Goal: Task Accomplishment & Management: Manage account settings

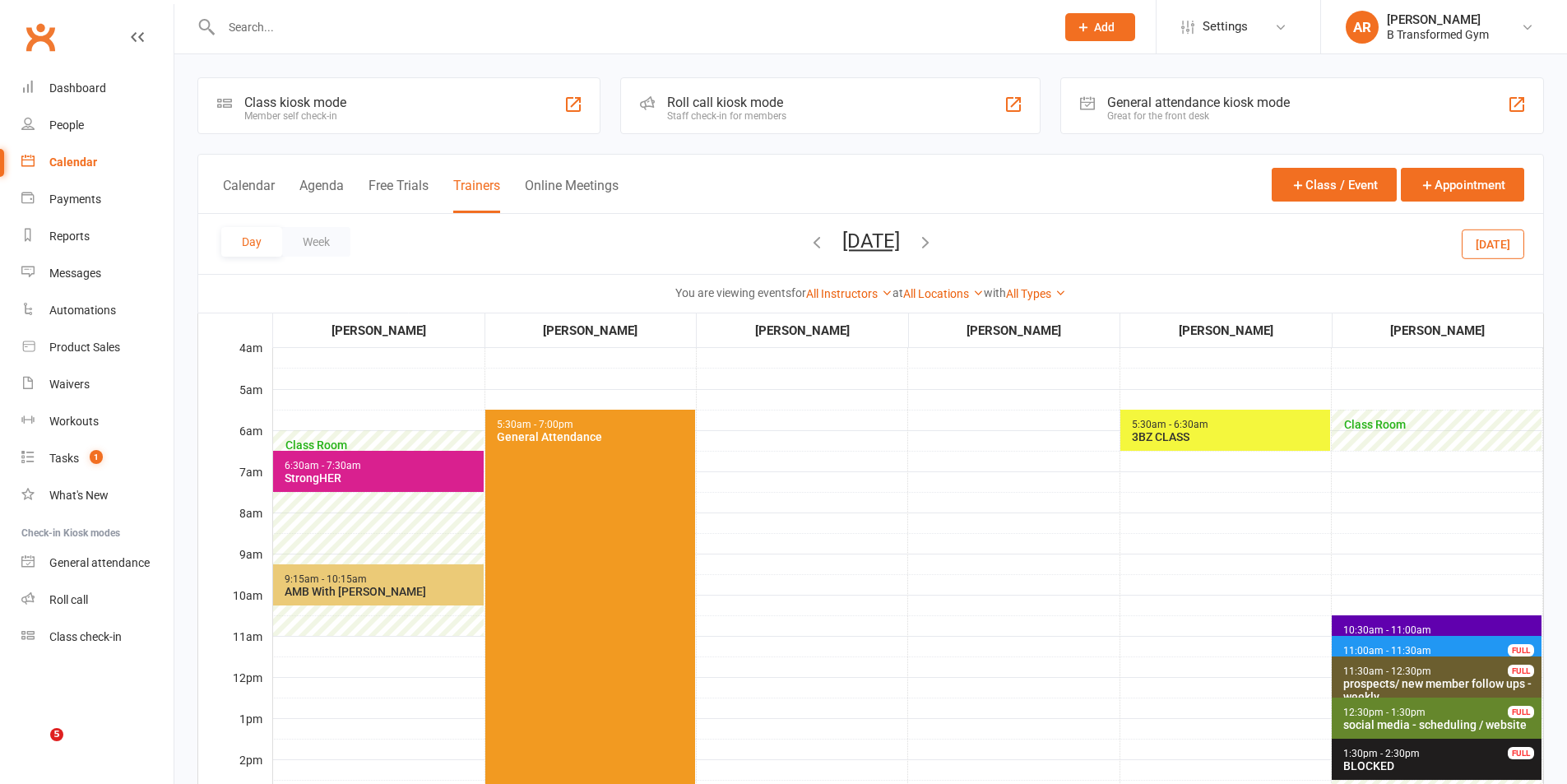
scroll to position [329, 0]
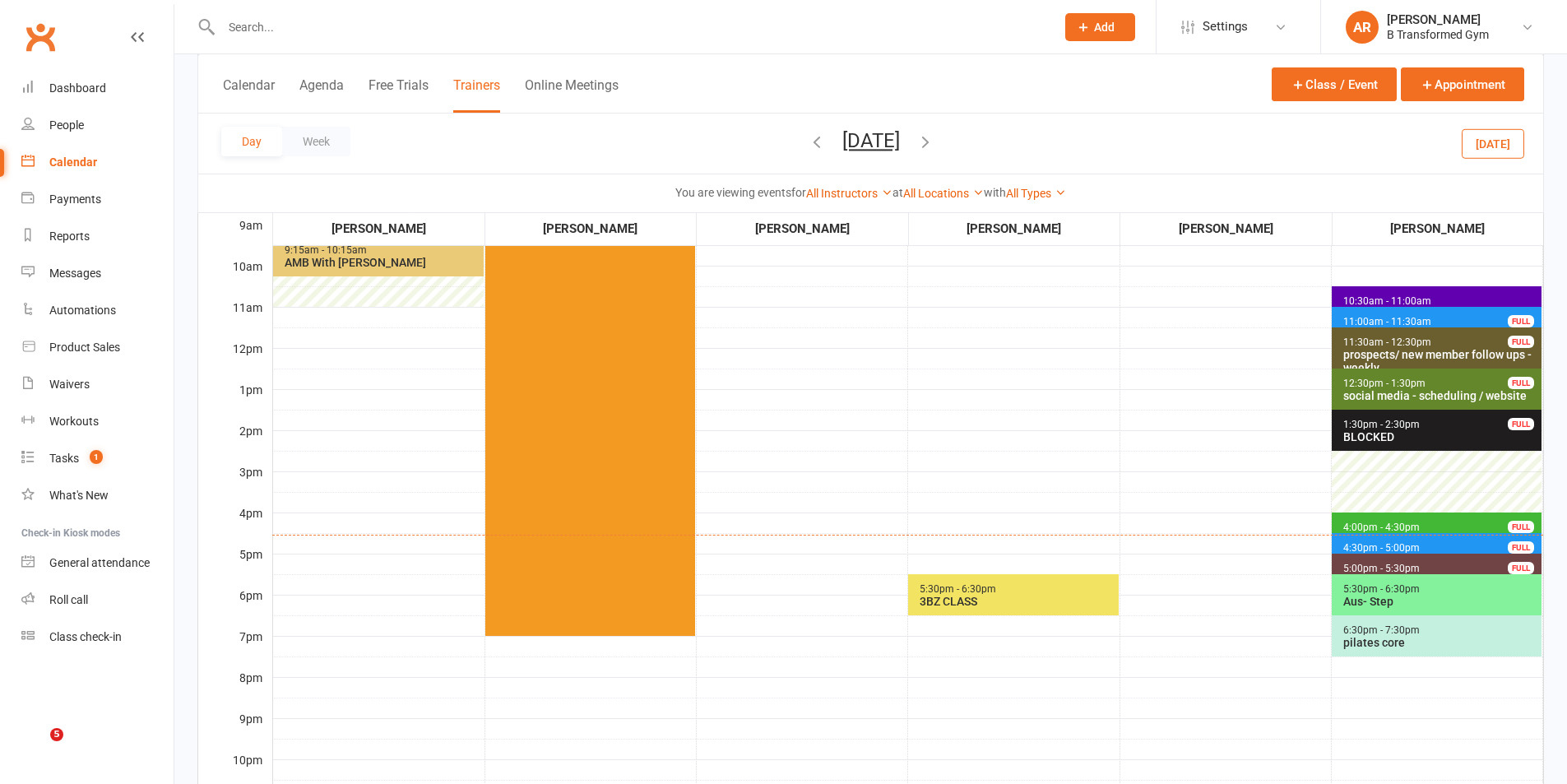
click at [900, 139] on button "[DATE]" at bounding box center [872, 141] width 57 height 23
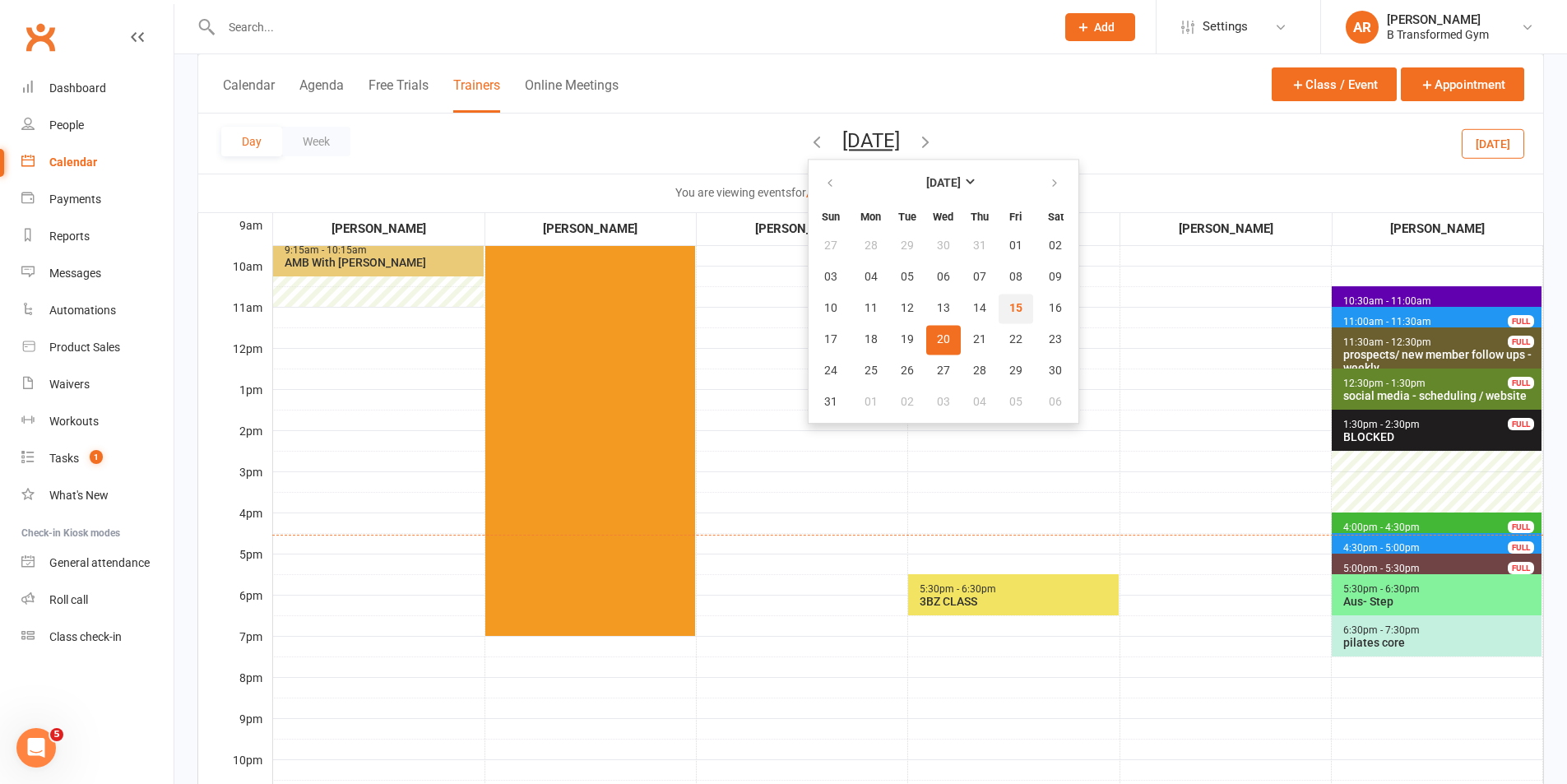
click at [1010, 307] on span "15" at bounding box center [1016, 308] width 13 height 13
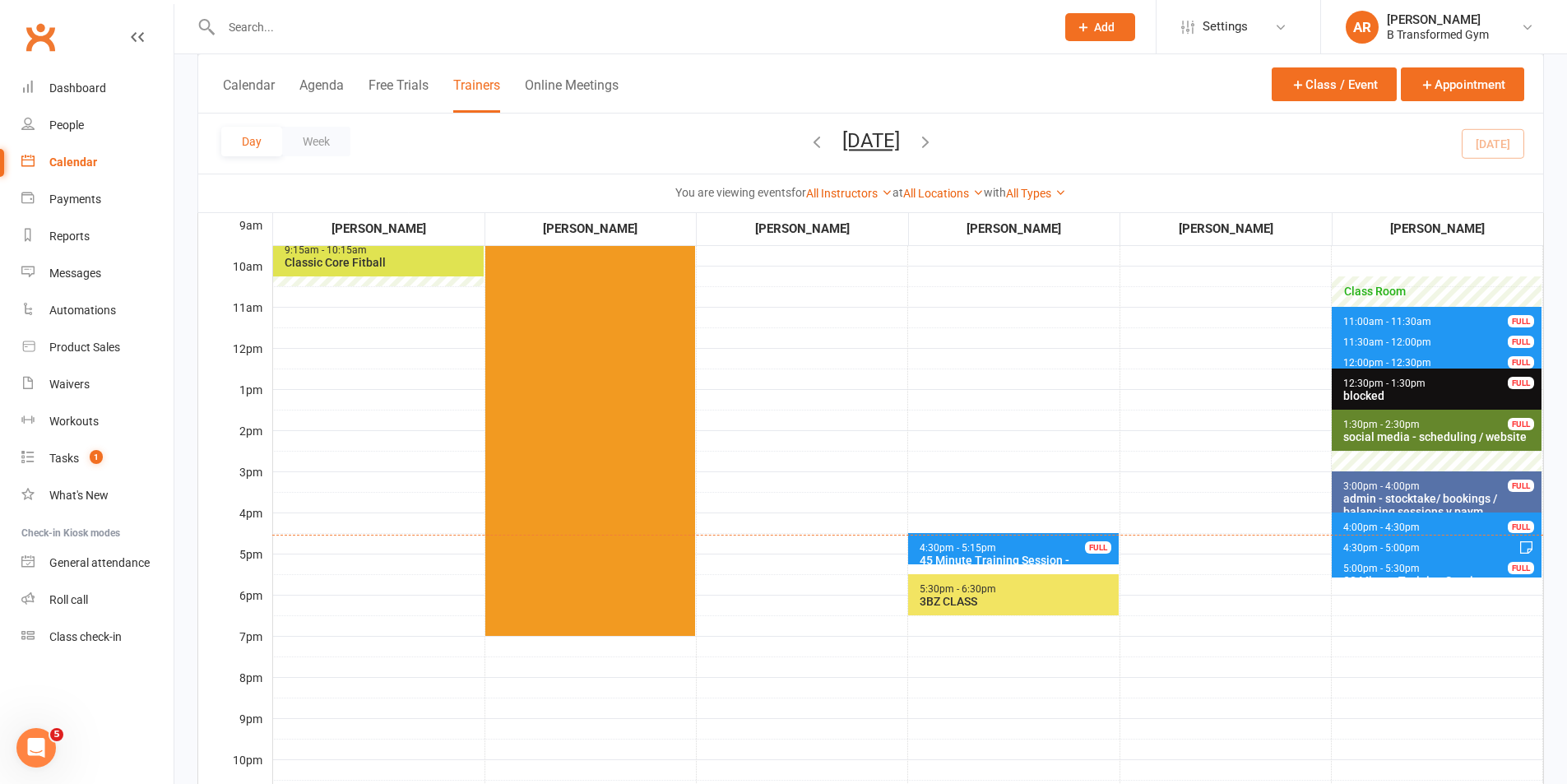
click at [897, 138] on button "[DATE]" at bounding box center [872, 141] width 57 height 23
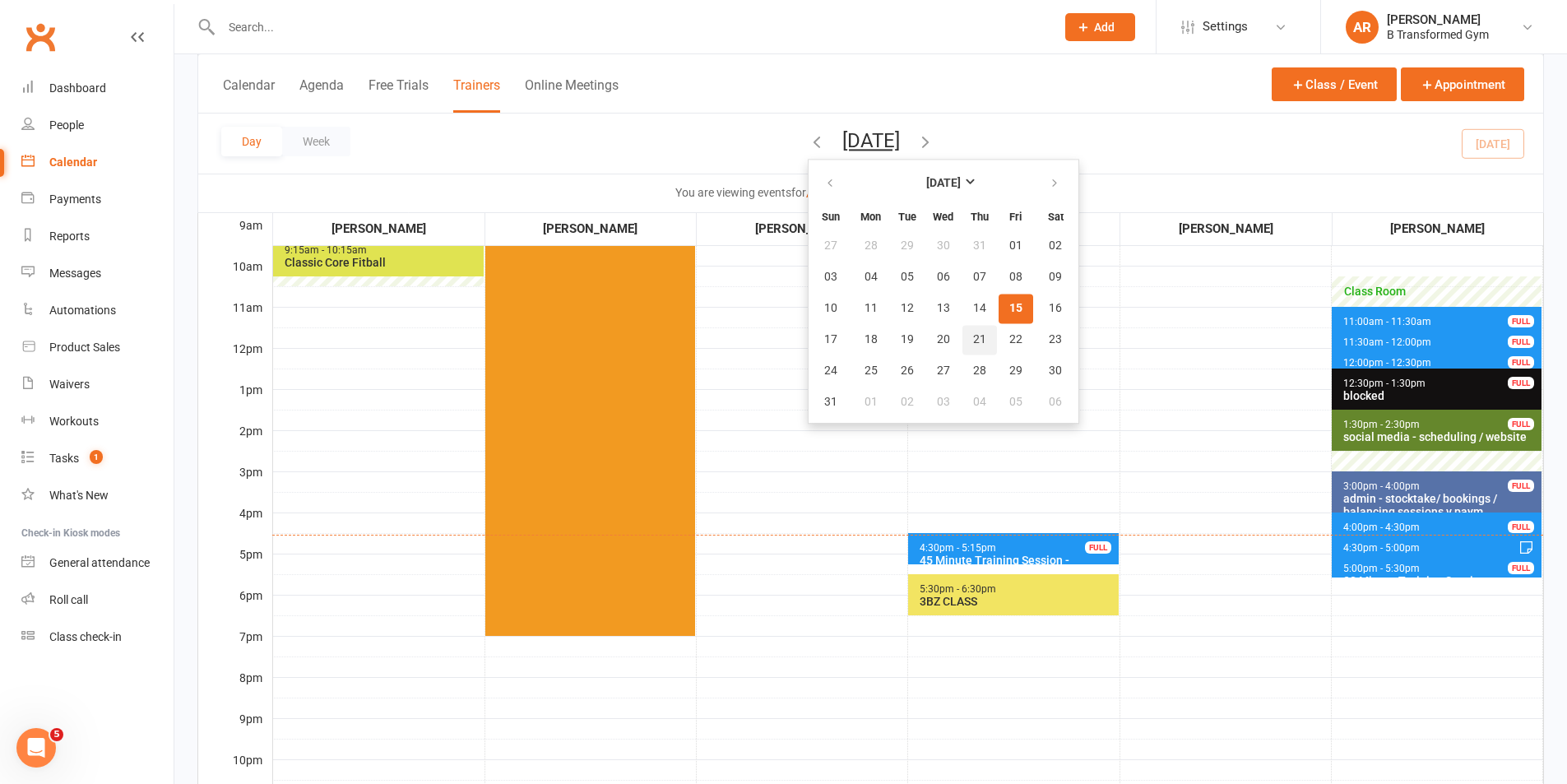
click at [963, 338] on button "21" at bounding box center [980, 339] width 34 height 30
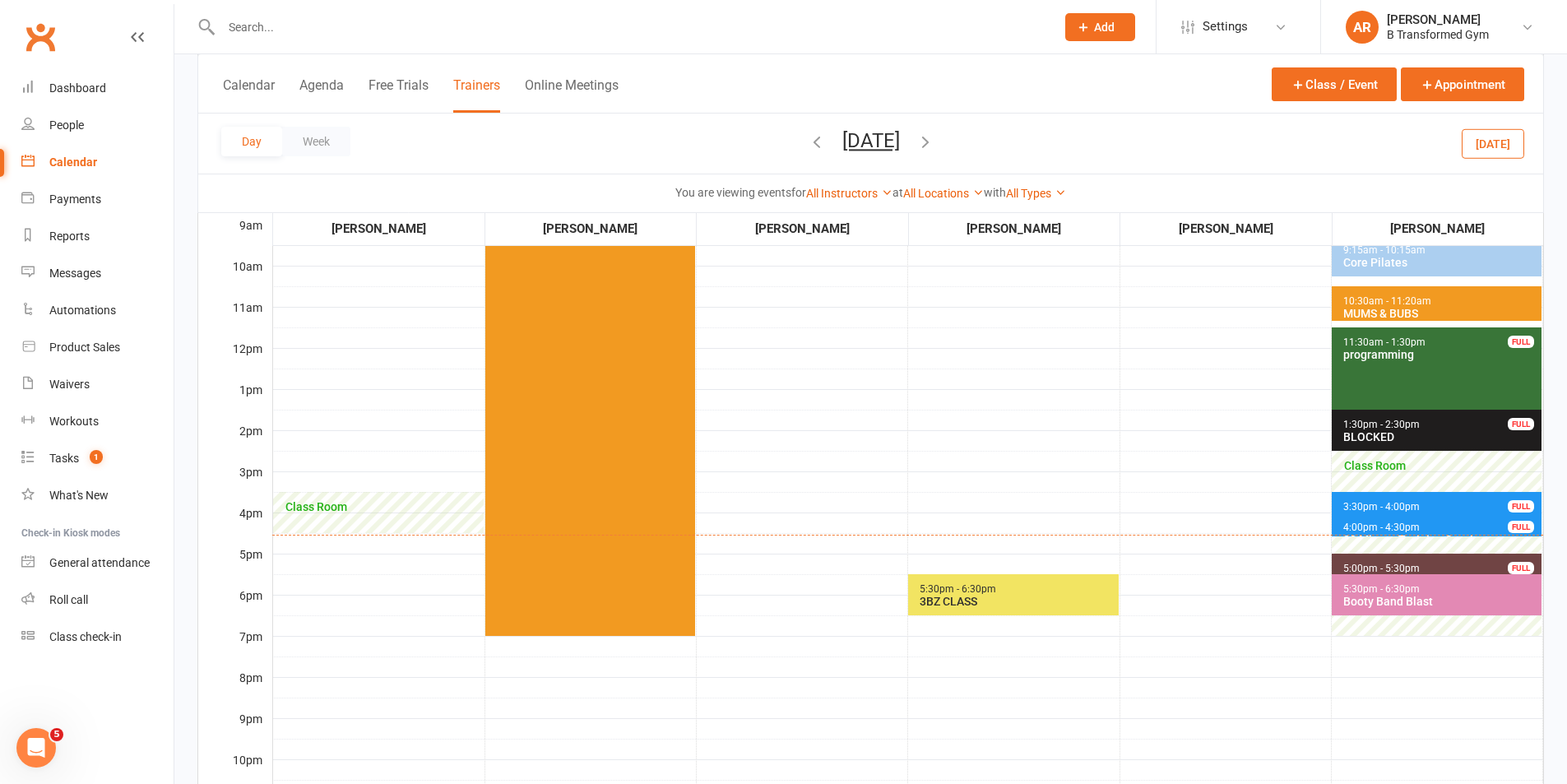
click at [1358, 503] on span "3:30pm - 4:00pm" at bounding box center [1382, 506] width 79 height 11
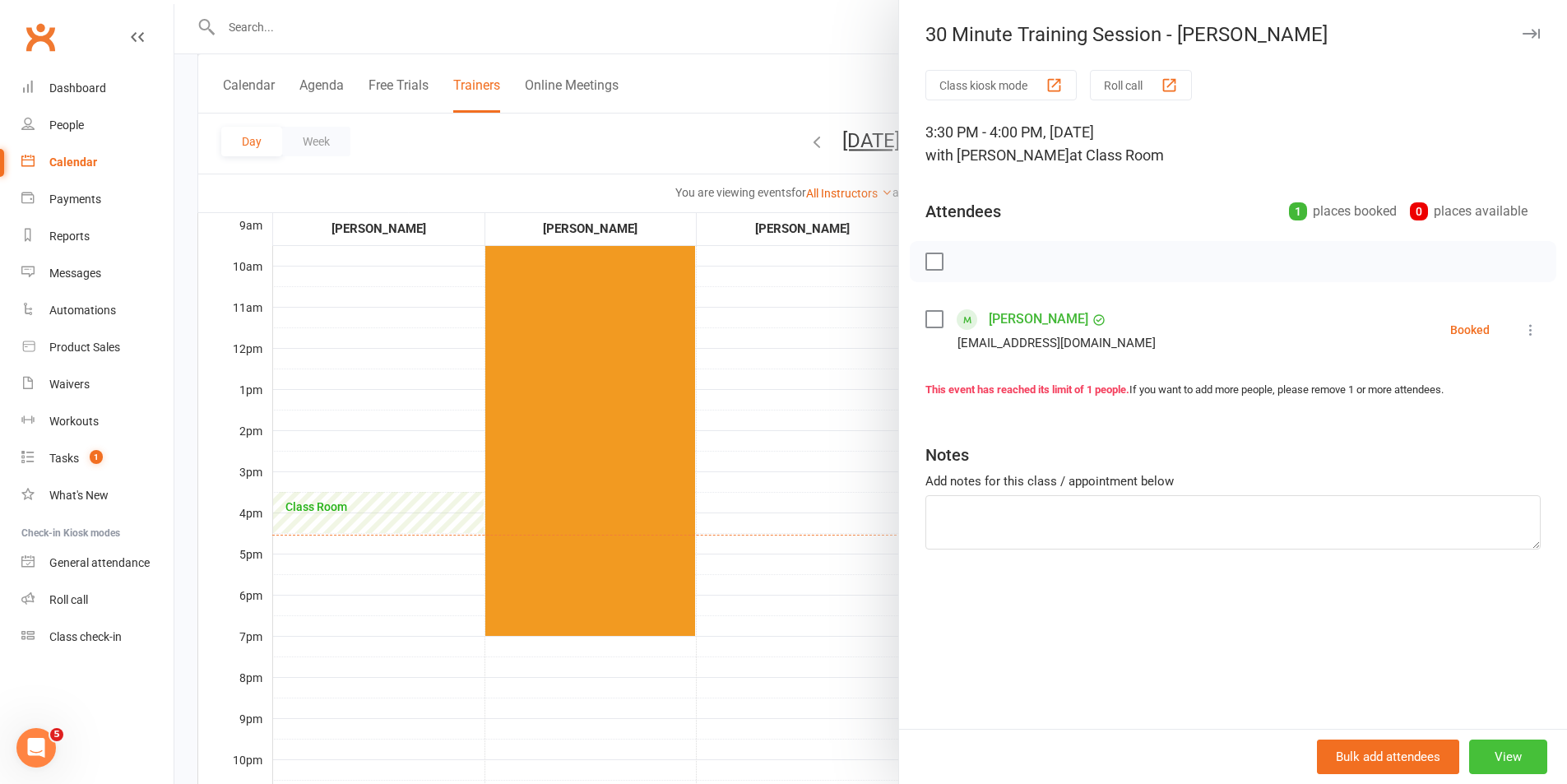
click at [1488, 760] on button "View" at bounding box center [1509, 756] width 79 height 34
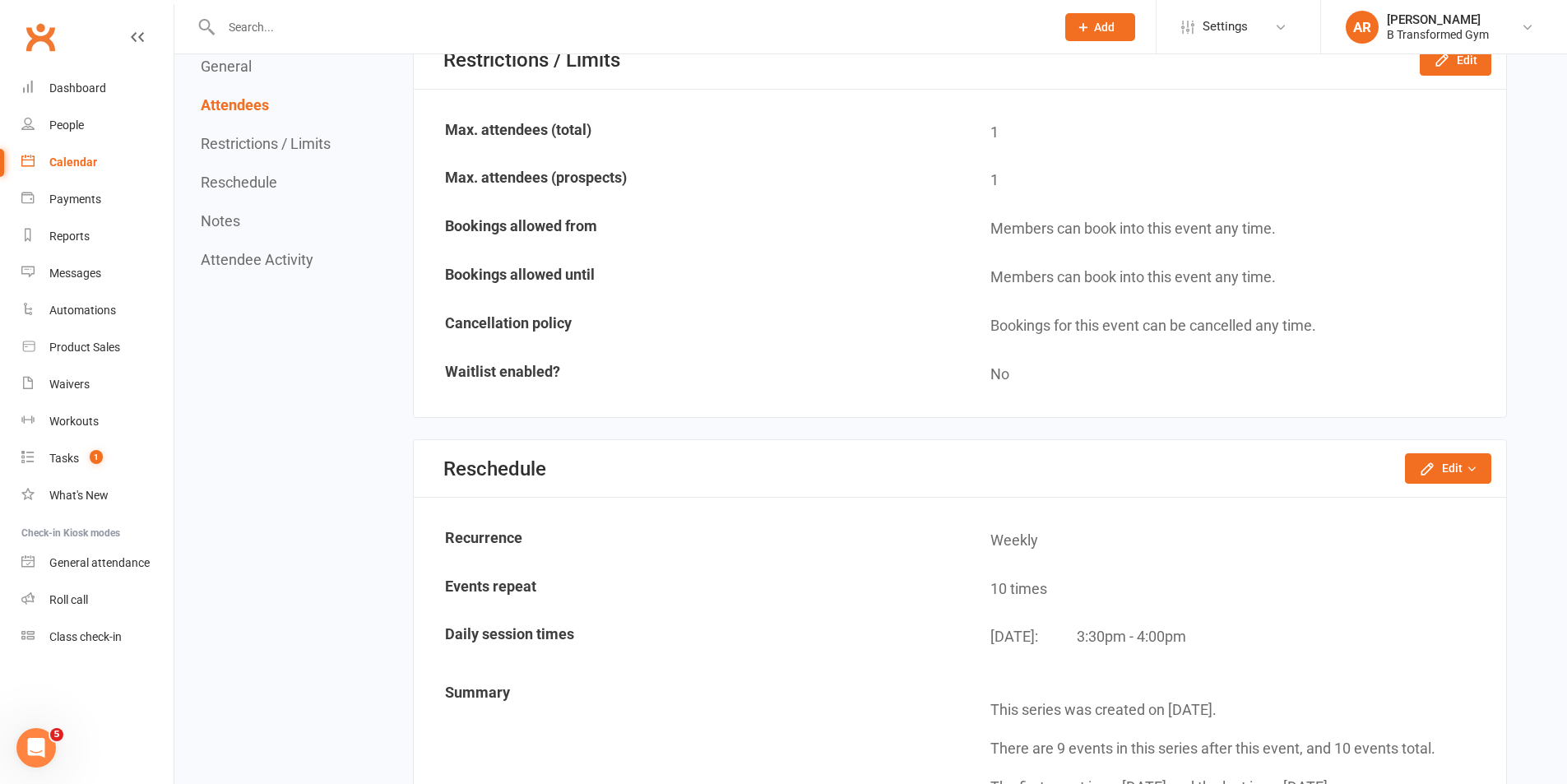
scroll to position [987, 0]
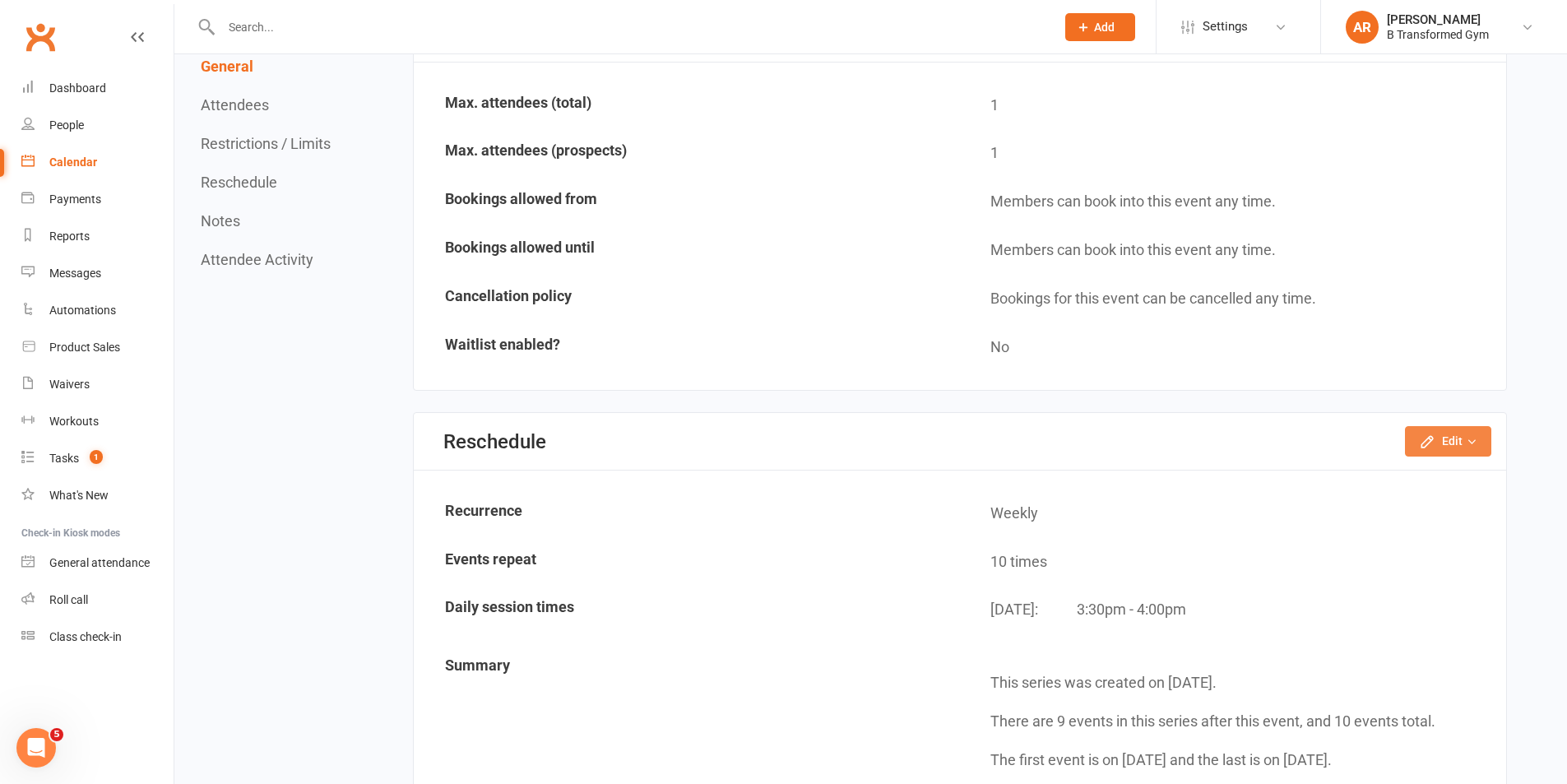
click at [1457, 442] on button "Edit" at bounding box center [1448, 440] width 86 height 30
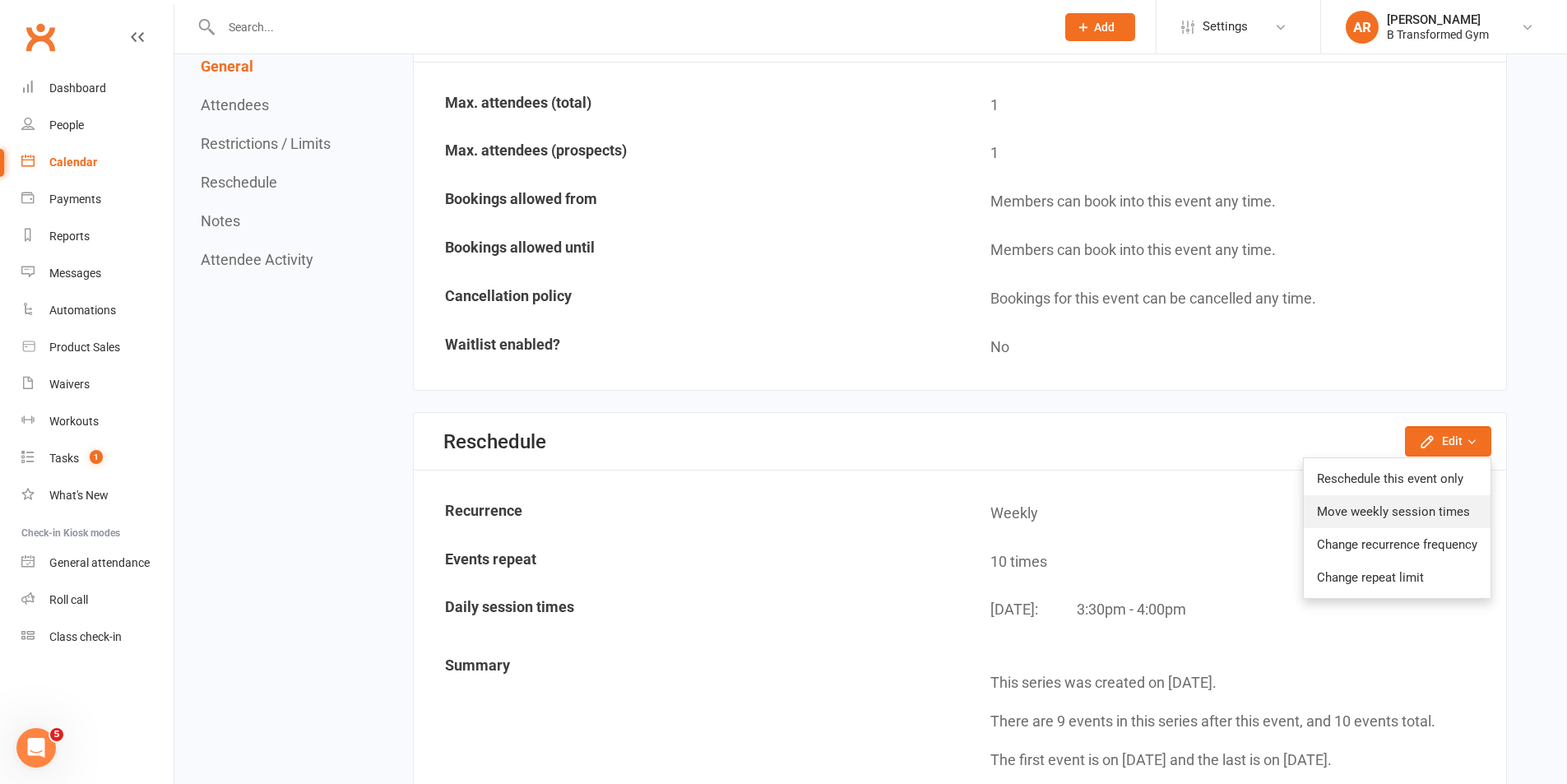
click at [1397, 506] on link "Move weekly session times" at bounding box center [1397, 511] width 187 height 33
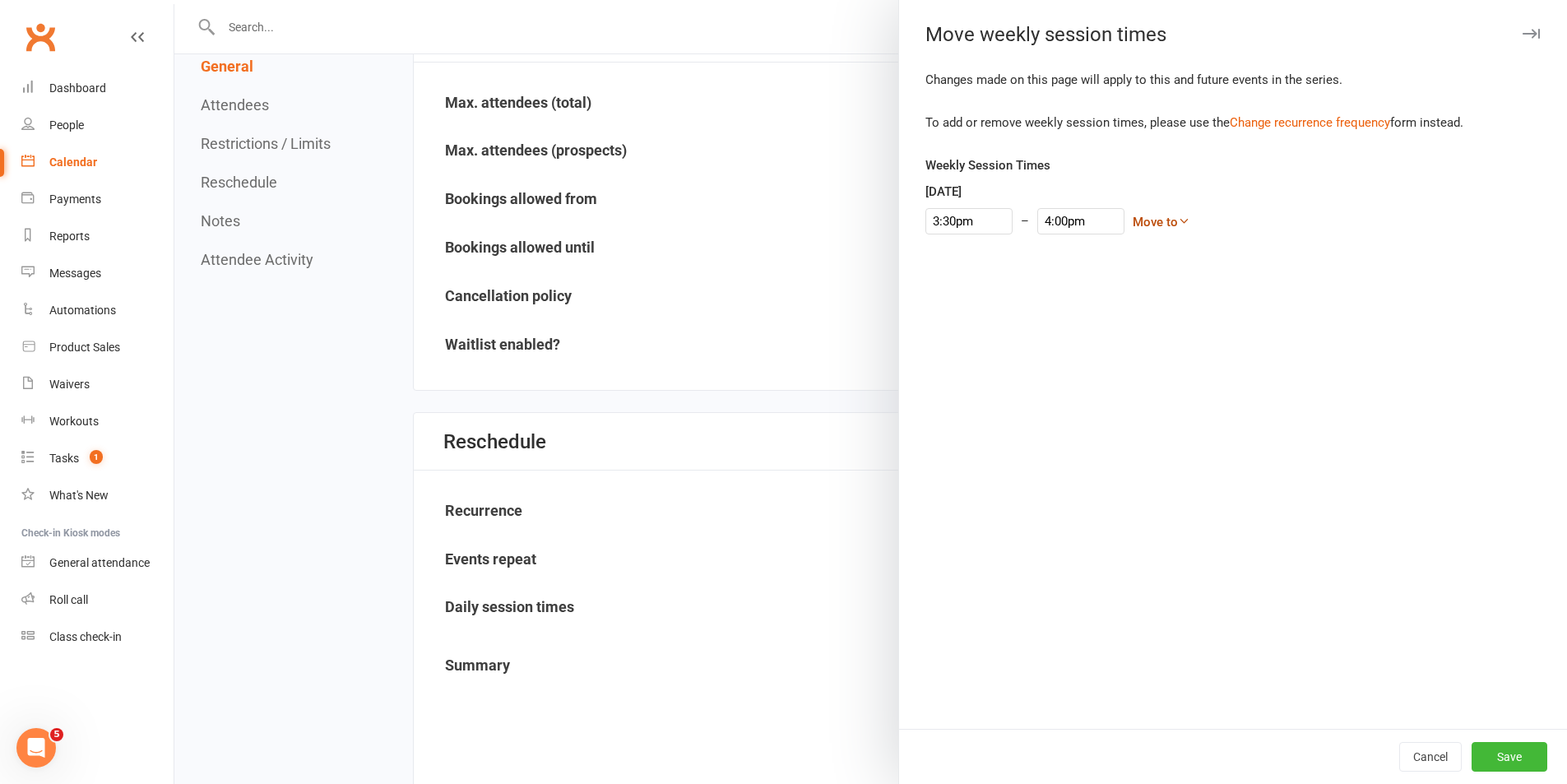
click at [1140, 218] on link "Move to" at bounding box center [1162, 221] width 57 height 14
click at [1058, 385] on link "[DATE]" at bounding box center [1108, 386] width 163 height 33
click at [977, 226] on input "3:30pm" at bounding box center [968, 220] width 87 height 26
type input "4:00pm"
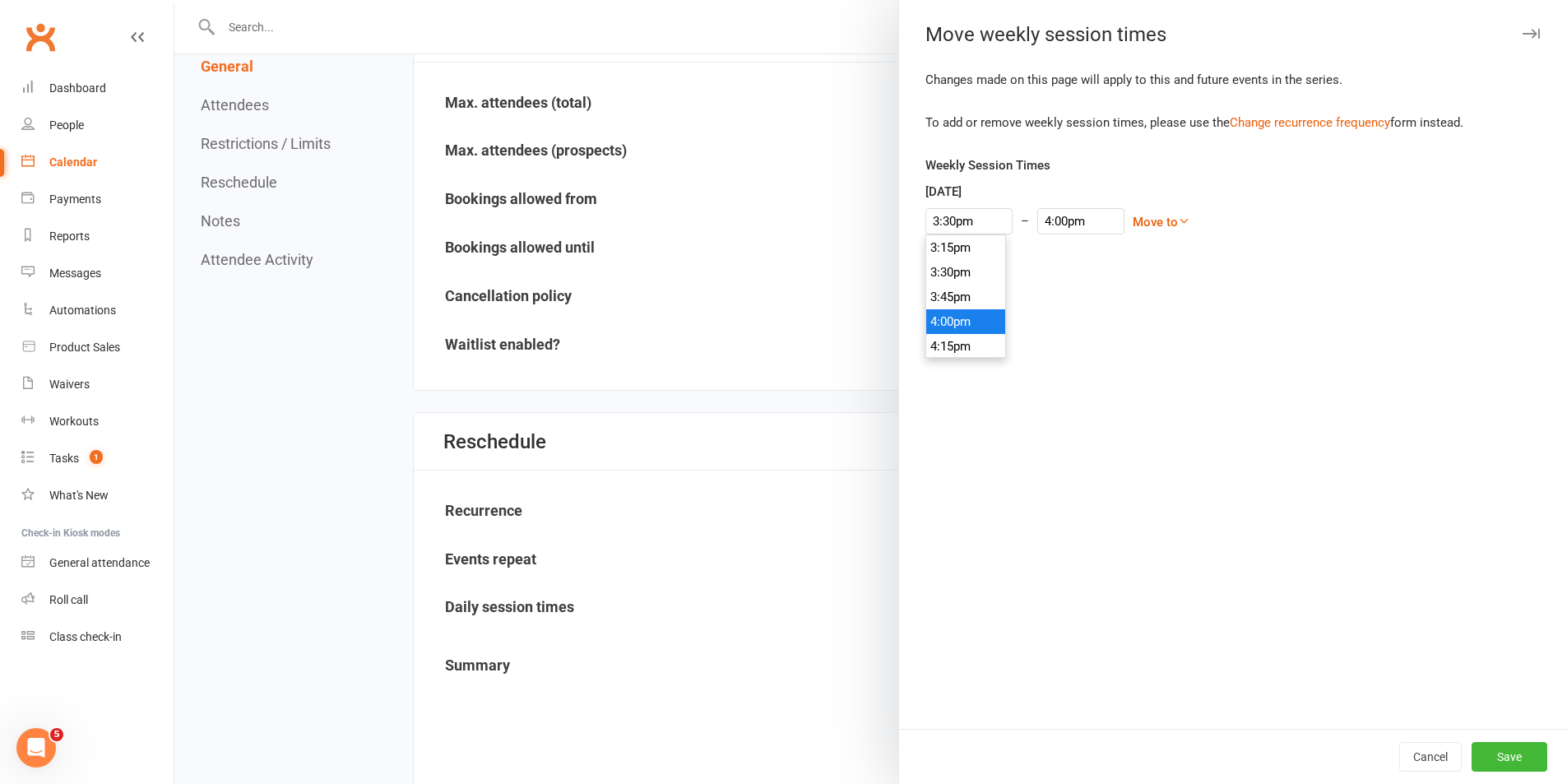
type input "4:30pm"
click at [954, 326] on li "4:00pm" at bounding box center [965, 322] width 79 height 25
click at [1501, 753] on button "Save" at bounding box center [1510, 756] width 76 height 30
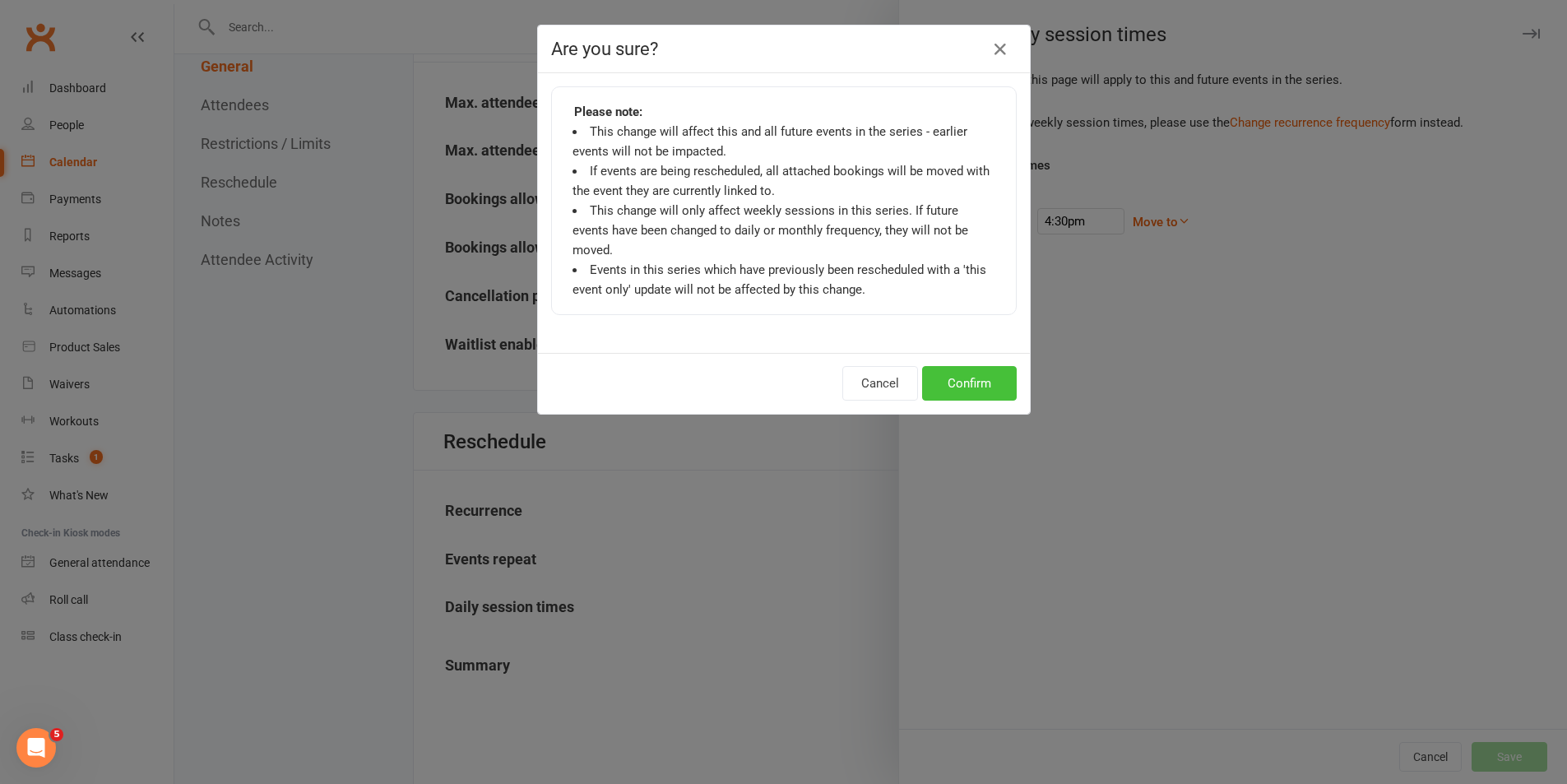
click at [946, 366] on button "Confirm" at bounding box center [969, 383] width 95 height 34
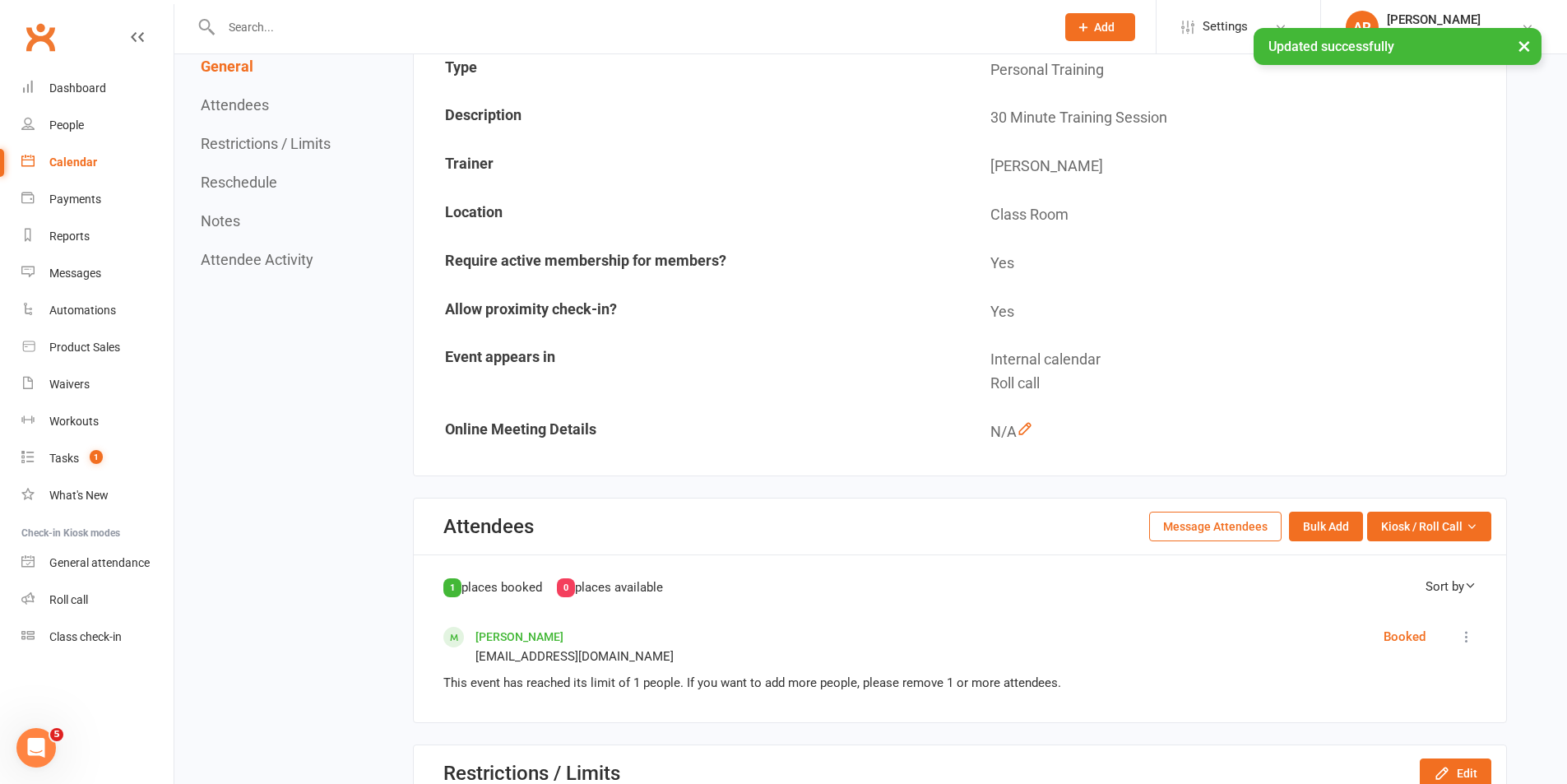
scroll to position [0, 0]
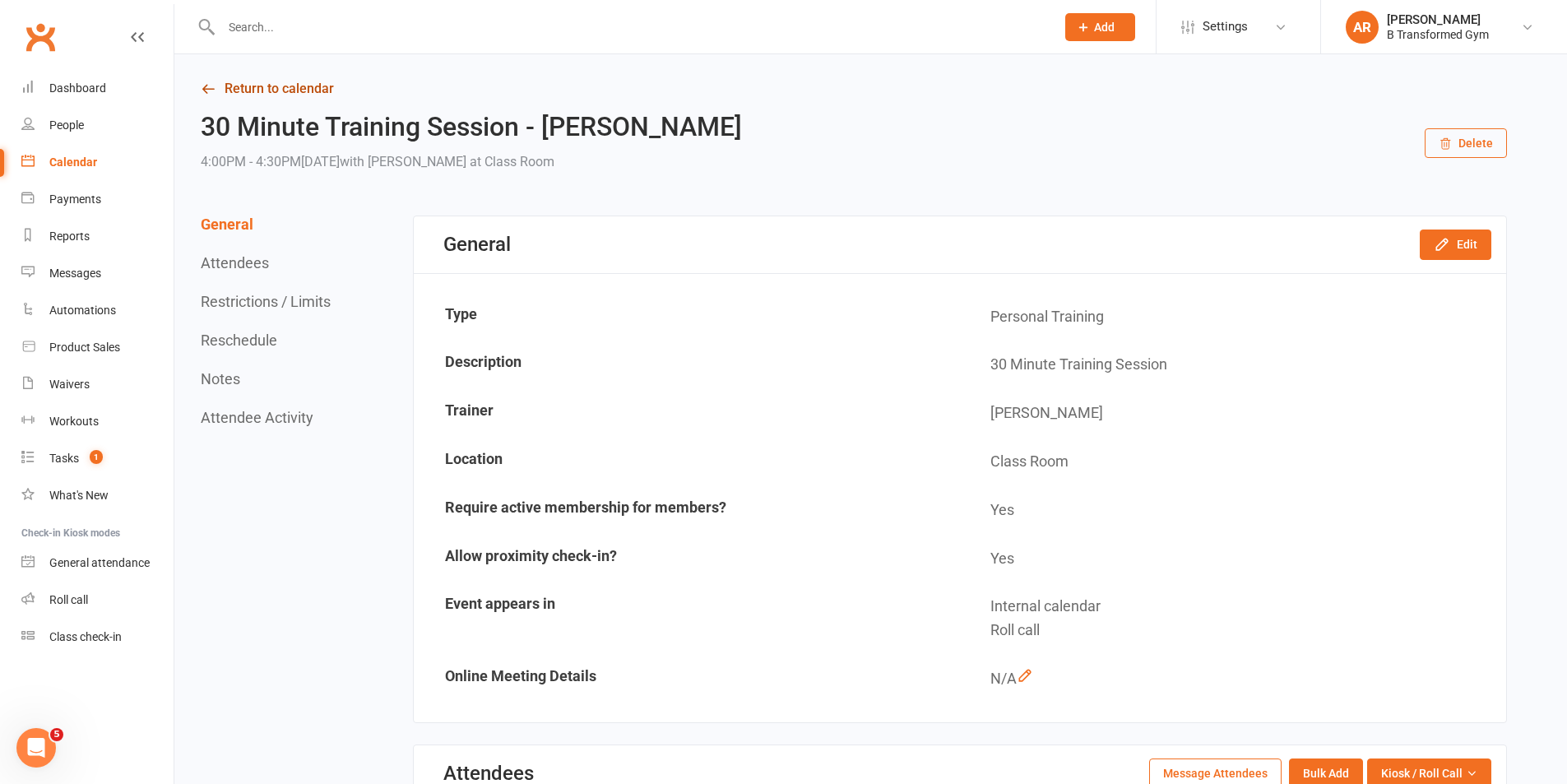
click at [230, 84] on link "Return to calendar" at bounding box center [854, 89] width 1306 height 23
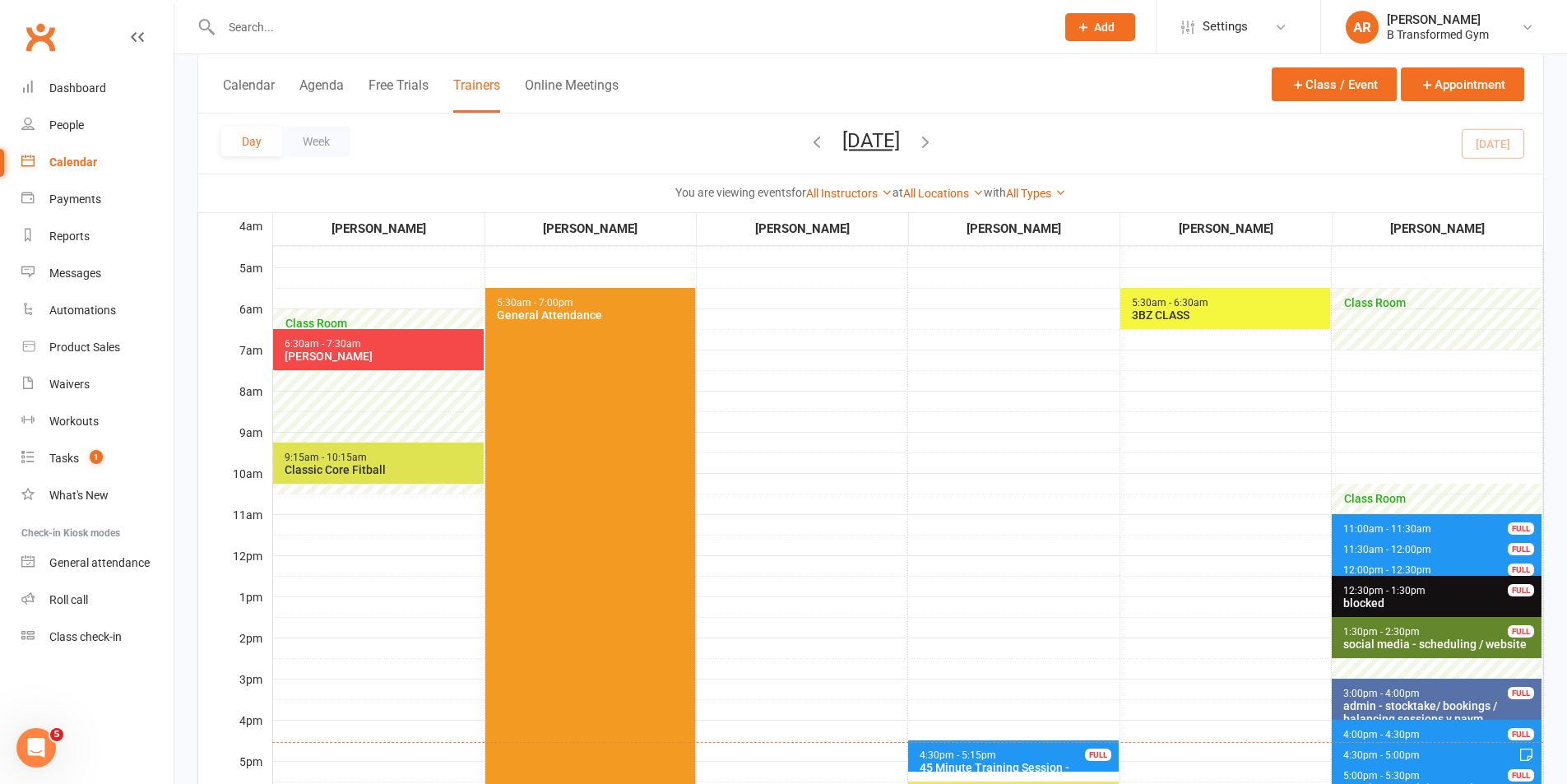
scroll to position [411, 0]
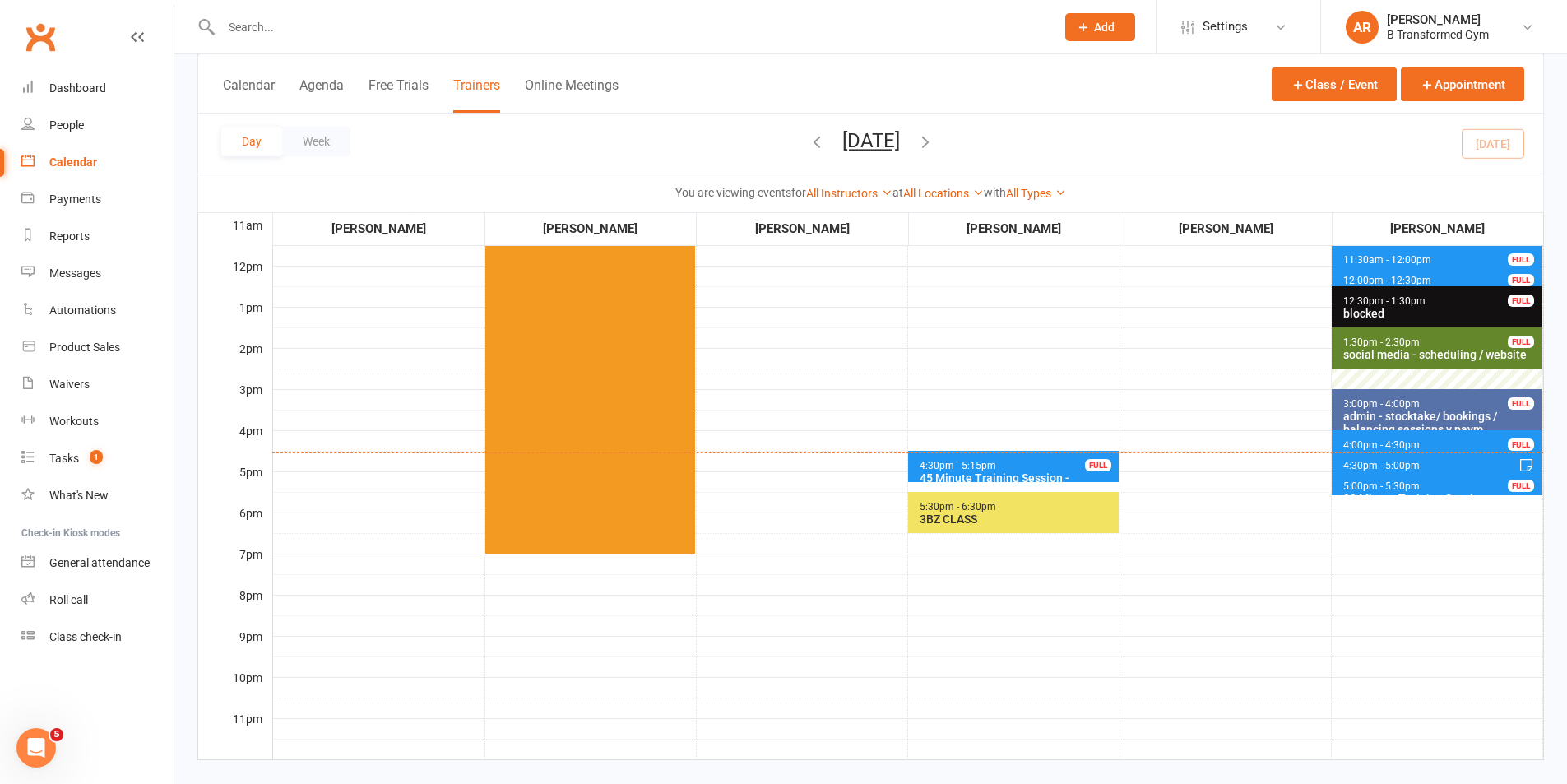
click at [1360, 436] on span "4:00pm - 4:30pm 30 Minute Training Session - [PERSON_NAME] FULL" at bounding box center [1437, 441] width 210 height 24
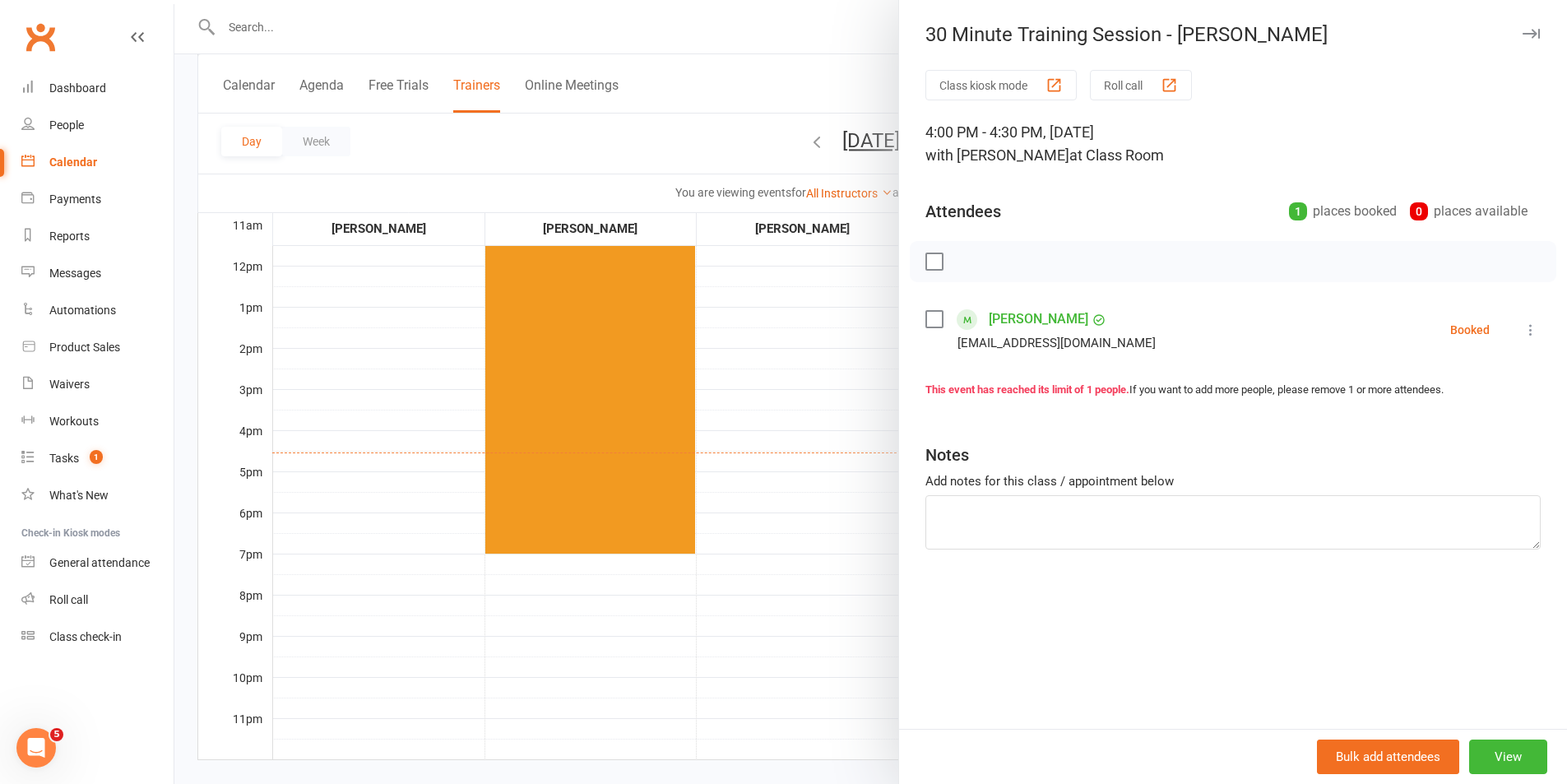
click at [927, 318] on label at bounding box center [933, 319] width 16 height 16
click at [970, 262] on icon "button" at bounding box center [971, 260] width 3 height 3
drag, startPoint x: 805, startPoint y: 335, endPoint x: 800, endPoint y: 282, distance: 53.2
click at [804, 335] on div at bounding box center [871, 392] width 1393 height 784
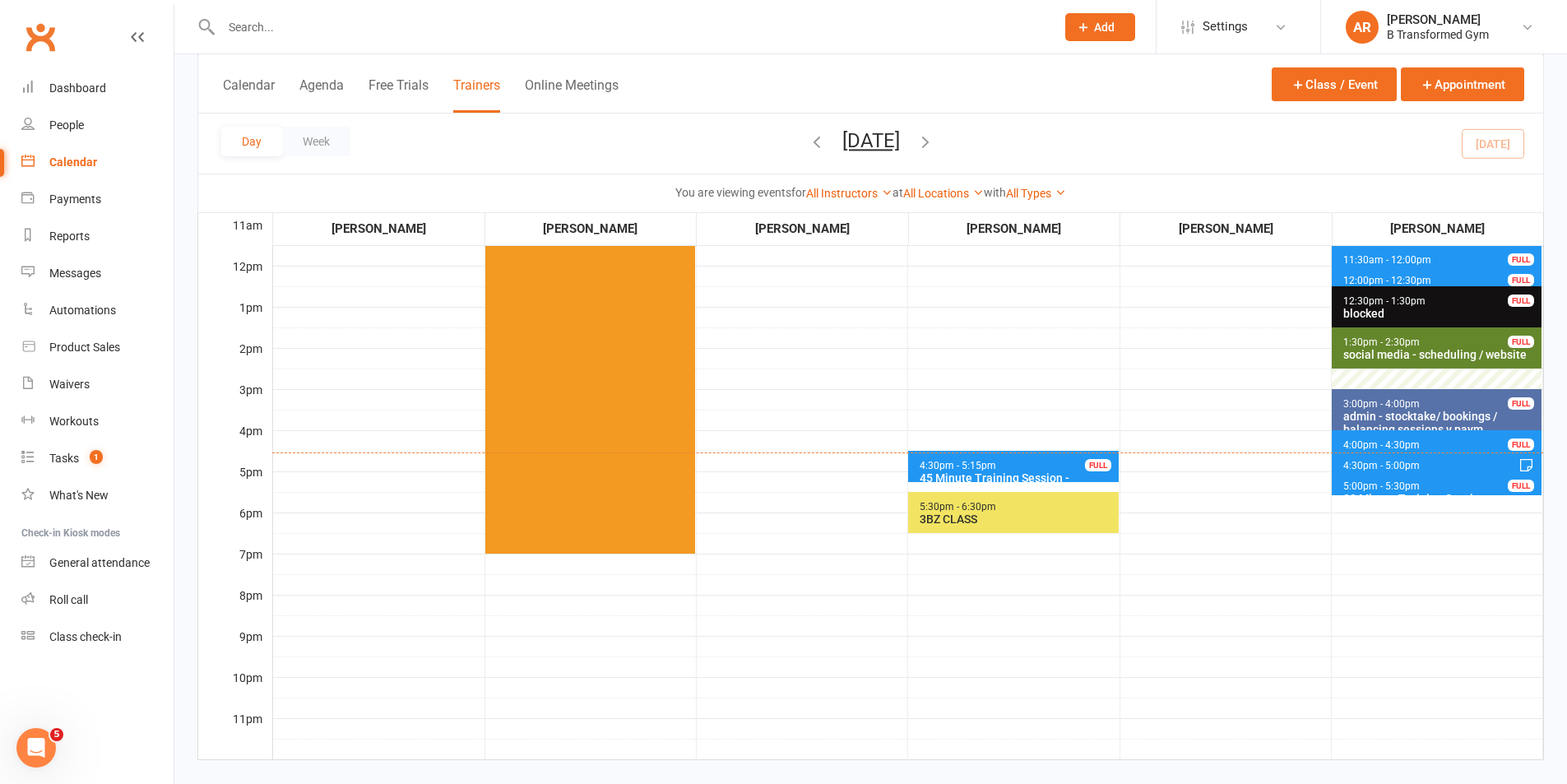
click at [880, 143] on button "[DATE]" at bounding box center [872, 141] width 57 height 23
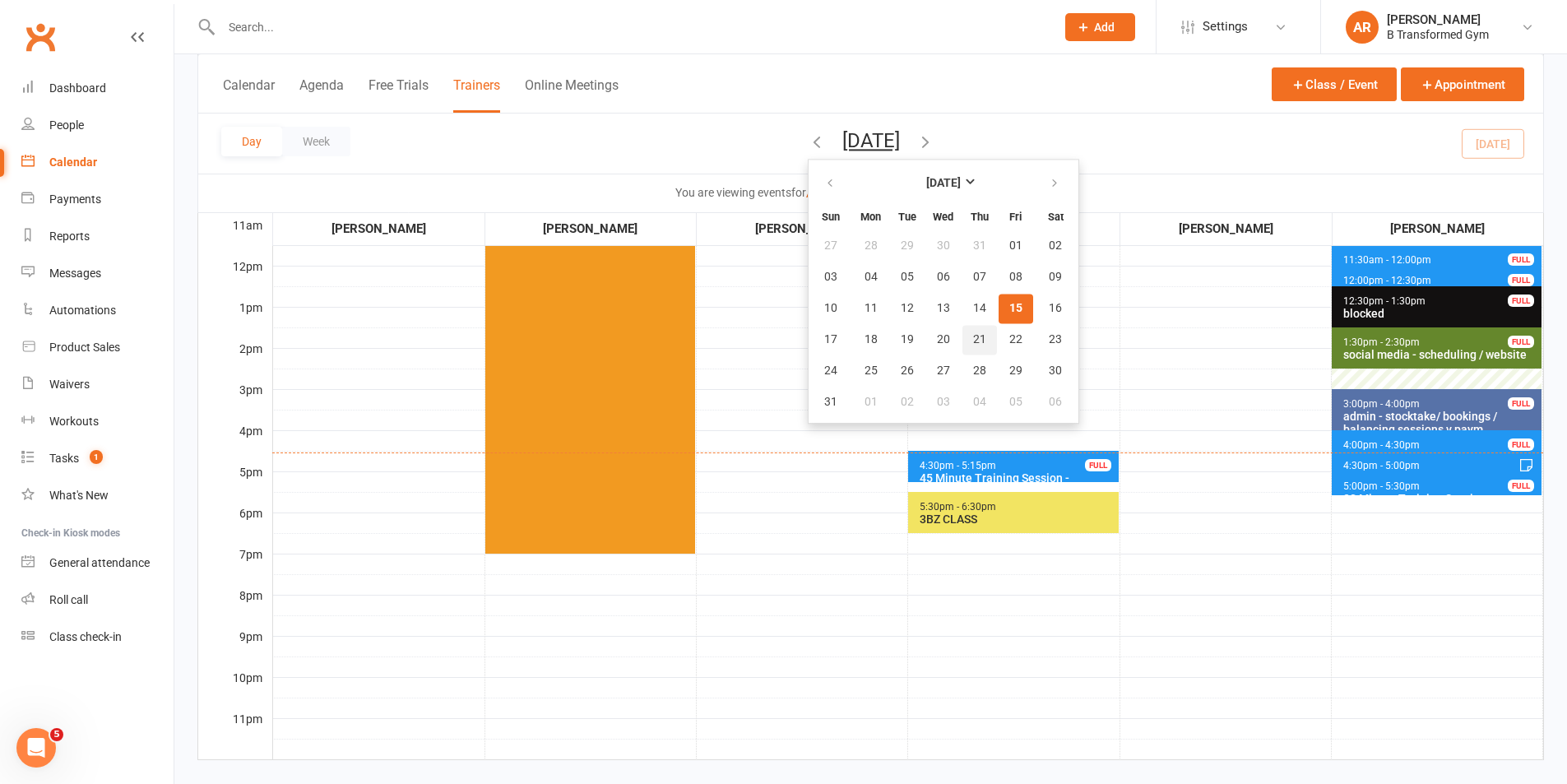
click at [973, 340] on span "21" at bounding box center [980, 340] width 13 height 13
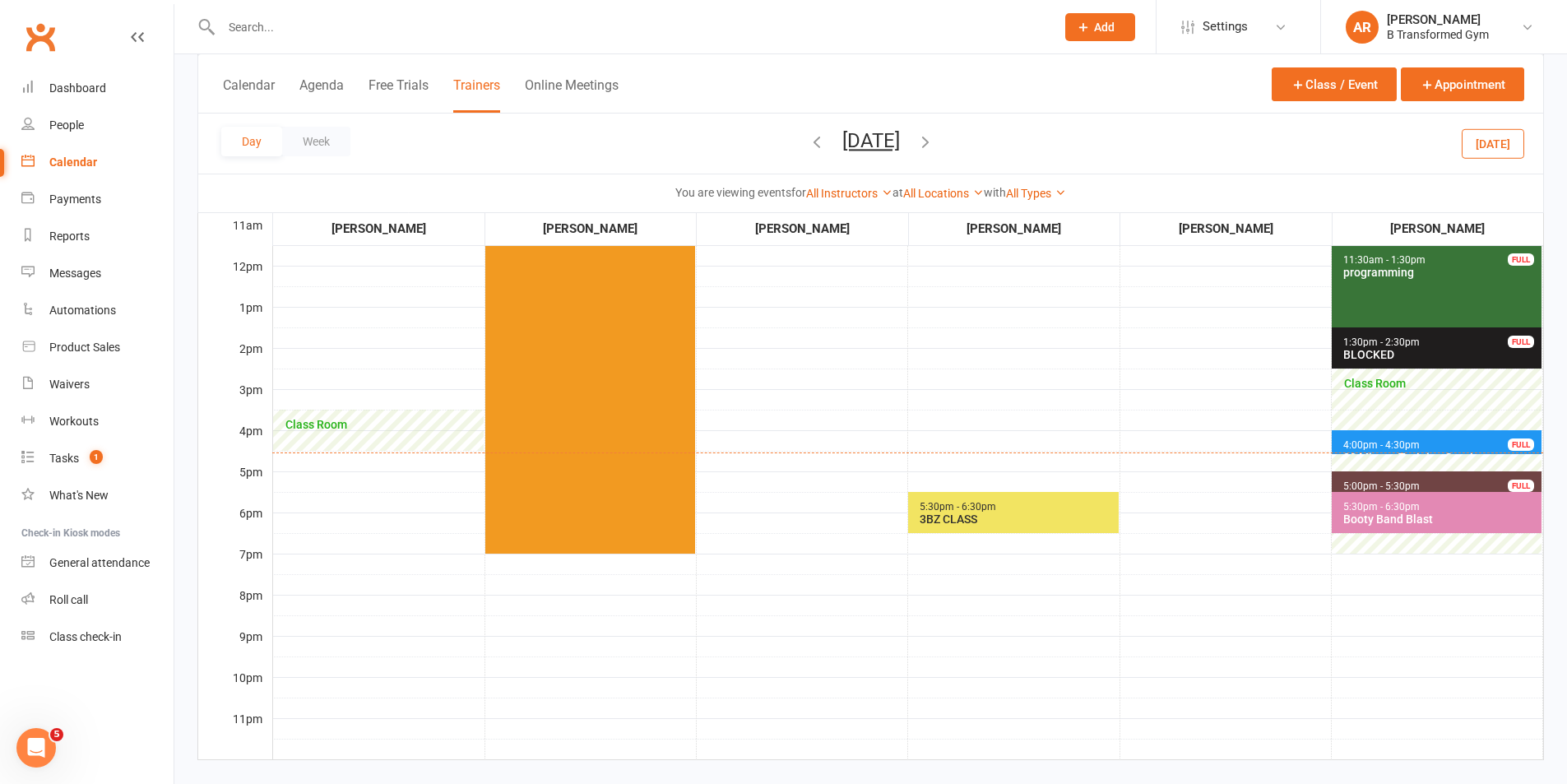
click at [900, 147] on button "[DATE]" at bounding box center [872, 141] width 57 height 23
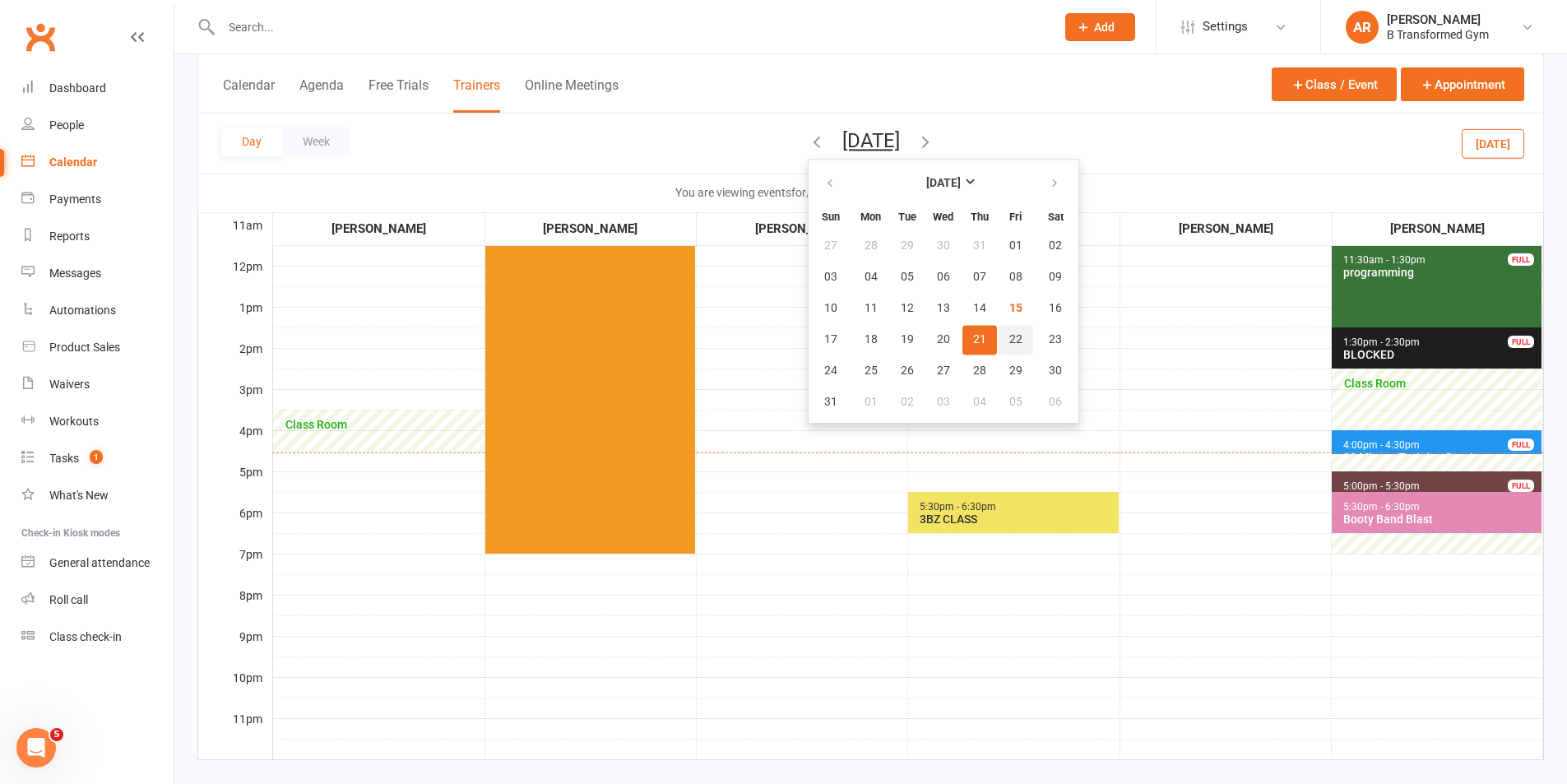
click at [999, 343] on button "22" at bounding box center [1016, 339] width 34 height 30
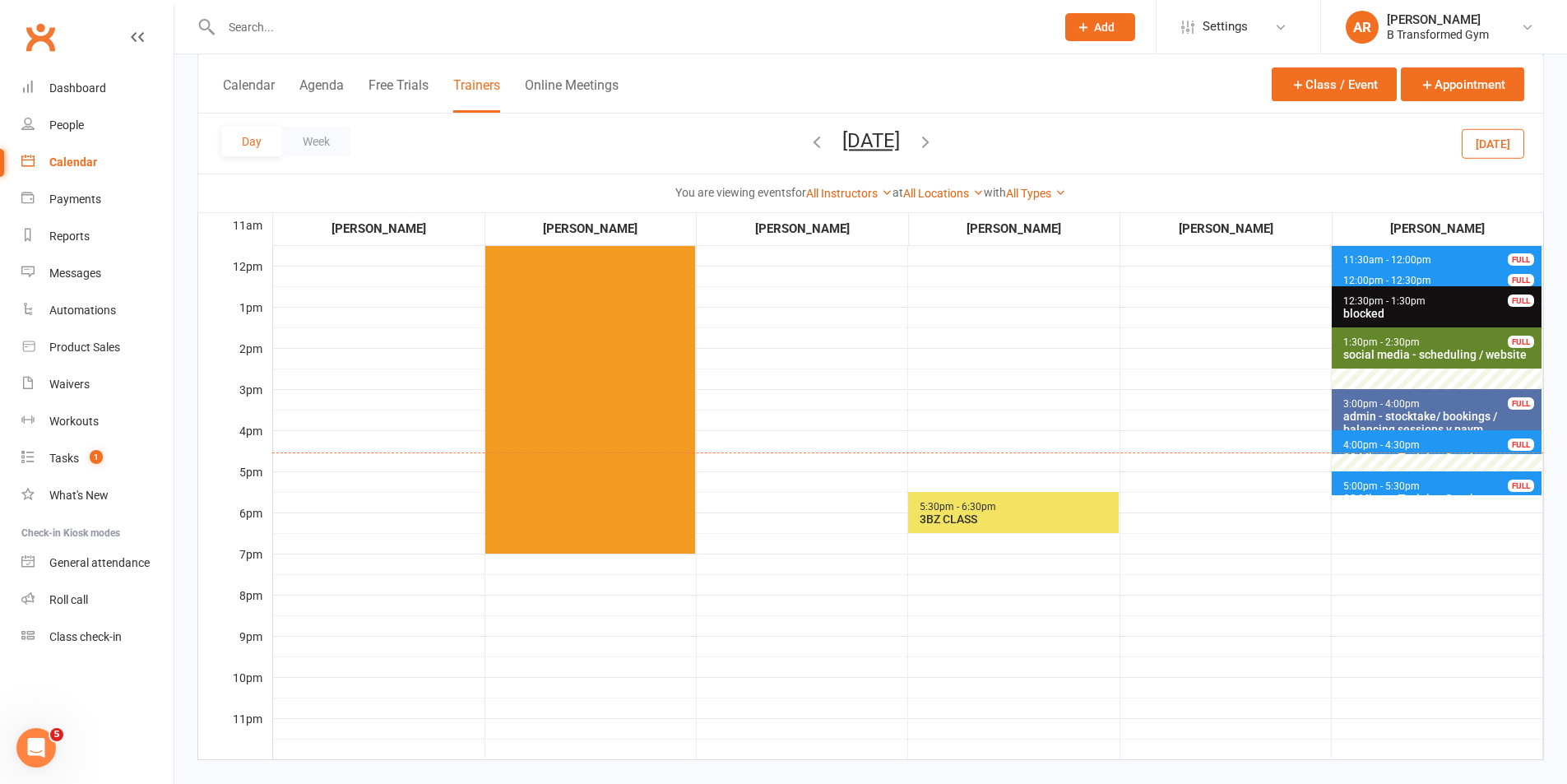
click at [1401, 446] on span "4:00pm - 4:30pm" at bounding box center [1382, 445] width 79 height 11
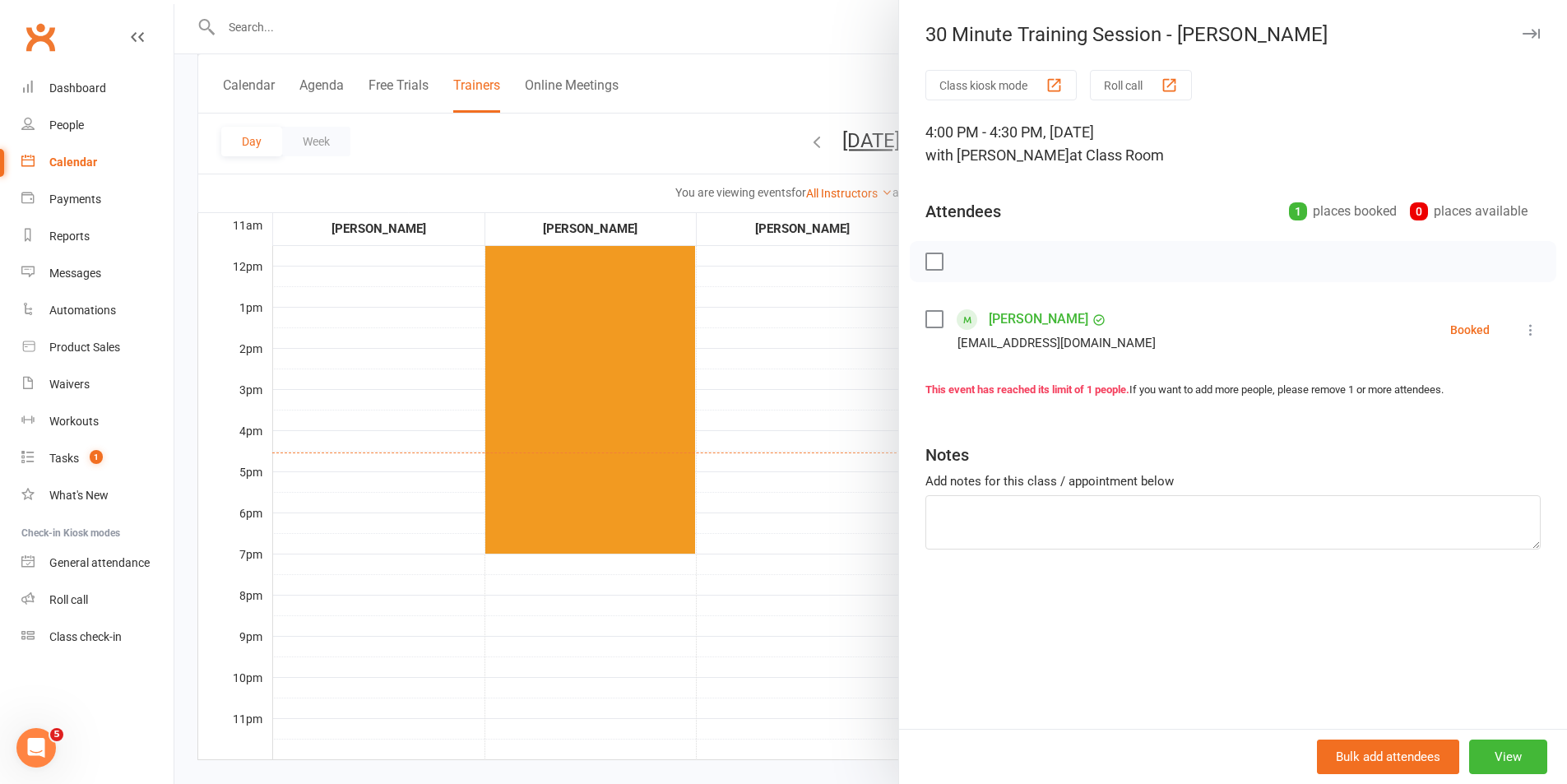
click at [813, 370] on div at bounding box center [871, 392] width 1393 height 784
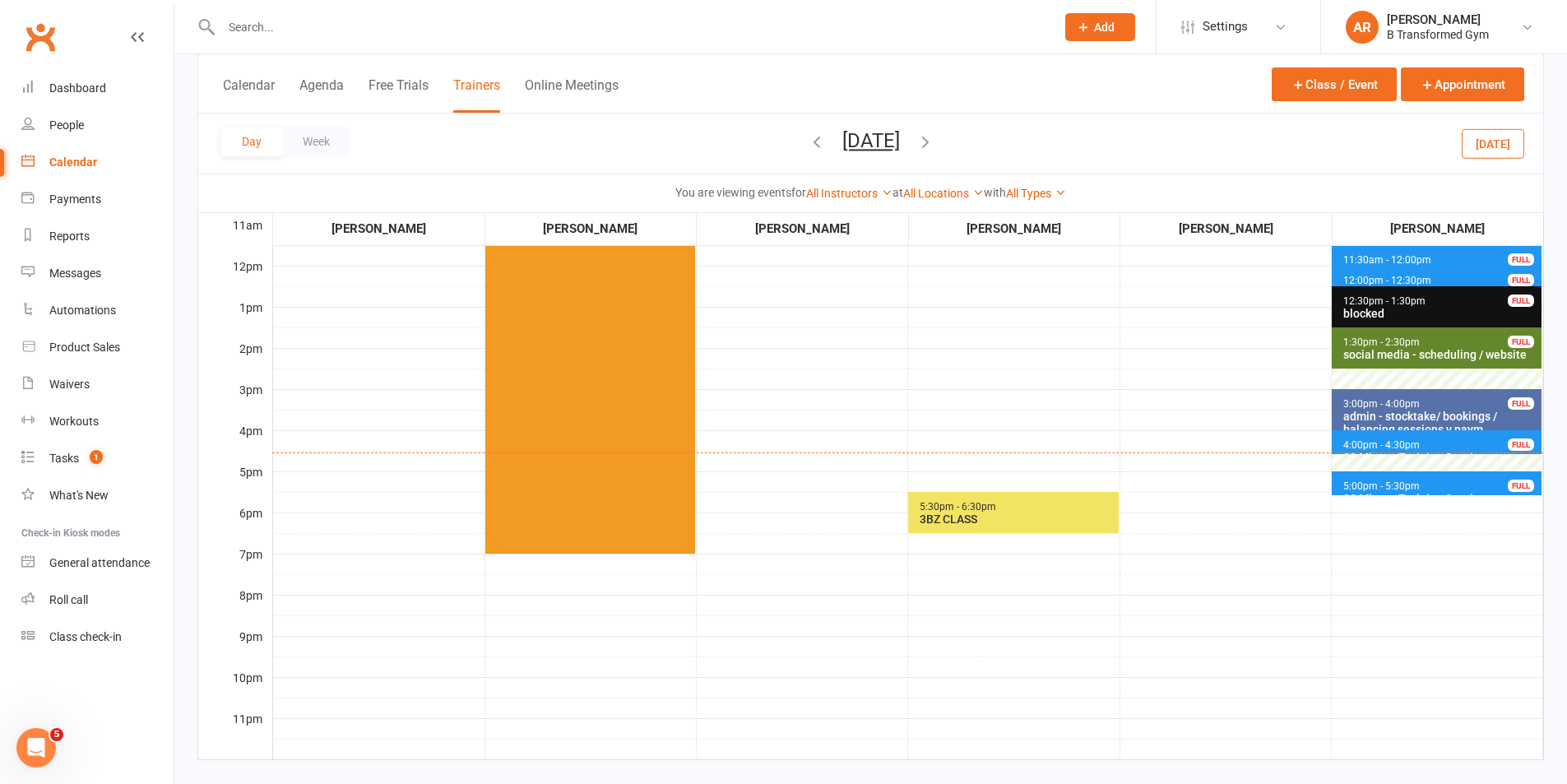
click at [900, 134] on button "[DATE]" at bounding box center [872, 141] width 57 height 23
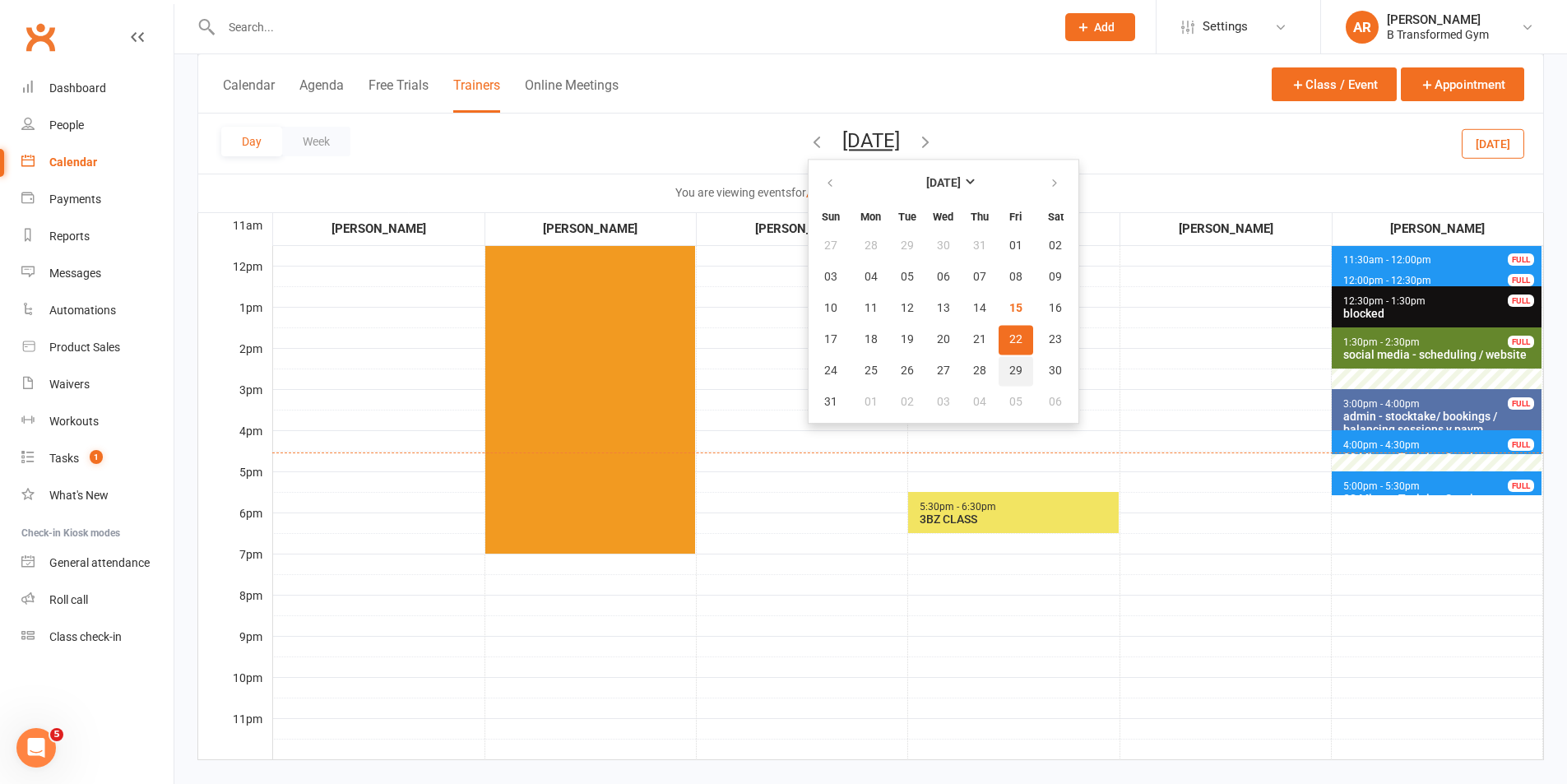
click at [1010, 374] on span "29" at bounding box center [1016, 370] width 13 height 13
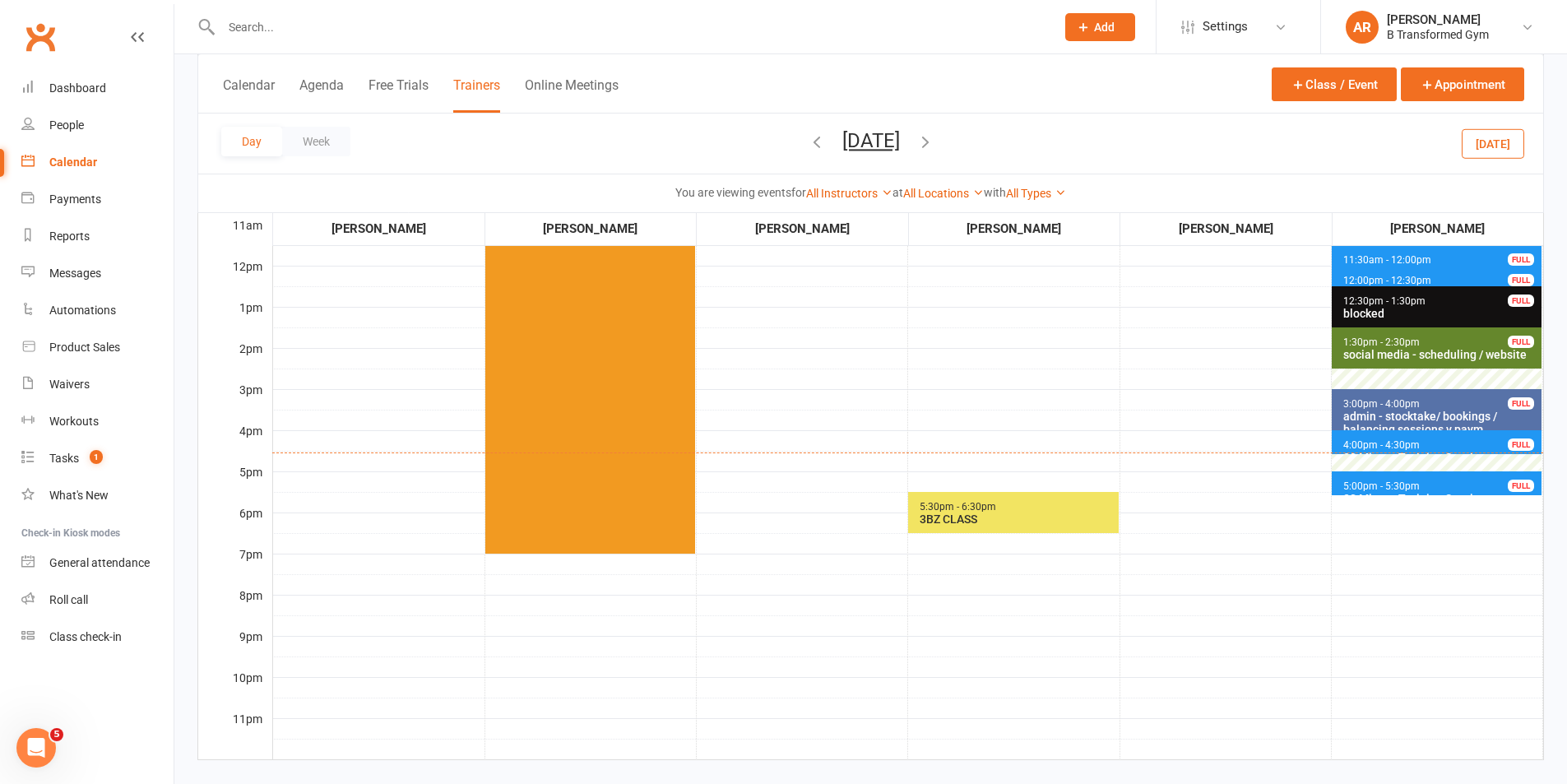
click at [1395, 448] on span "4:00pm - 4:30pm" at bounding box center [1382, 445] width 79 height 11
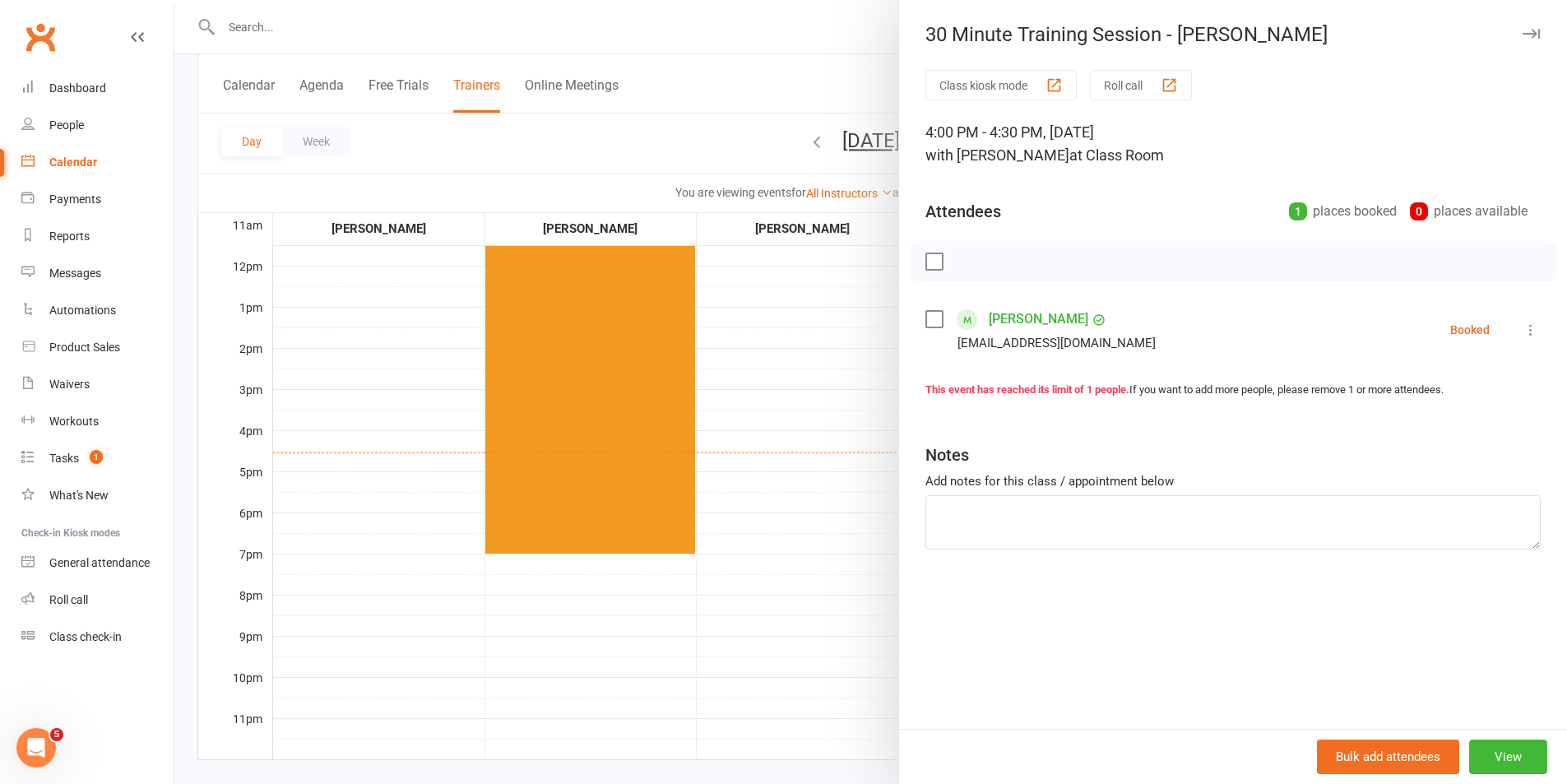
click at [823, 358] on div at bounding box center [871, 392] width 1393 height 784
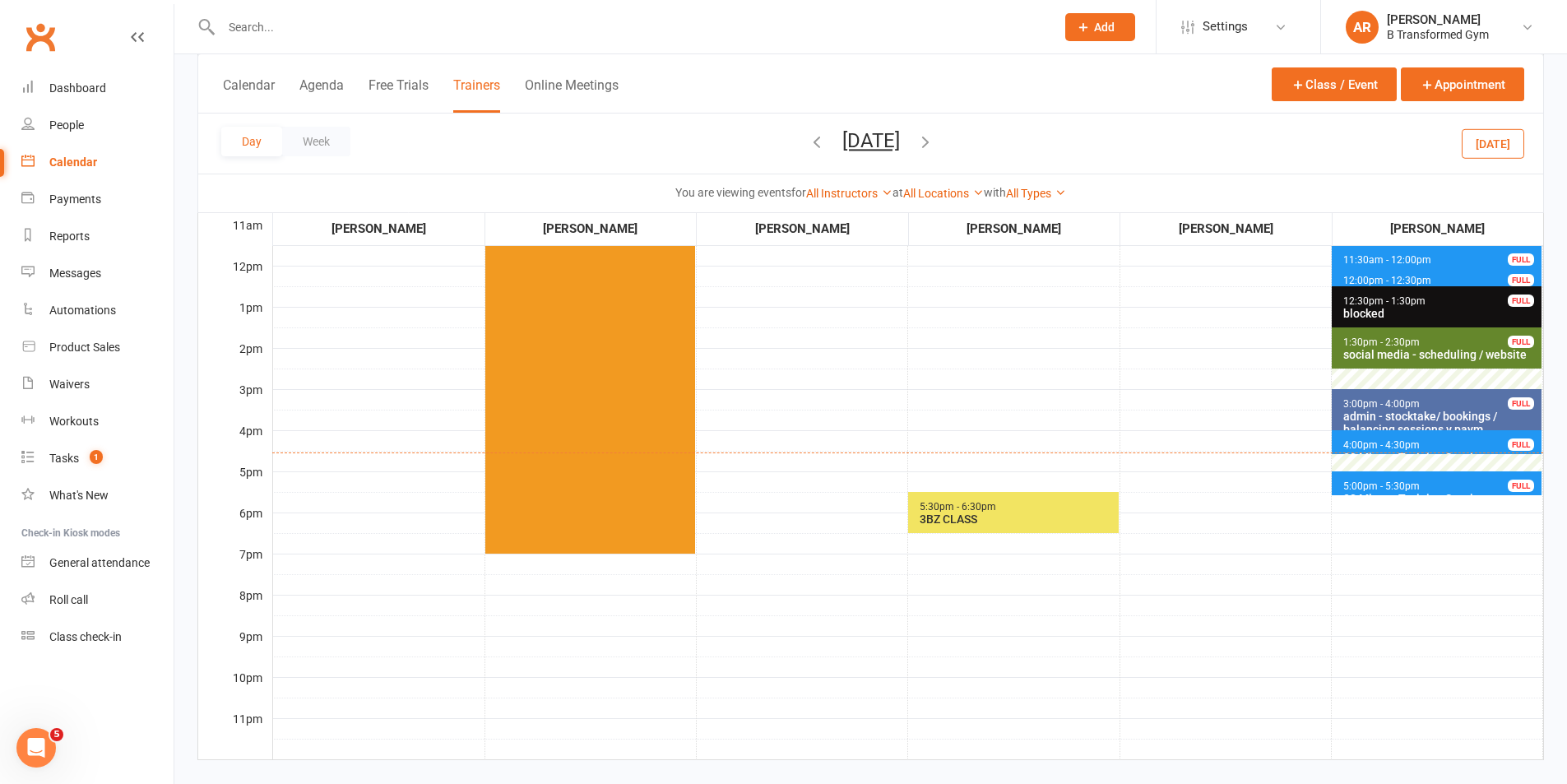
click at [900, 138] on button "[DATE]" at bounding box center [872, 141] width 57 height 23
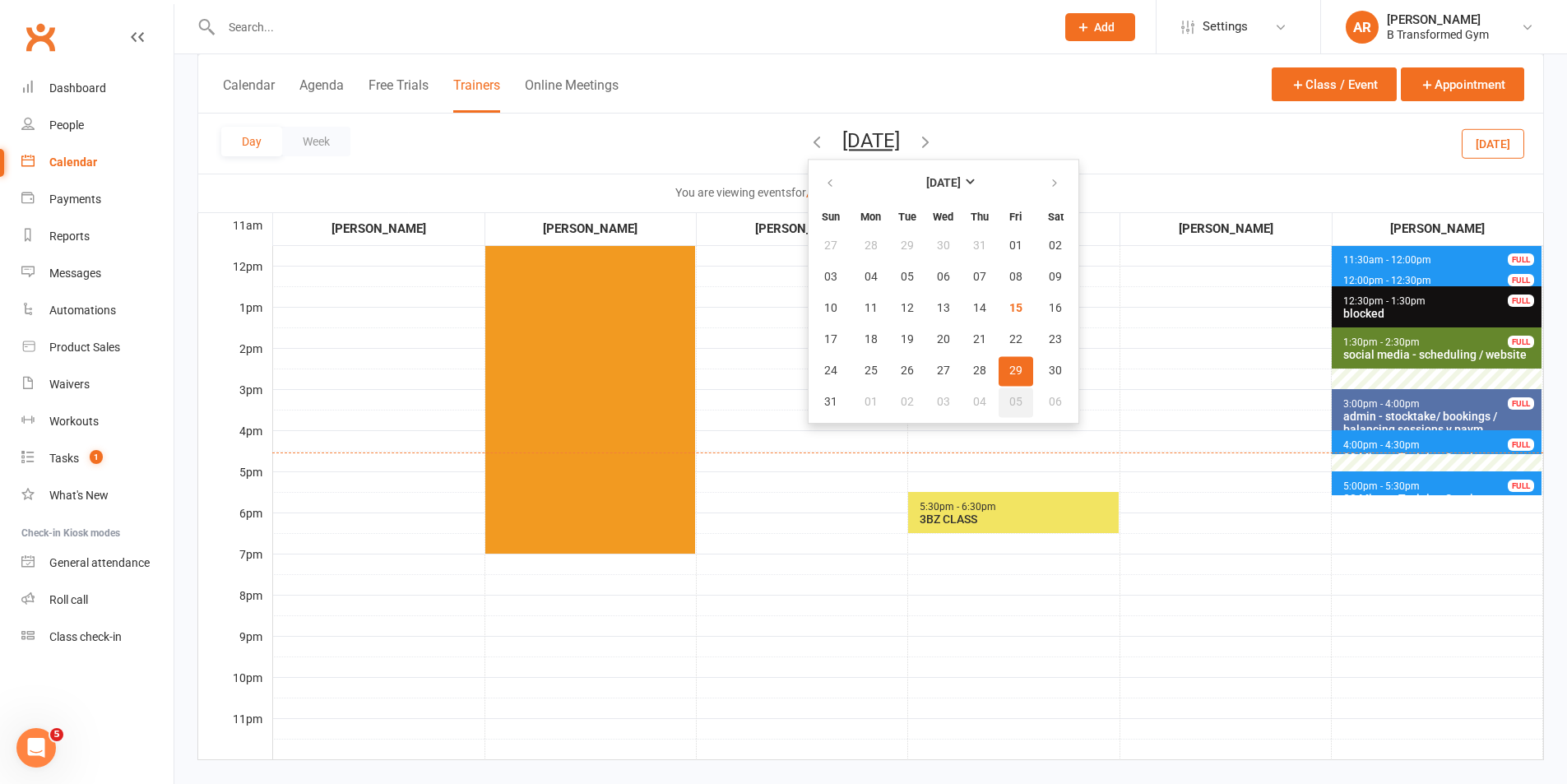
click at [999, 404] on button "05" at bounding box center [1016, 402] width 34 height 30
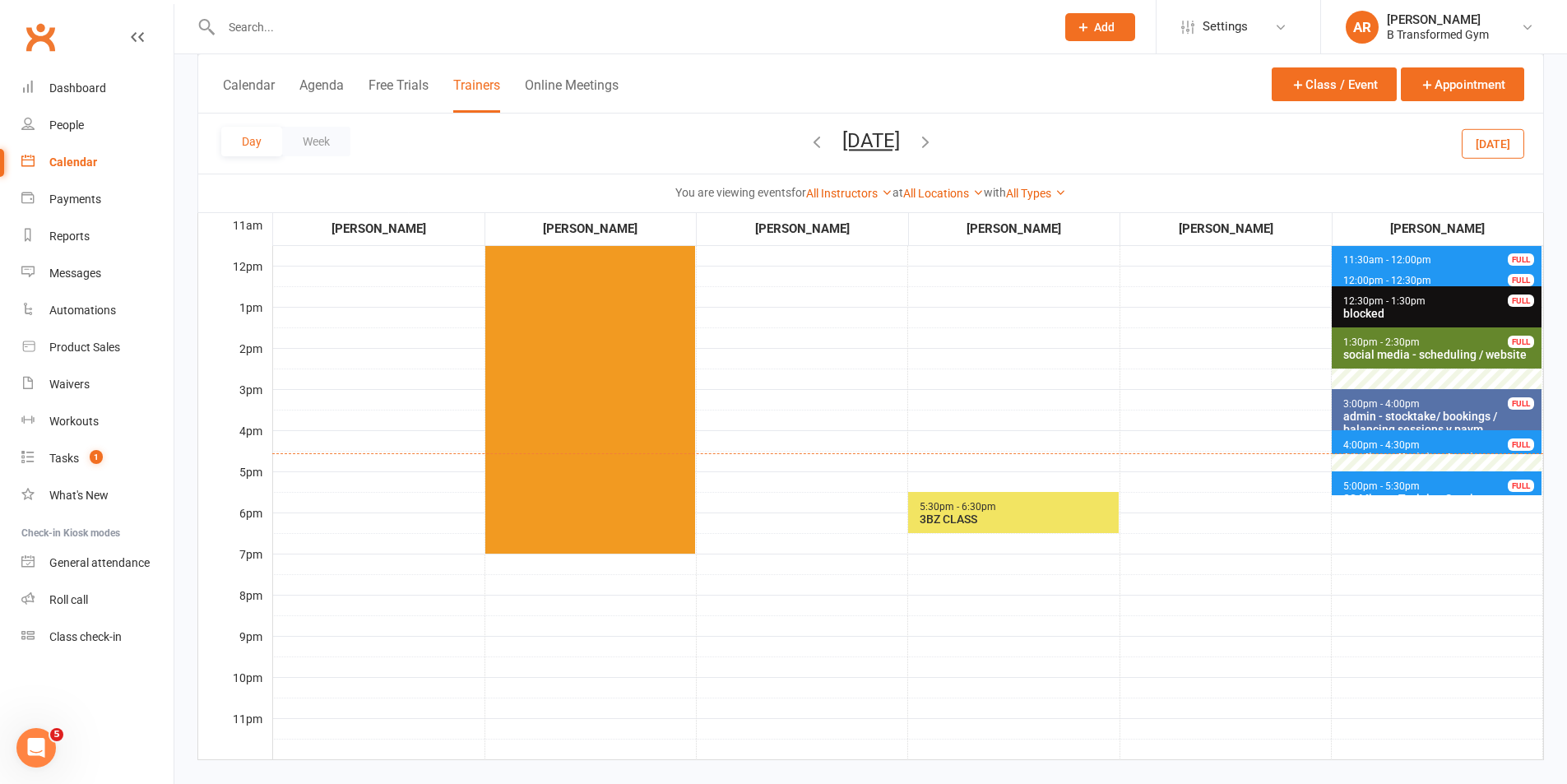
click at [1403, 437] on span "4:00pm - 4:30pm 30 Minute Training Session - [PERSON_NAME] FULL" at bounding box center [1437, 441] width 210 height 24
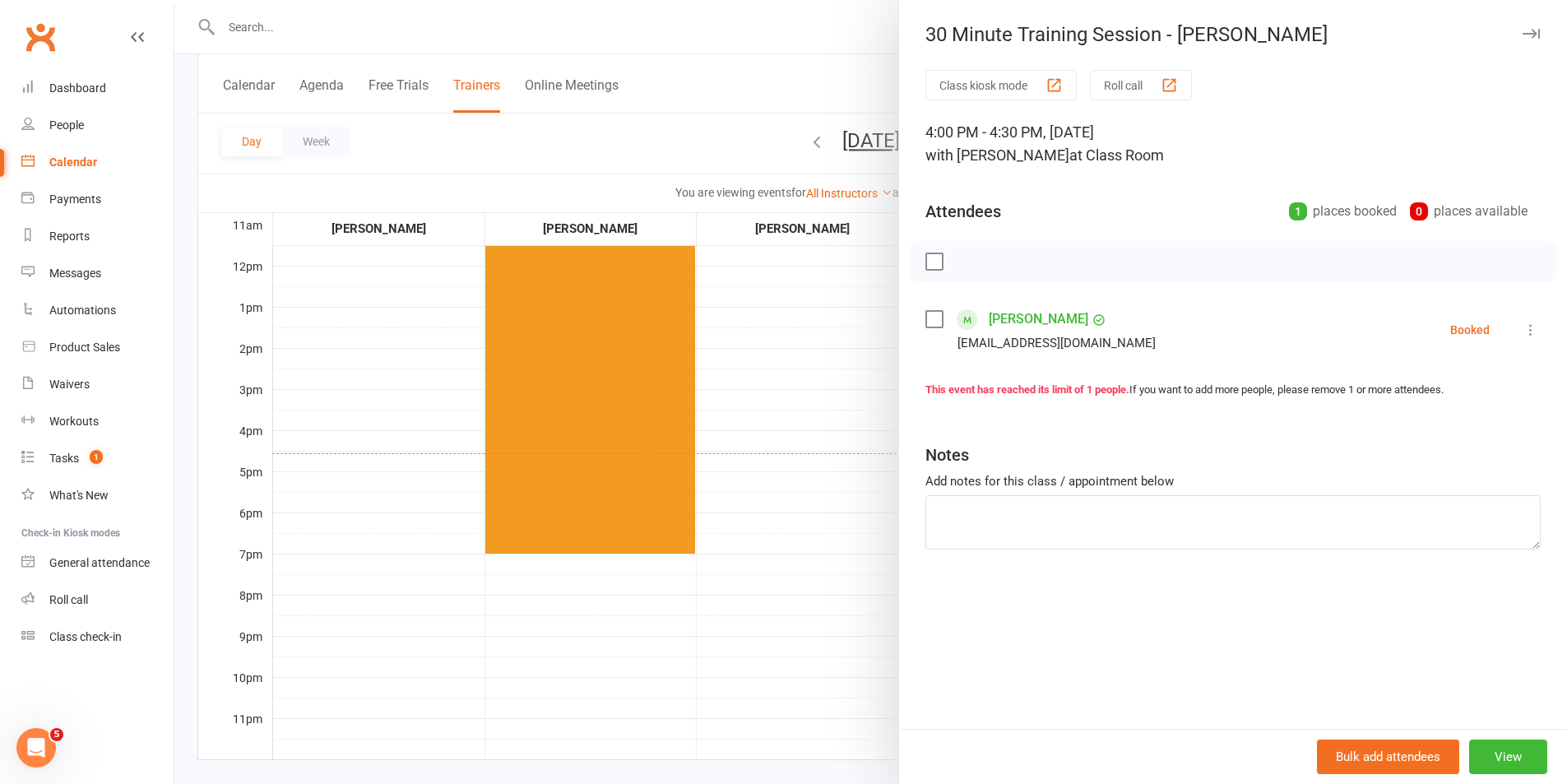
click at [826, 372] on div at bounding box center [871, 392] width 1393 height 784
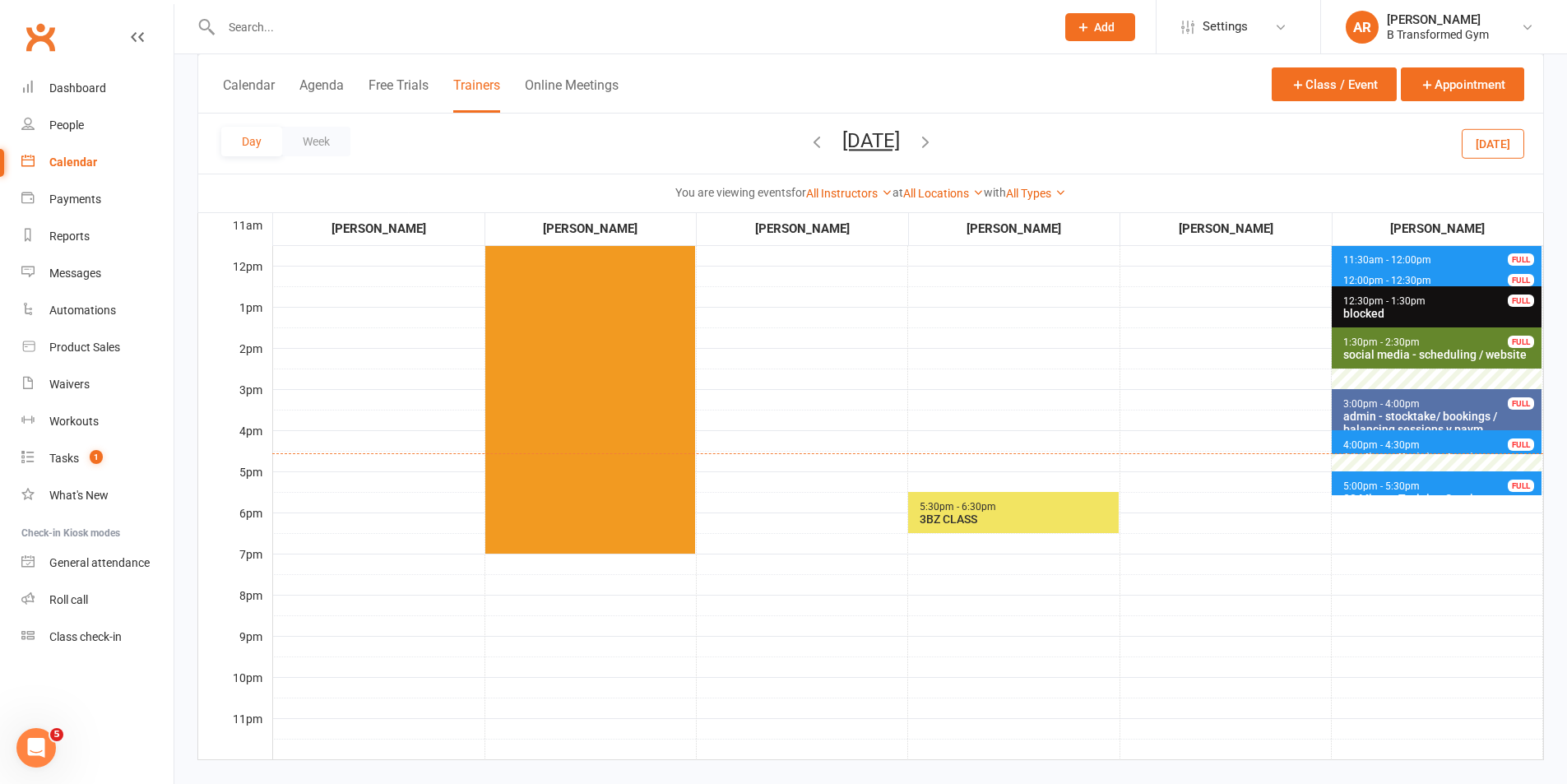
click at [900, 143] on button "[DATE]" at bounding box center [872, 141] width 57 height 23
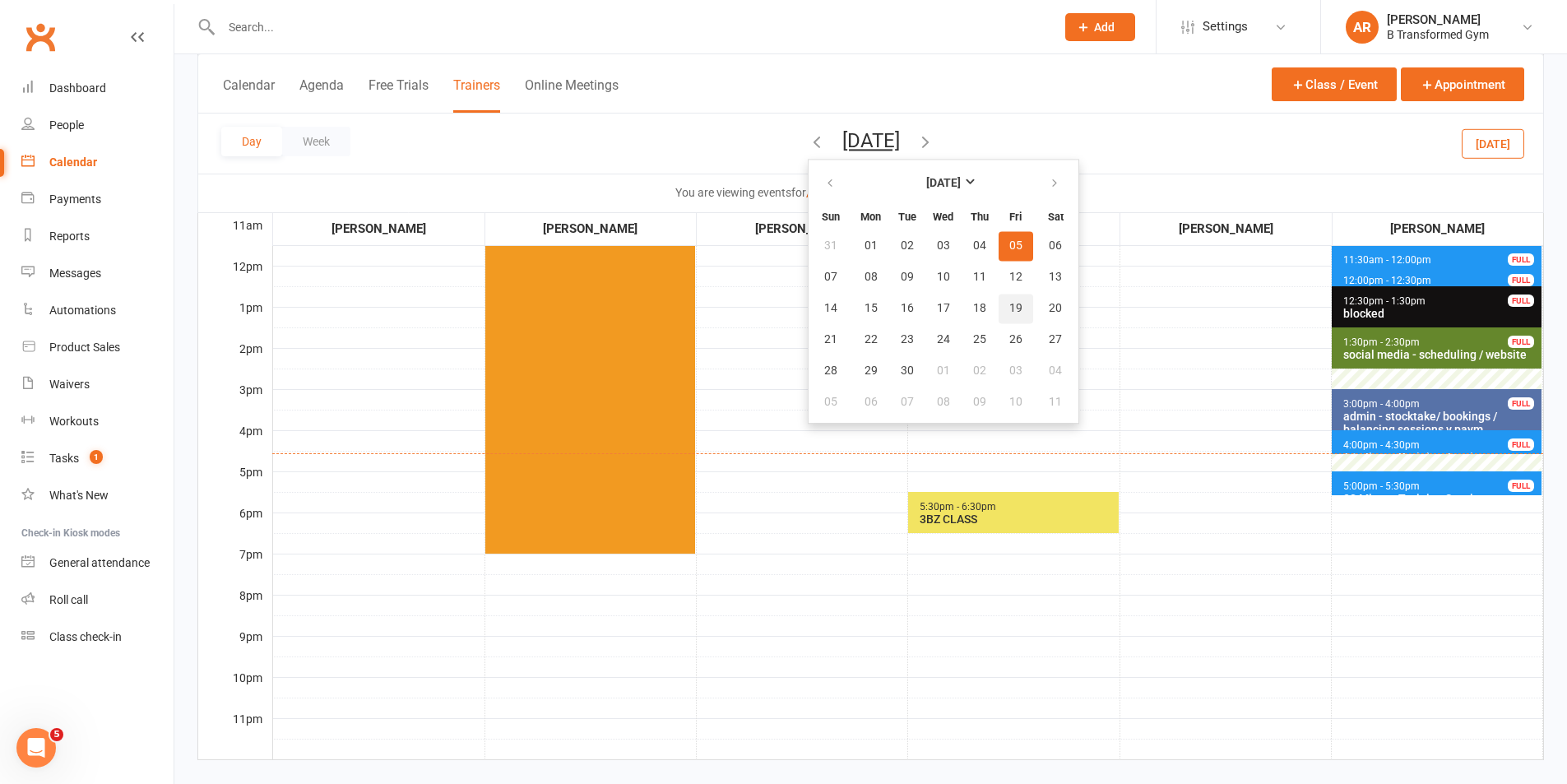
click at [1010, 310] on span "19" at bounding box center [1016, 308] width 13 height 13
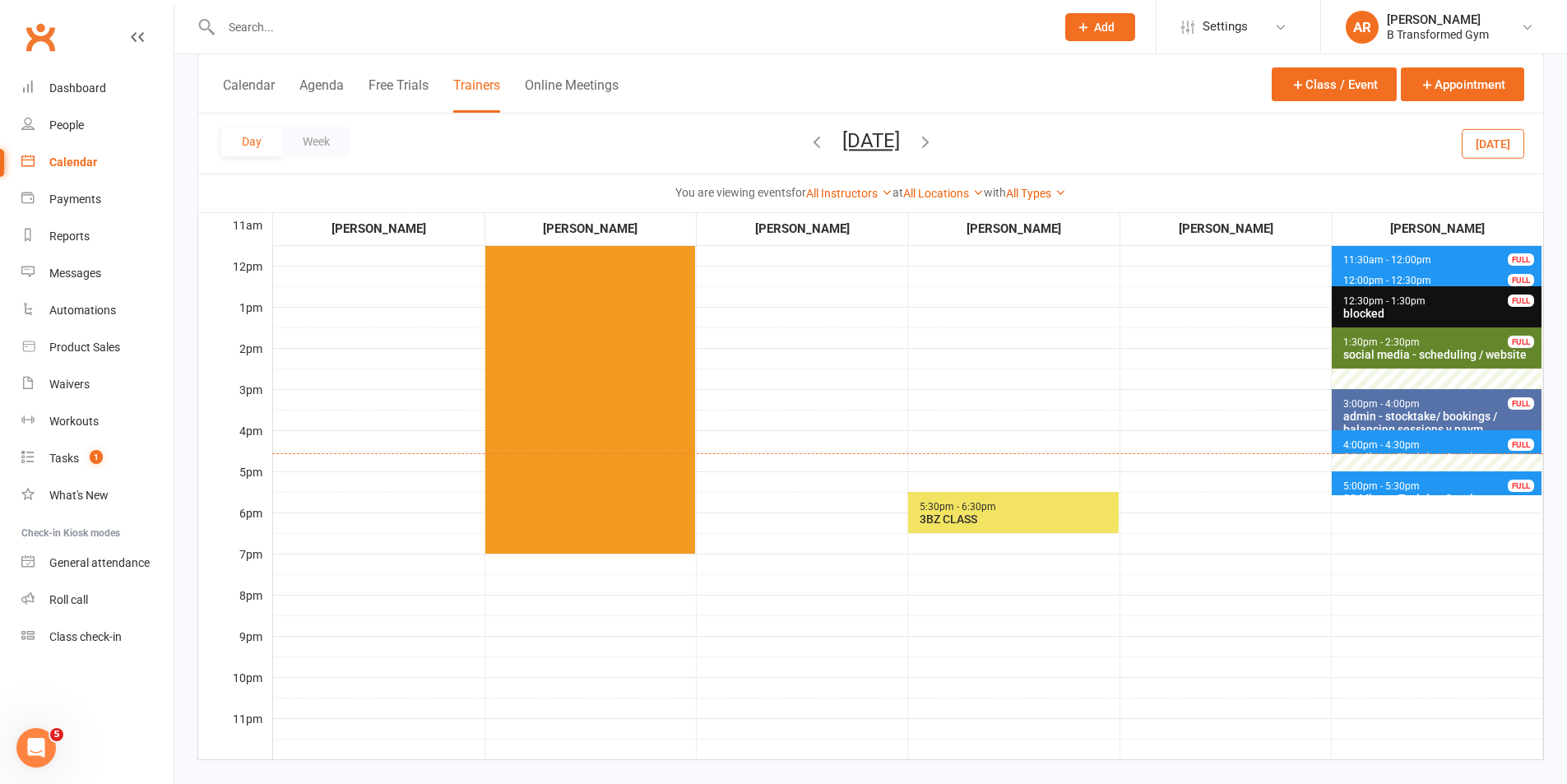
click at [1394, 446] on span "4:00pm - 4:30pm" at bounding box center [1382, 445] width 79 height 11
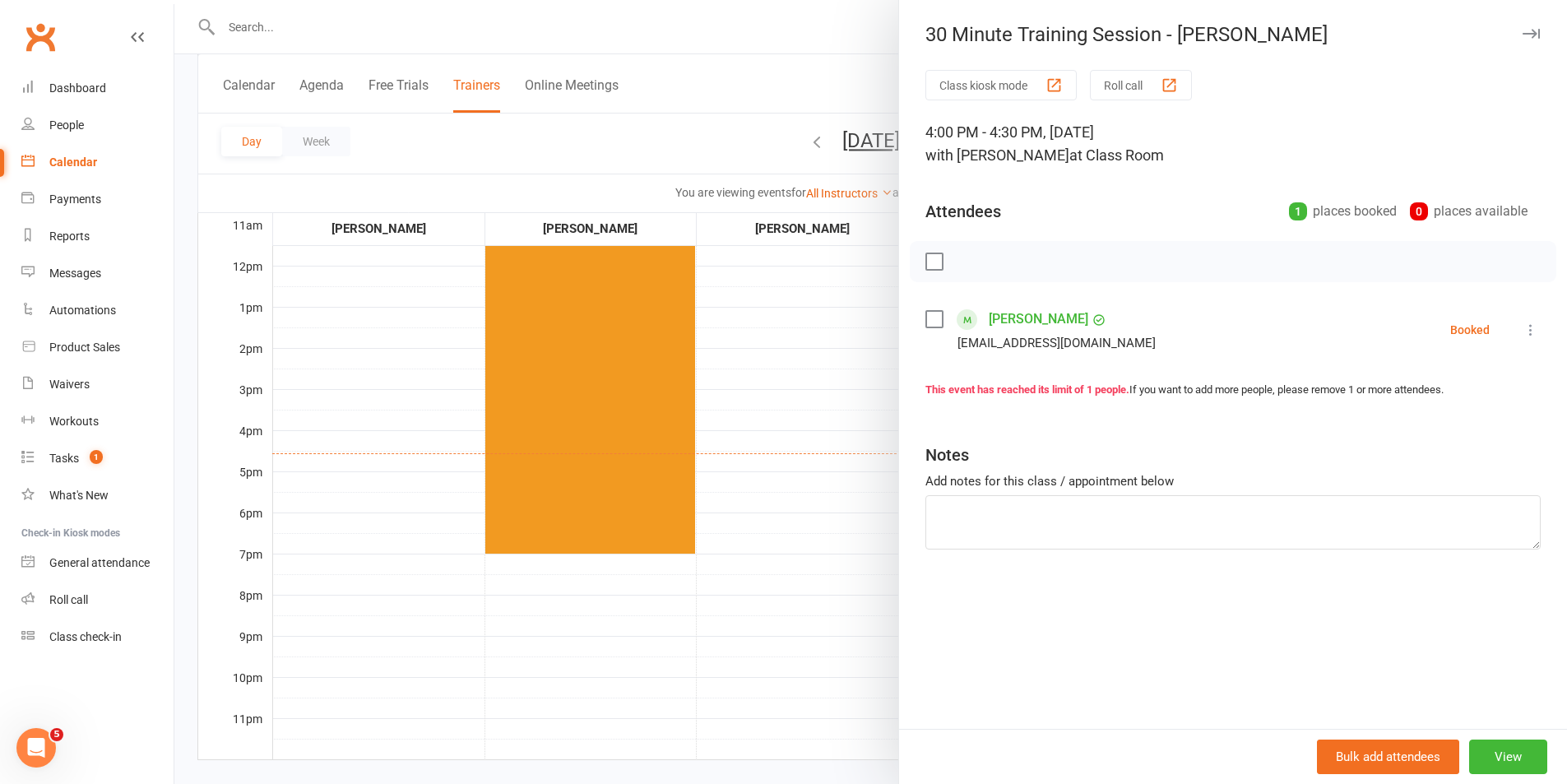
drag, startPoint x: 926, startPoint y: 317, endPoint x: 965, endPoint y: 286, distance: 49.8
click at [926, 318] on label at bounding box center [933, 319] width 16 height 16
click at [1068, 258] on icon "button" at bounding box center [1074, 261] width 18 height 18
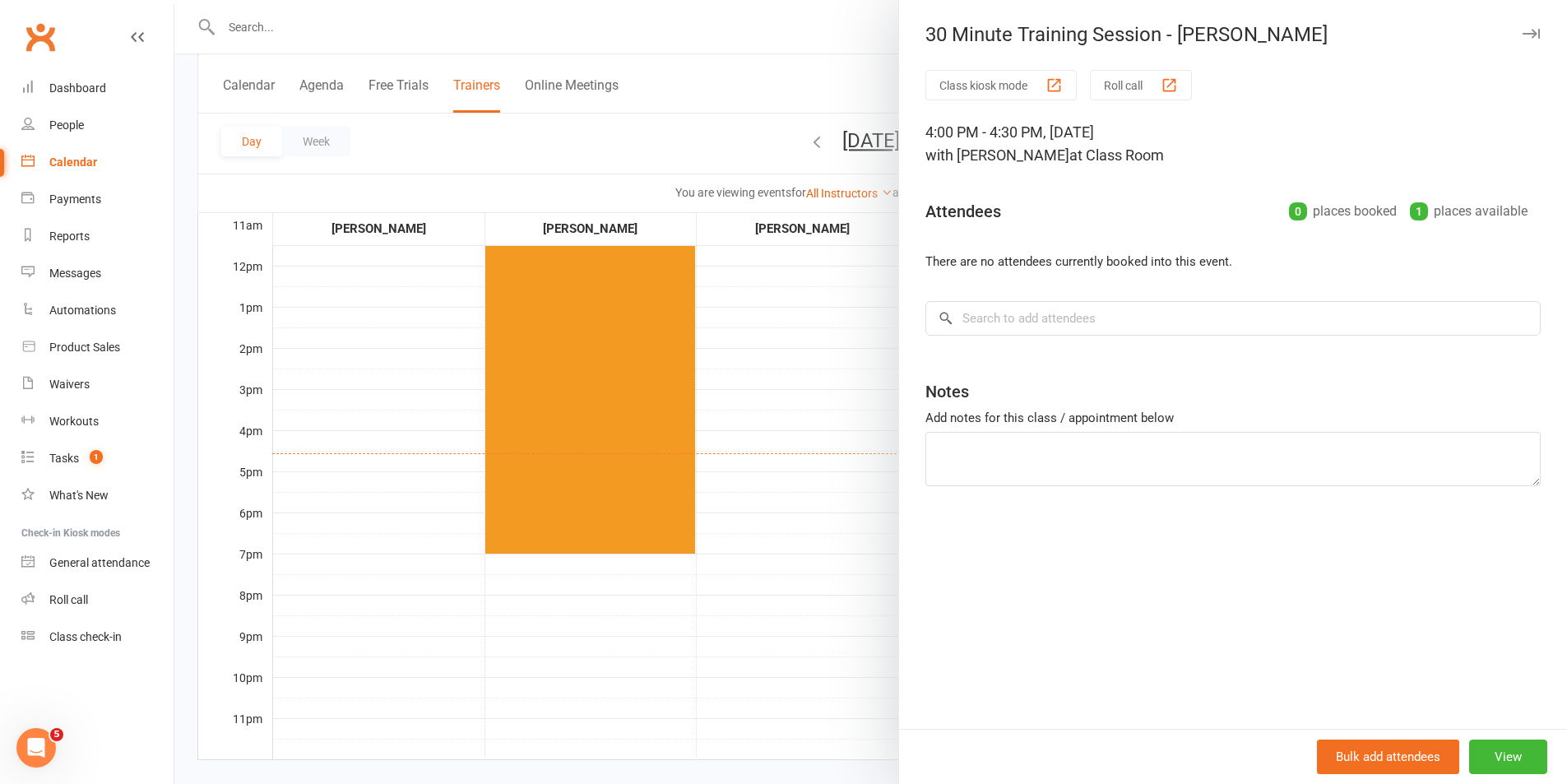
click at [794, 355] on div at bounding box center [871, 392] width 1393 height 784
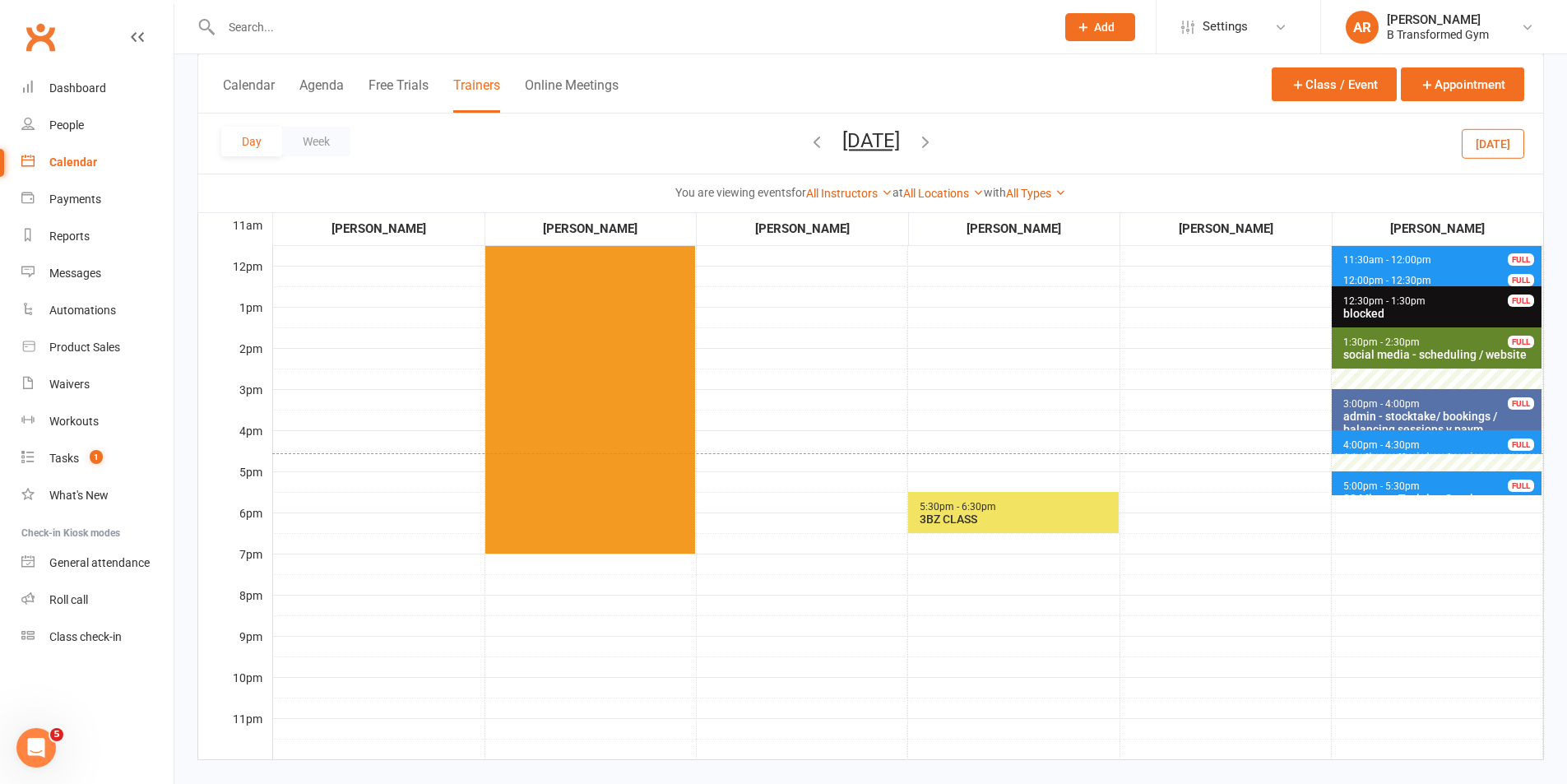
click at [1383, 440] on span "4:00pm - 4:30pm" at bounding box center [1382, 445] width 79 height 11
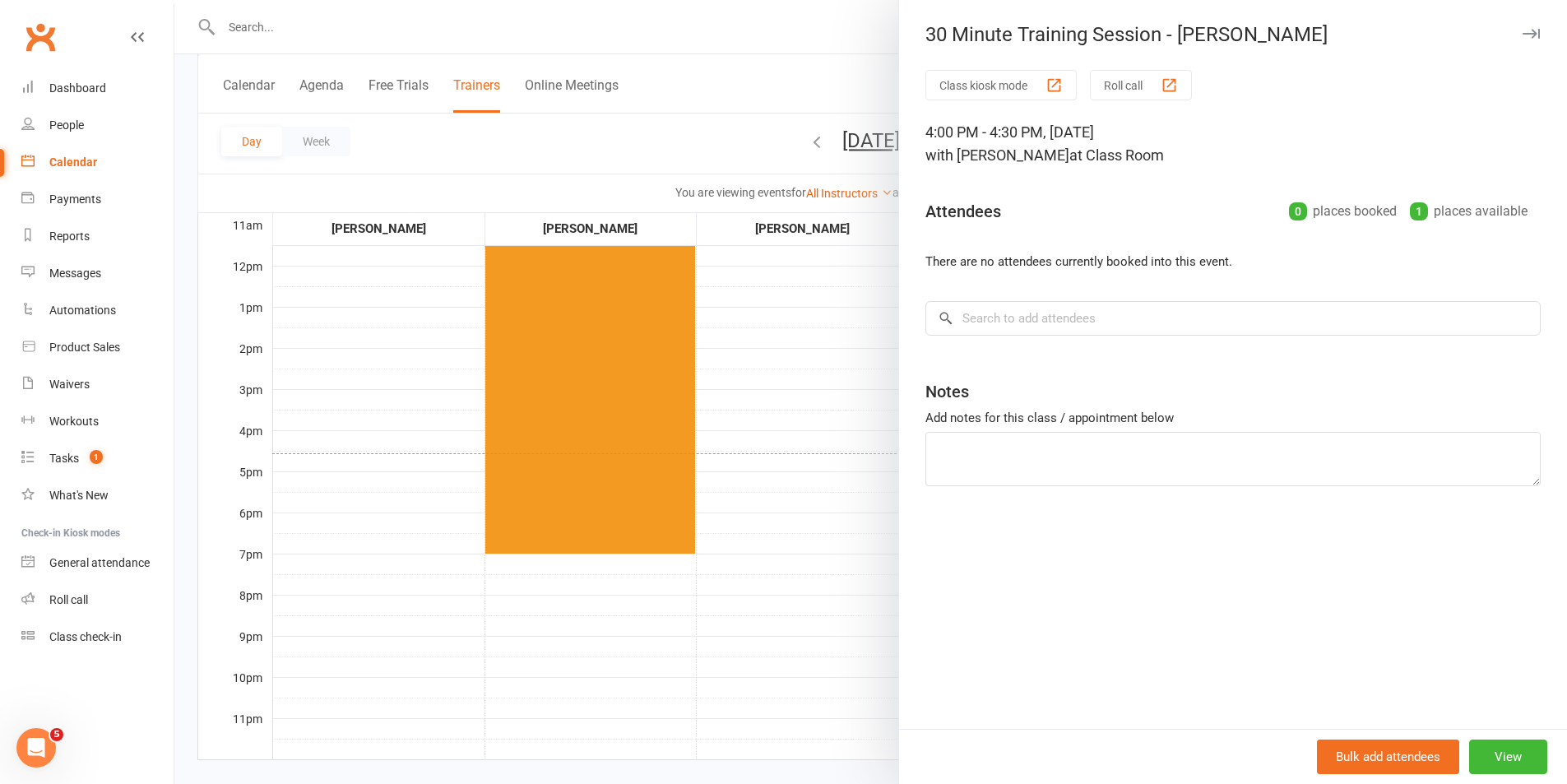
click at [830, 387] on div at bounding box center [871, 392] width 1393 height 784
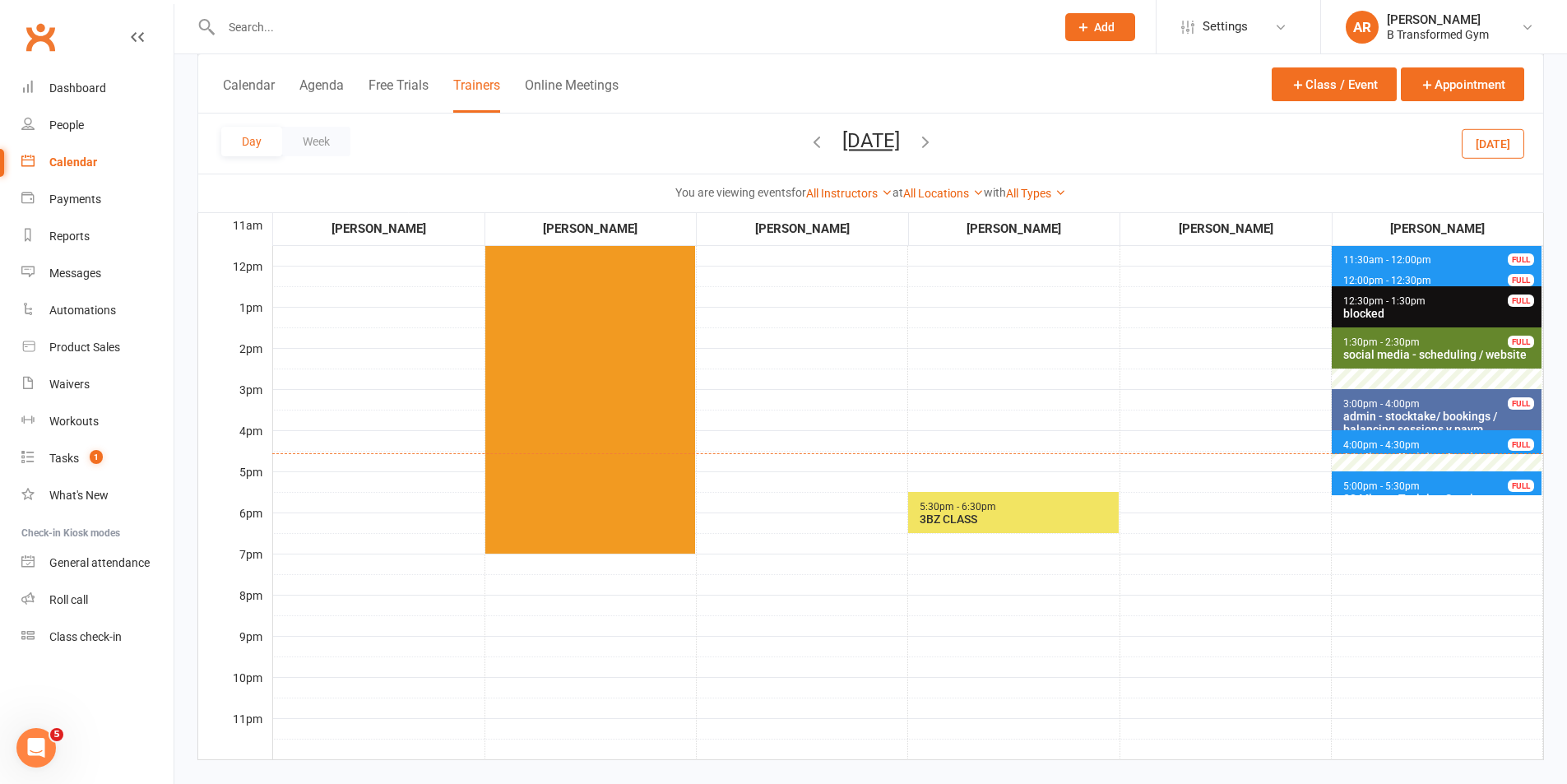
click at [900, 146] on button "[DATE]" at bounding box center [872, 141] width 57 height 23
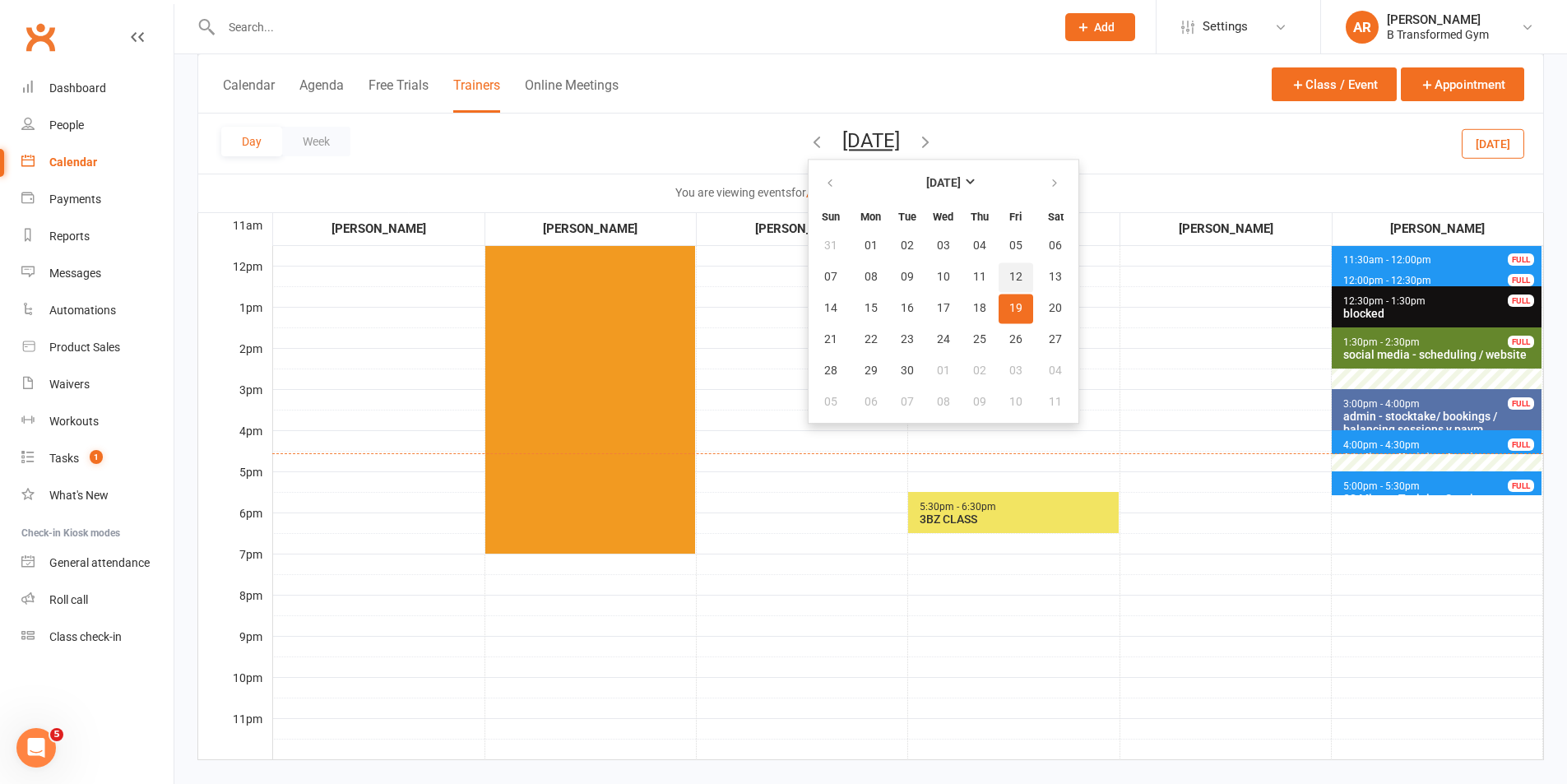
click at [1010, 274] on span "12" at bounding box center [1016, 278] width 13 height 13
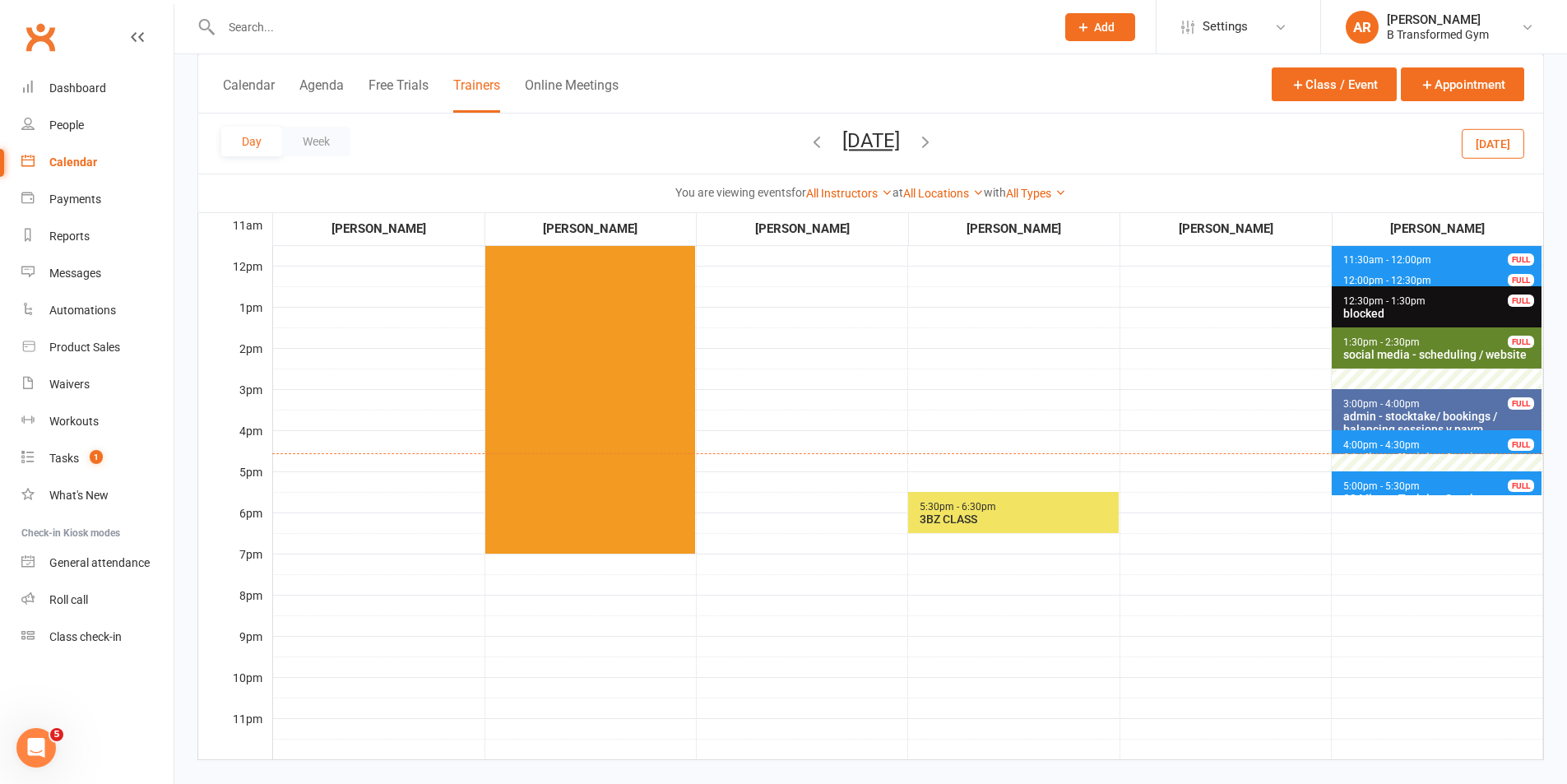
click at [1355, 444] on span "4:00pm - 4:30pm" at bounding box center [1382, 445] width 79 height 11
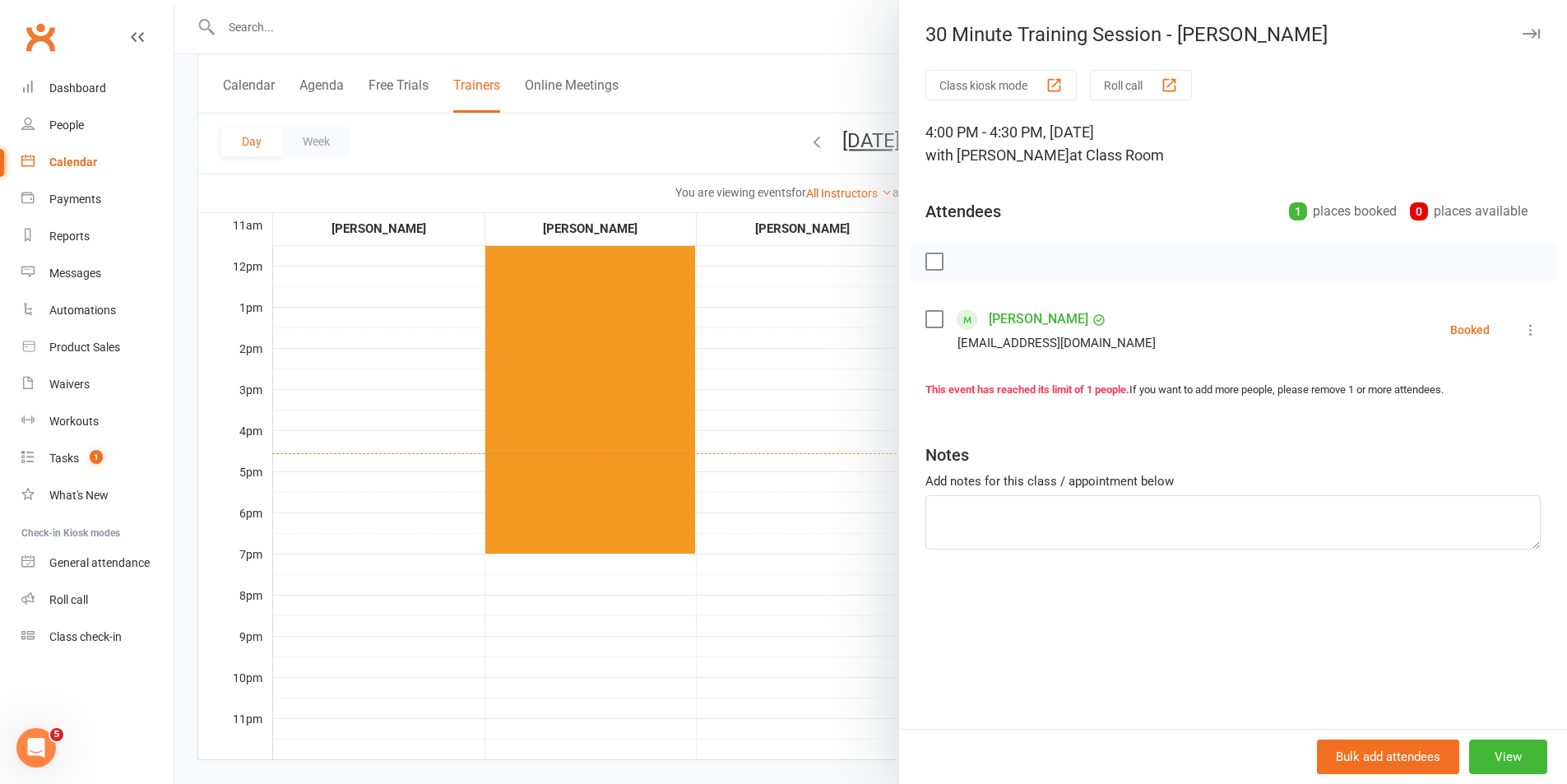
click at [850, 376] on div at bounding box center [871, 392] width 1393 height 784
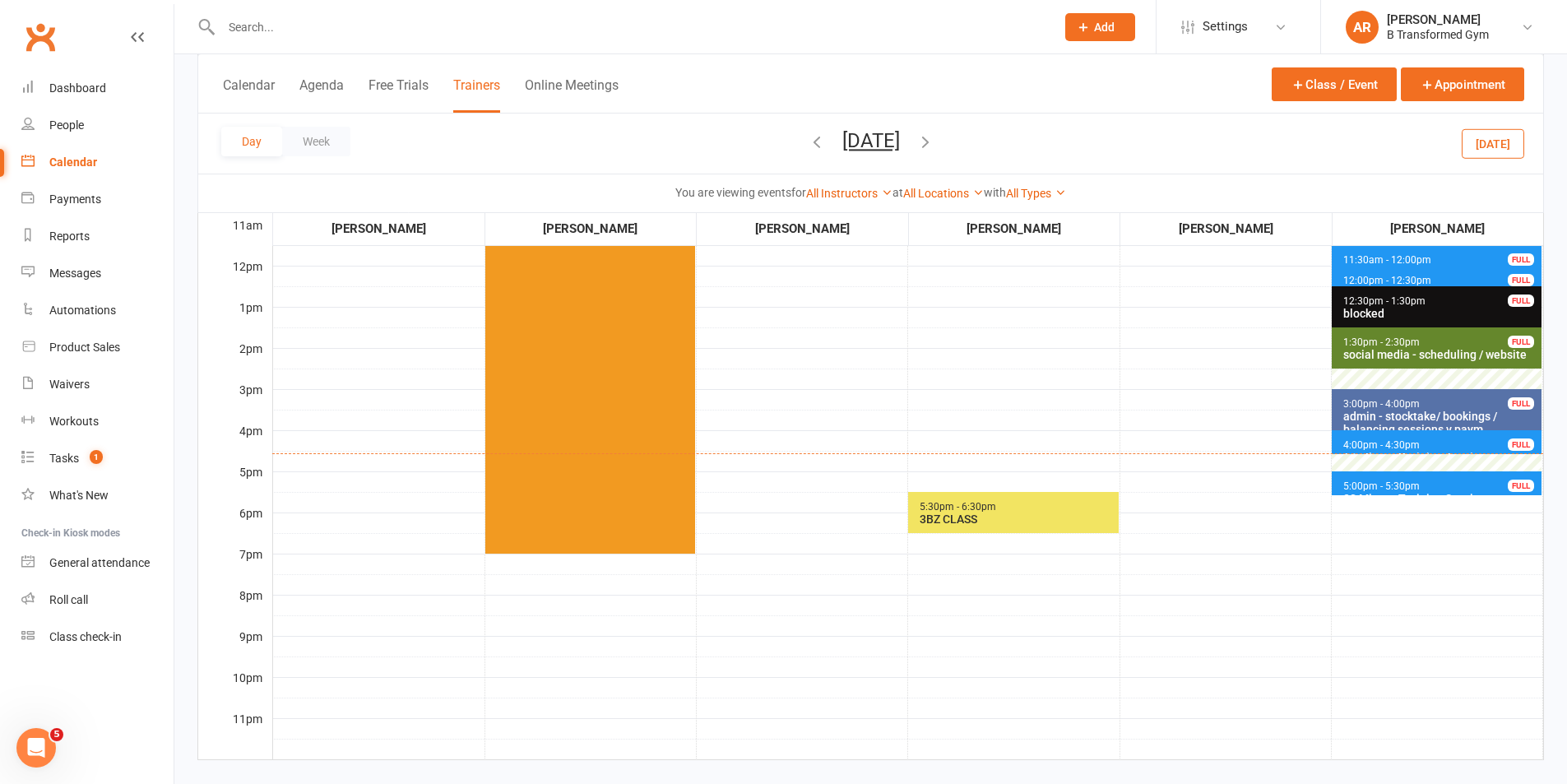
click at [899, 144] on button "[DATE]" at bounding box center [872, 141] width 57 height 23
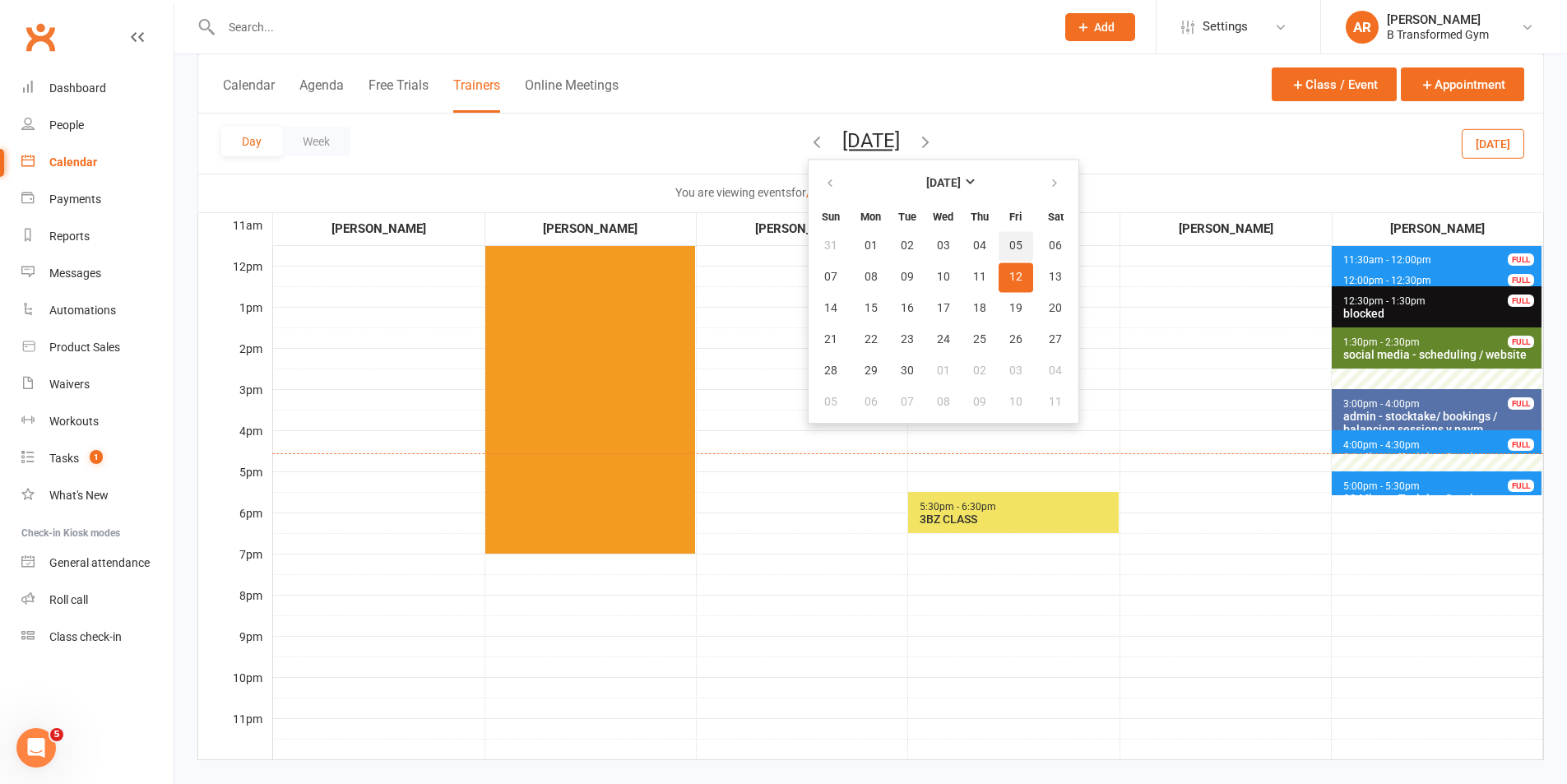
click at [999, 235] on button "05" at bounding box center [1016, 245] width 34 height 30
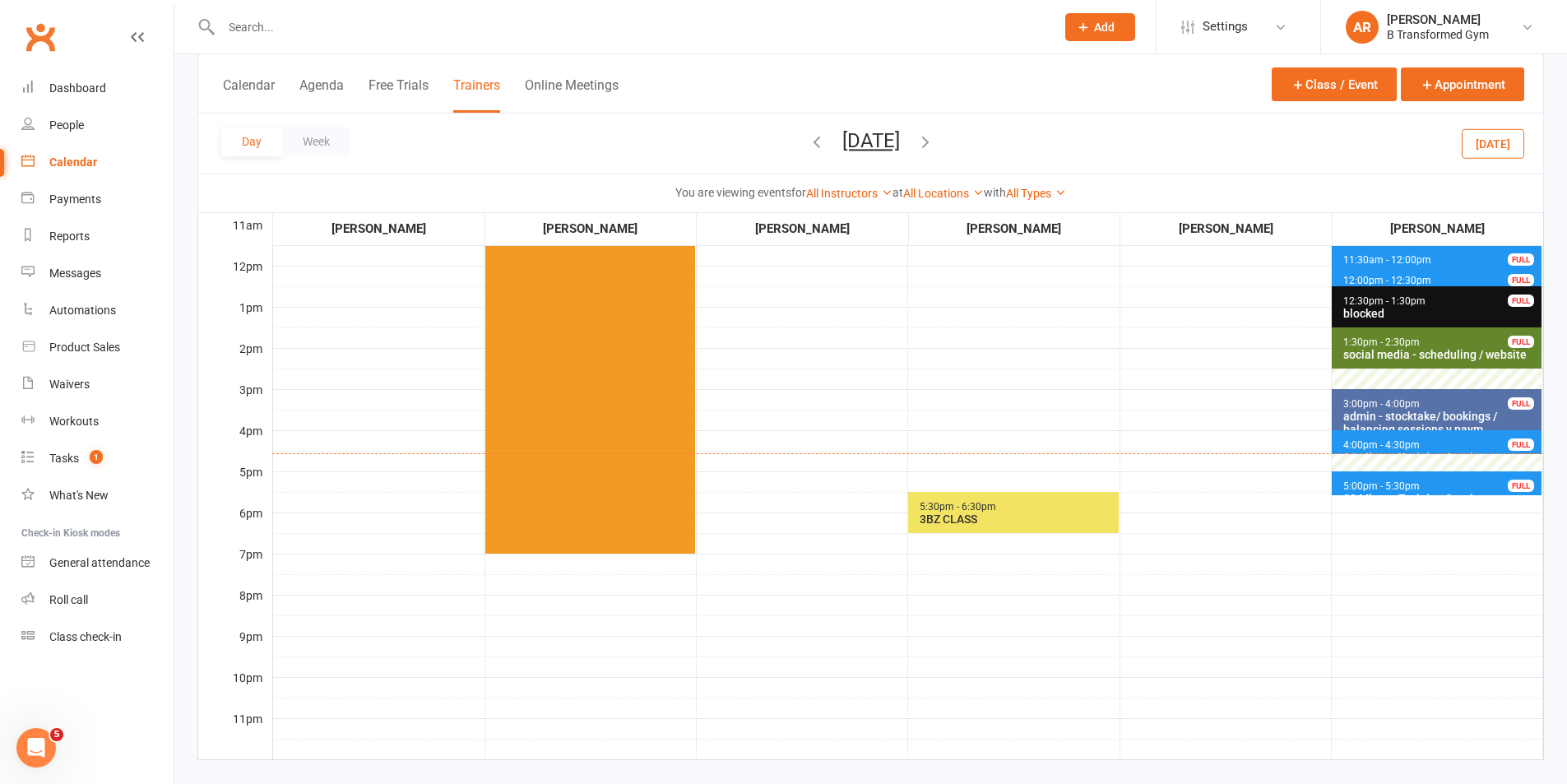
click at [1386, 438] on span "4:00pm - 4:30pm 30 Minute Training Session - [PERSON_NAME] FULL" at bounding box center [1437, 441] width 210 height 24
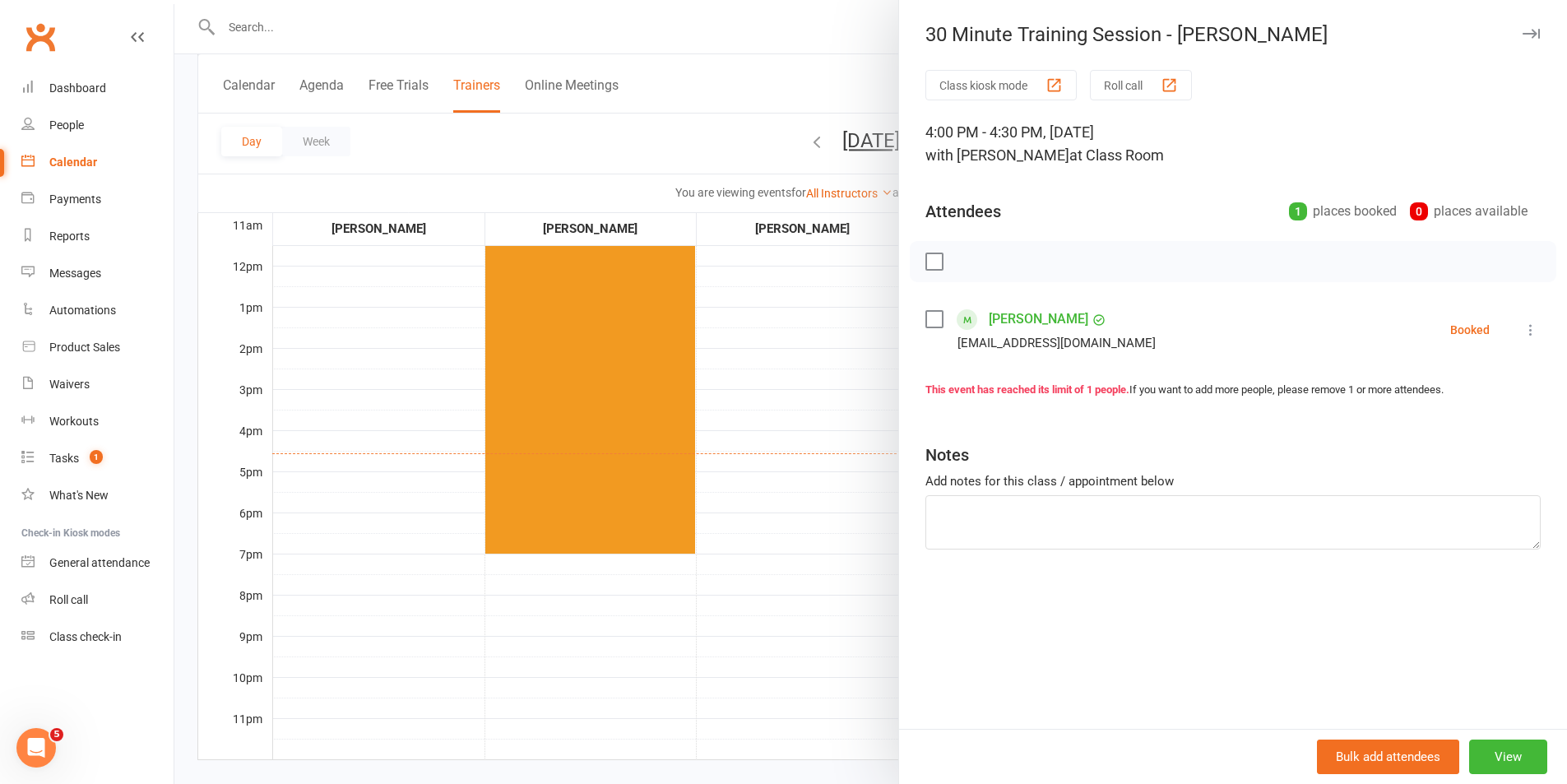
click at [852, 416] on div at bounding box center [871, 392] width 1393 height 784
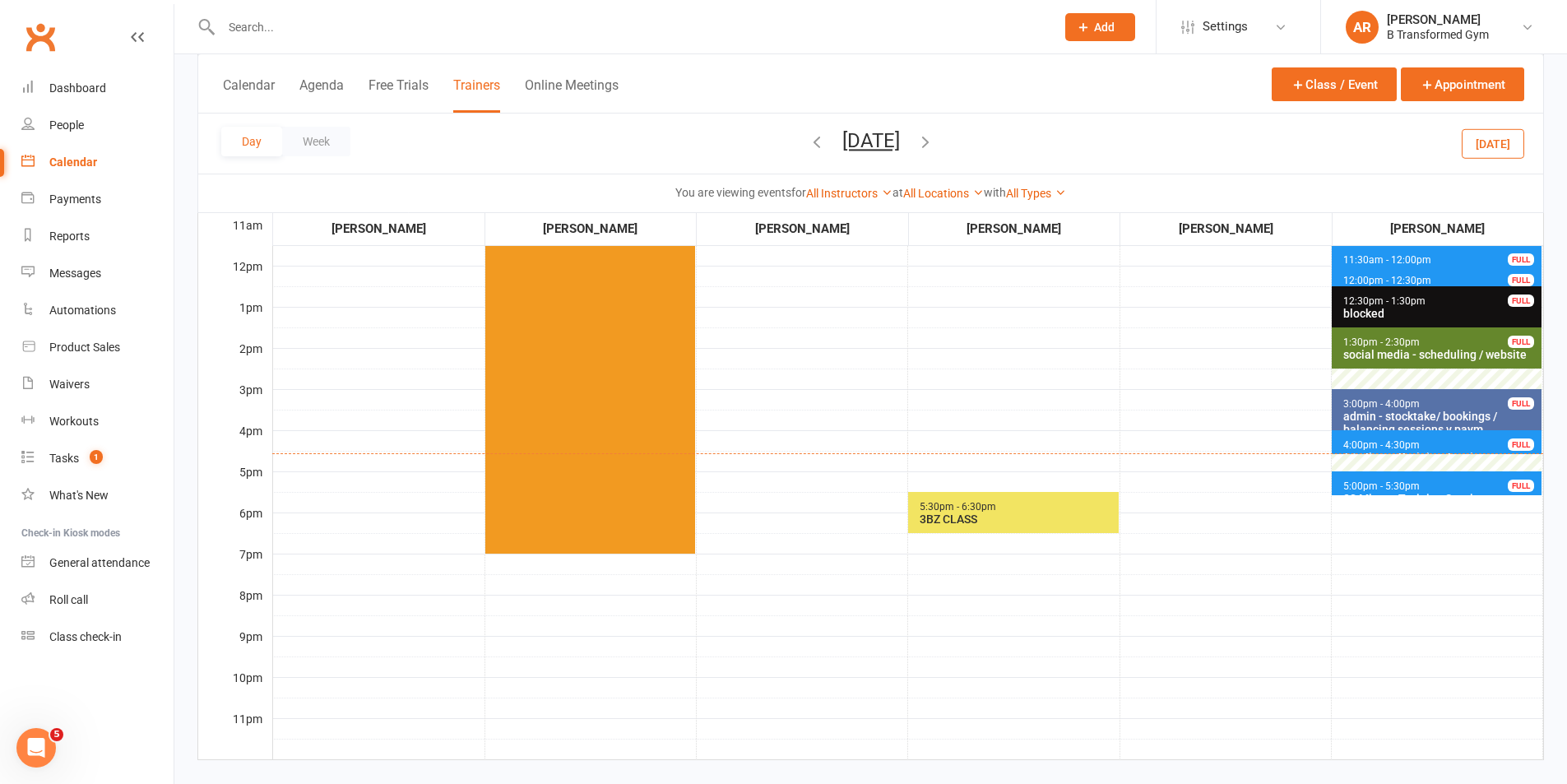
click at [898, 141] on button "[DATE]" at bounding box center [872, 141] width 57 height 23
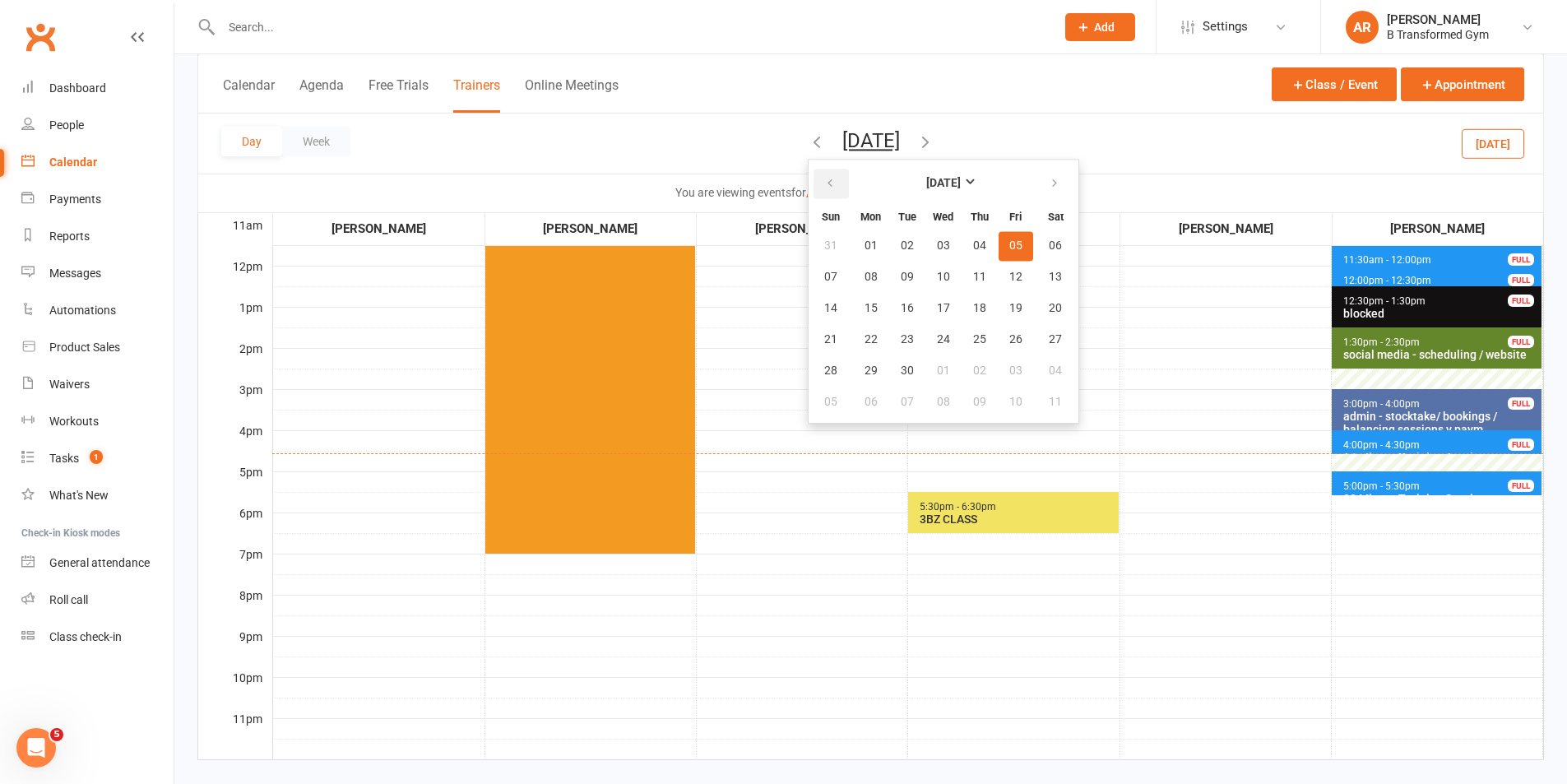
click at [813, 179] on button "button" at bounding box center [830, 183] width 35 height 30
click at [999, 358] on button "29" at bounding box center [1016, 370] width 34 height 30
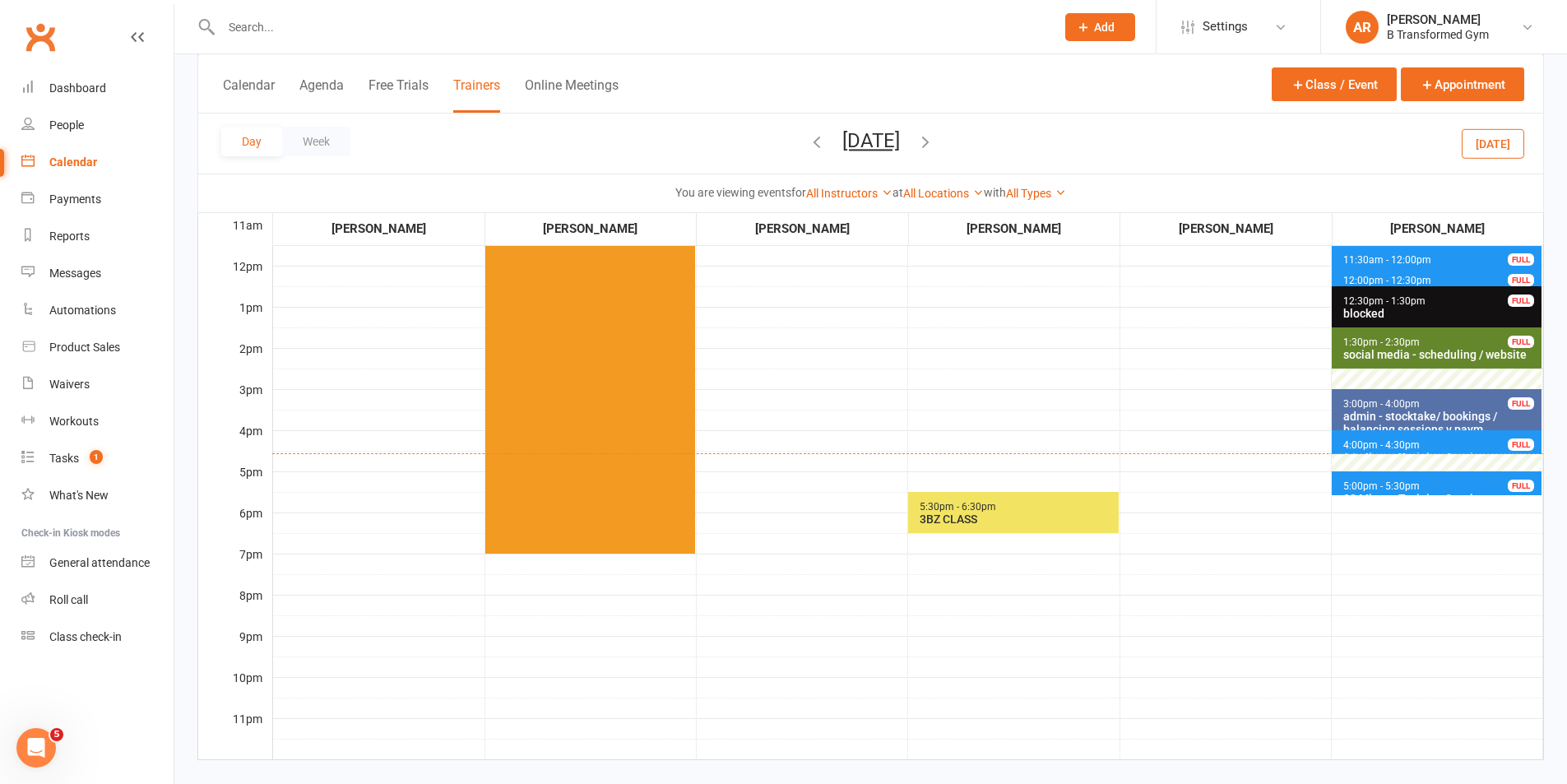
click at [1343, 439] on span "4:00pm - 4:30pm" at bounding box center [1382, 445] width 79 height 11
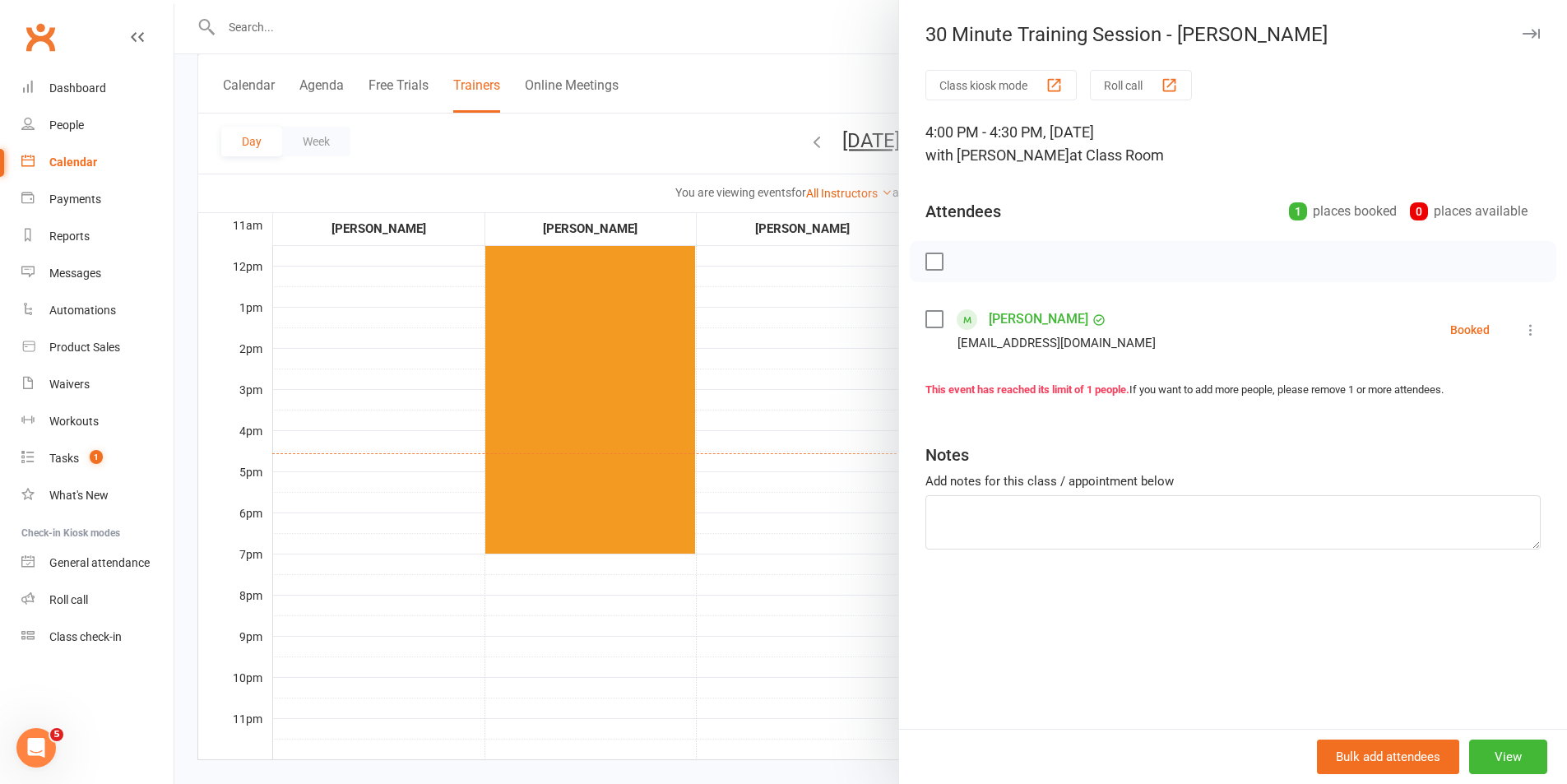
click at [825, 419] on div at bounding box center [871, 392] width 1393 height 784
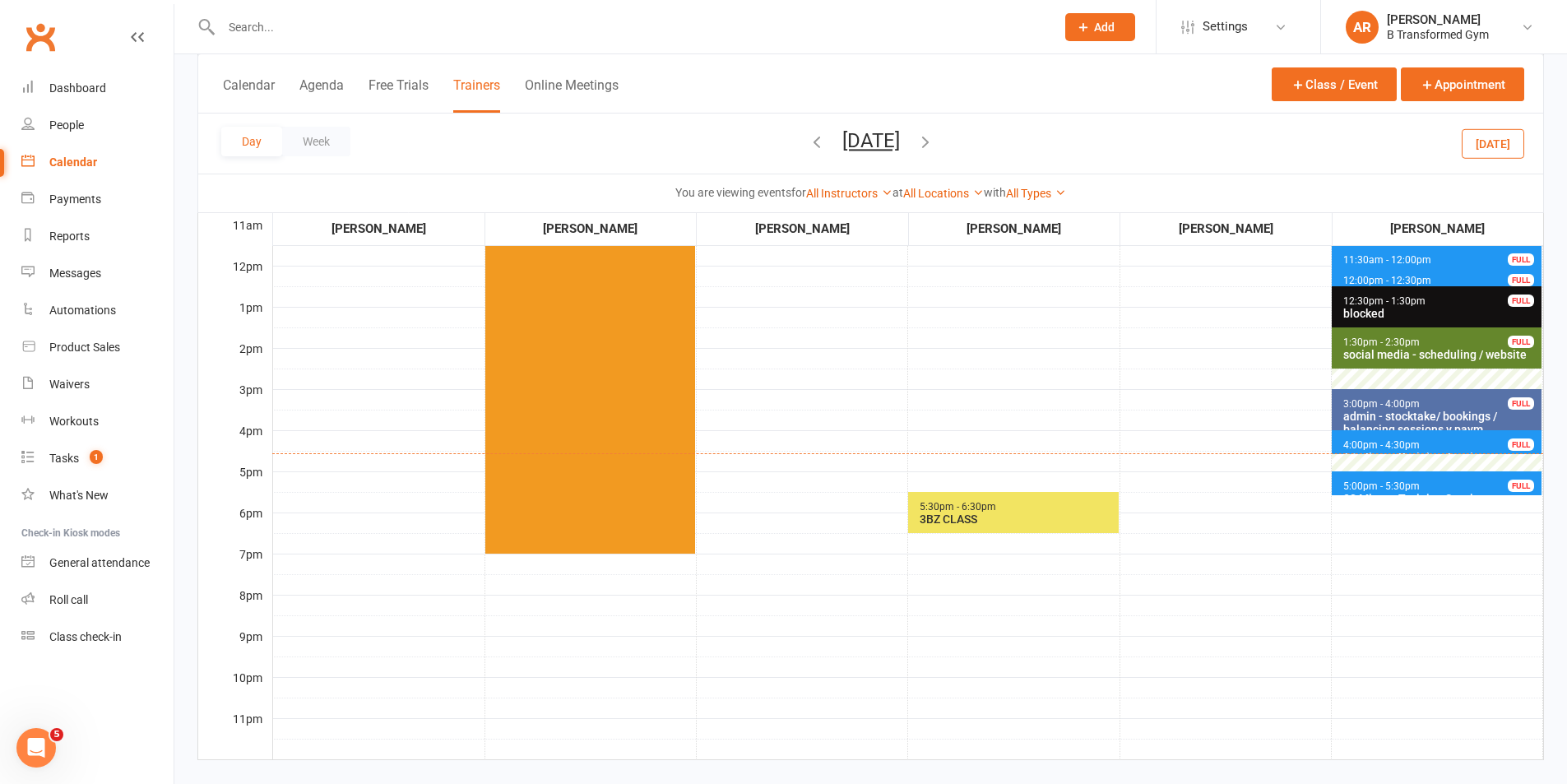
click at [881, 143] on button "[DATE]" at bounding box center [872, 141] width 57 height 23
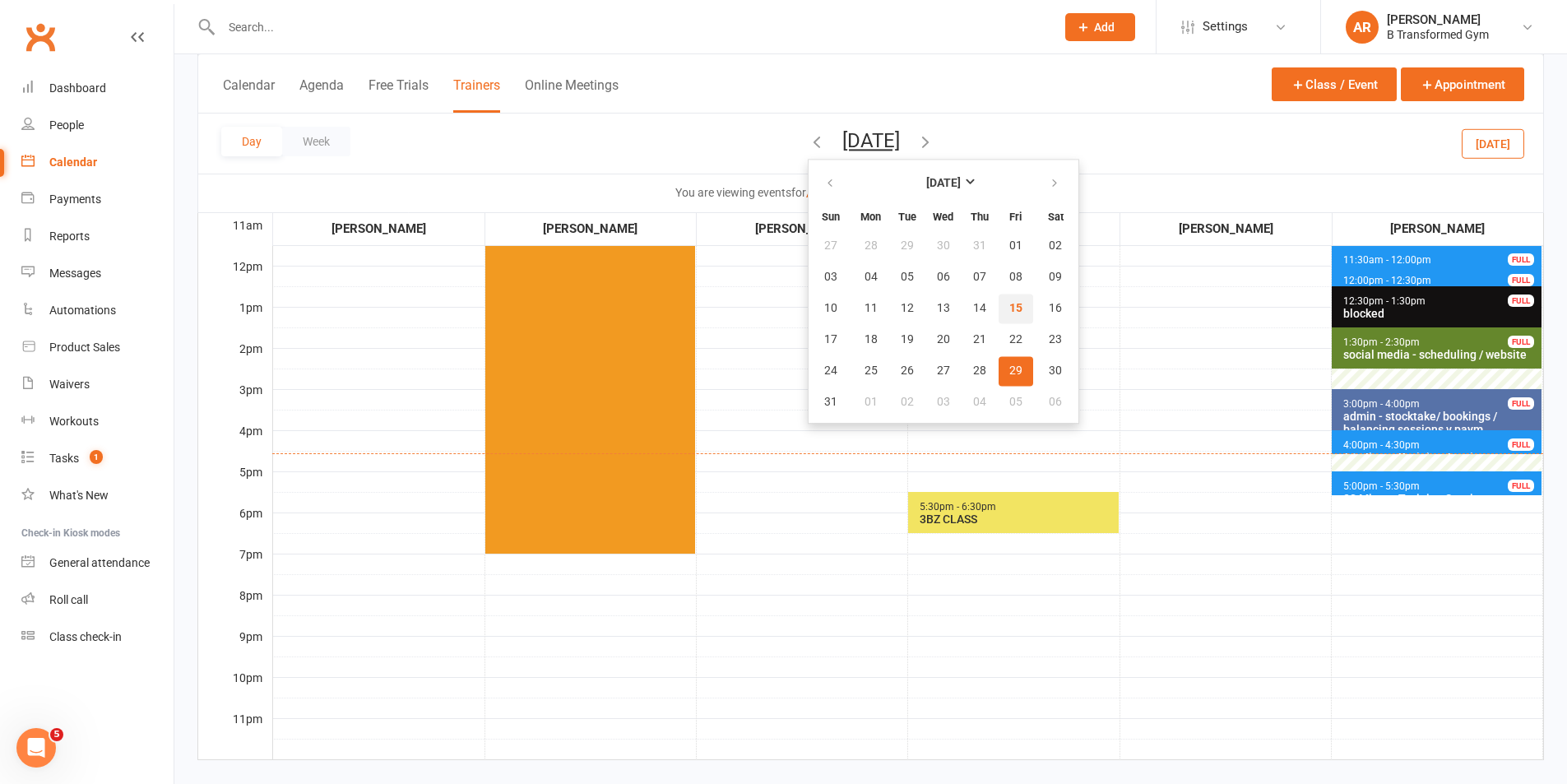
click at [1010, 314] on span "15" at bounding box center [1016, 308] width 13 height 13
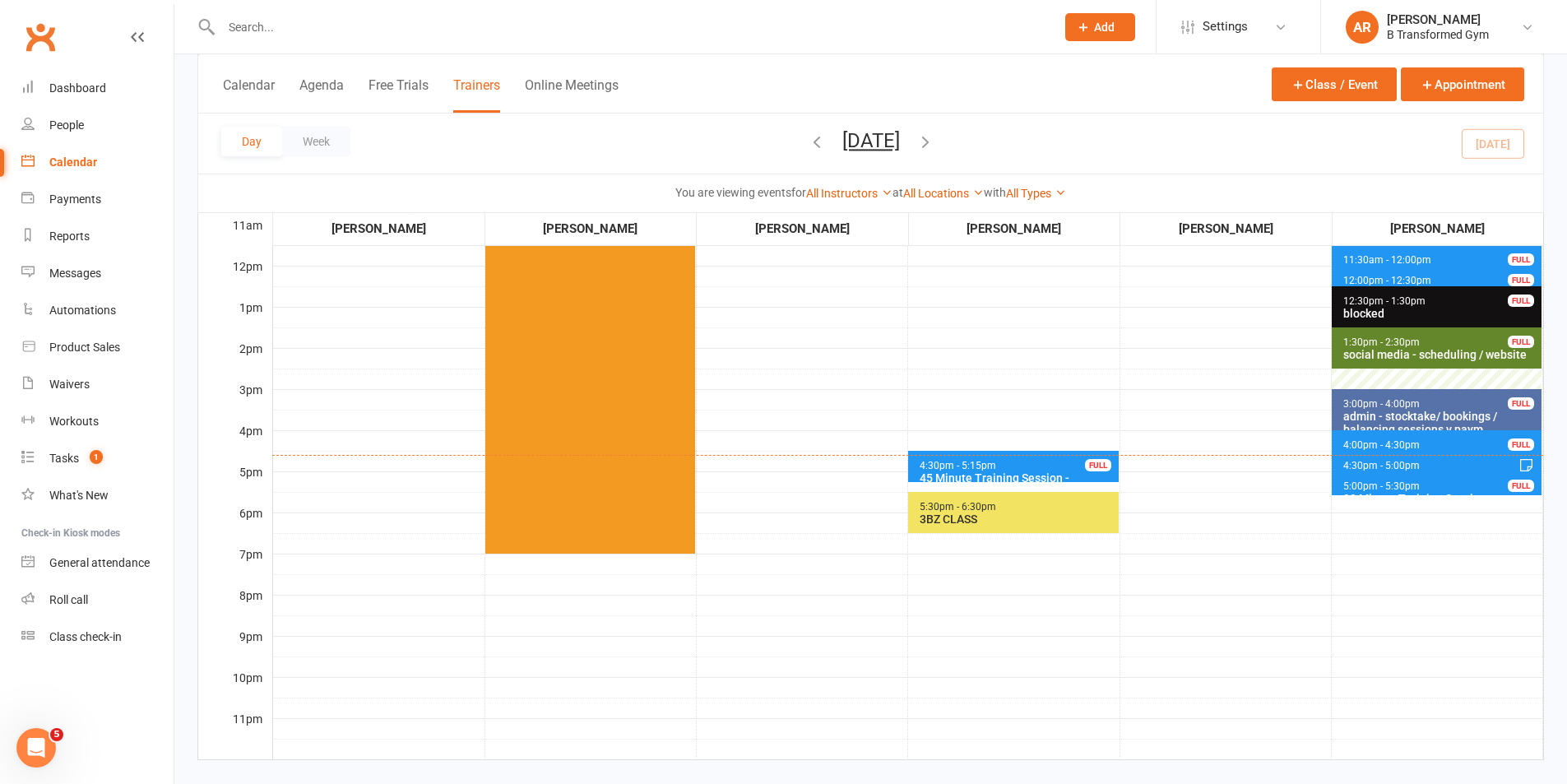
click at [1361, 437] on span "4:00pm - 4:30pm 30 Minute Training Session - [PERSON_NAME] FULL" at bounding box center [1437, 441] width 210 height 24
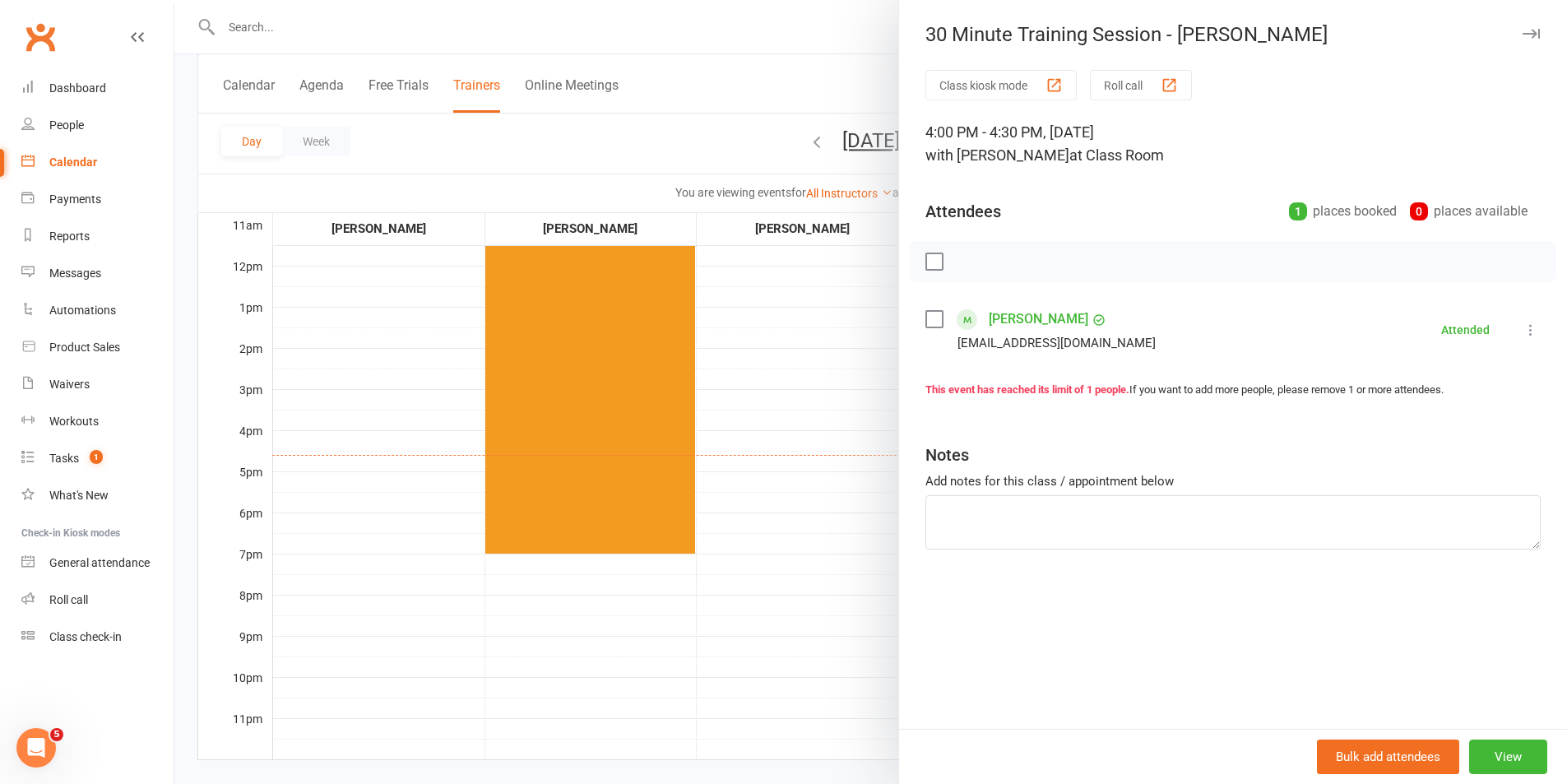
drag, startPoint x: 802, startPoint y: 364, endPoint x: 810, endPoint y: 356, distance: 11.3
click at [806, 361] on div at bounding box center [871, 392] width 1393 height 784
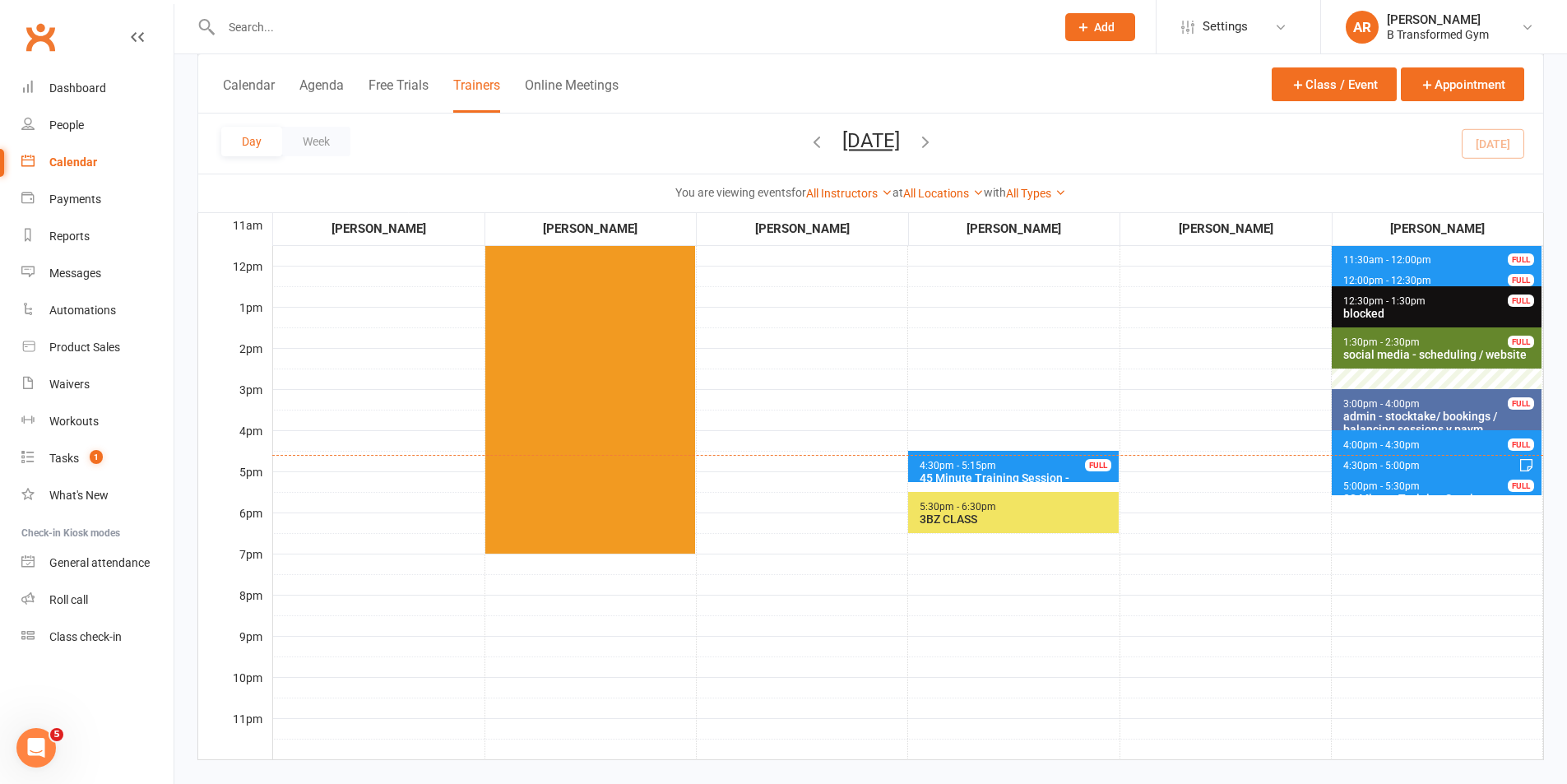
drag, startPoint x: 925, startPoint y: 141, endPoint x: 915, endPoint y: 183, distance: 43.2
click at [900, 140] on button "[DATE]" at bounding box center [872, 141] width 57 height 23
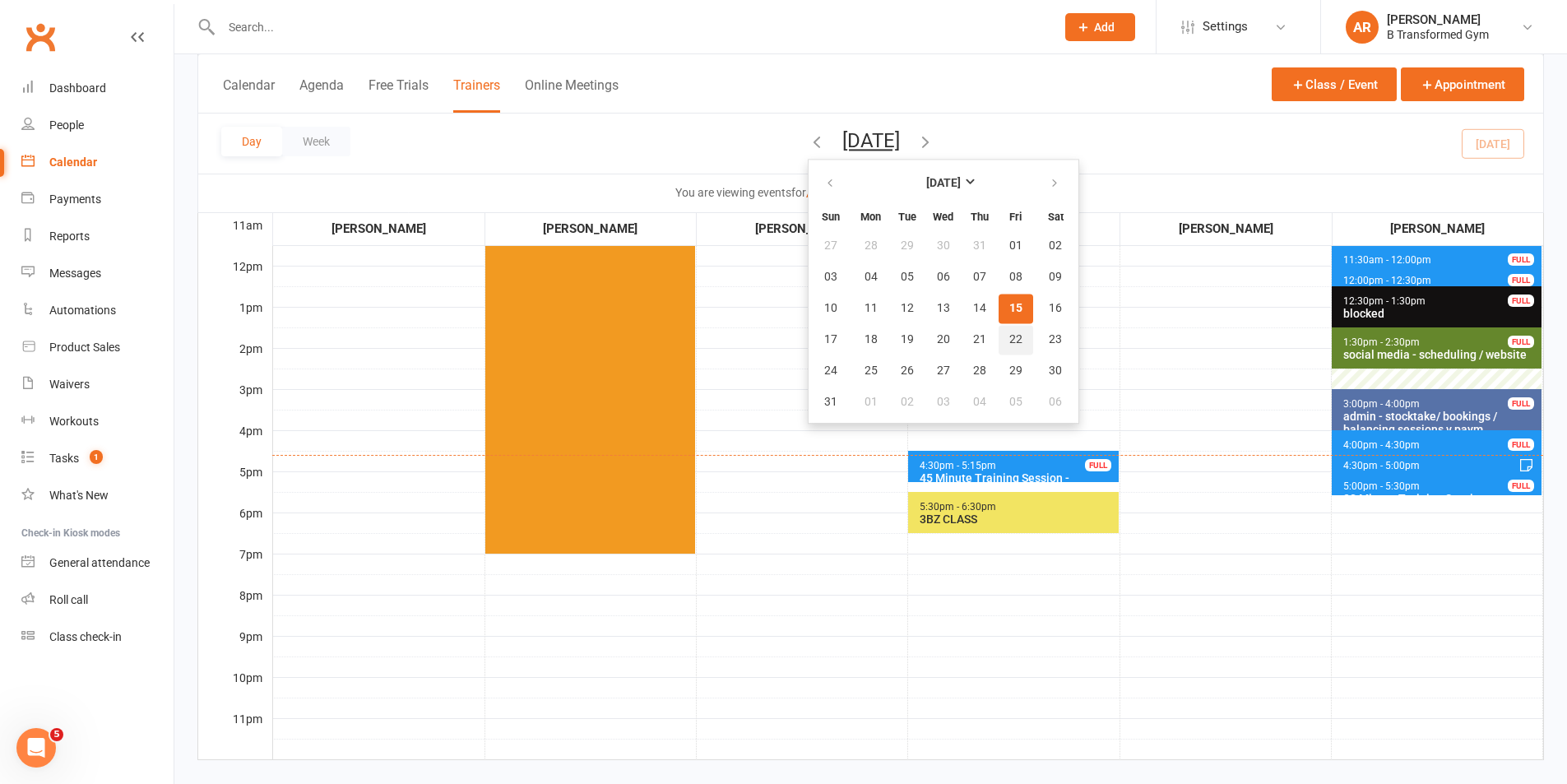
click at [999, 328] on button "22" at bounding box center [1016, 339] width 34 height 30
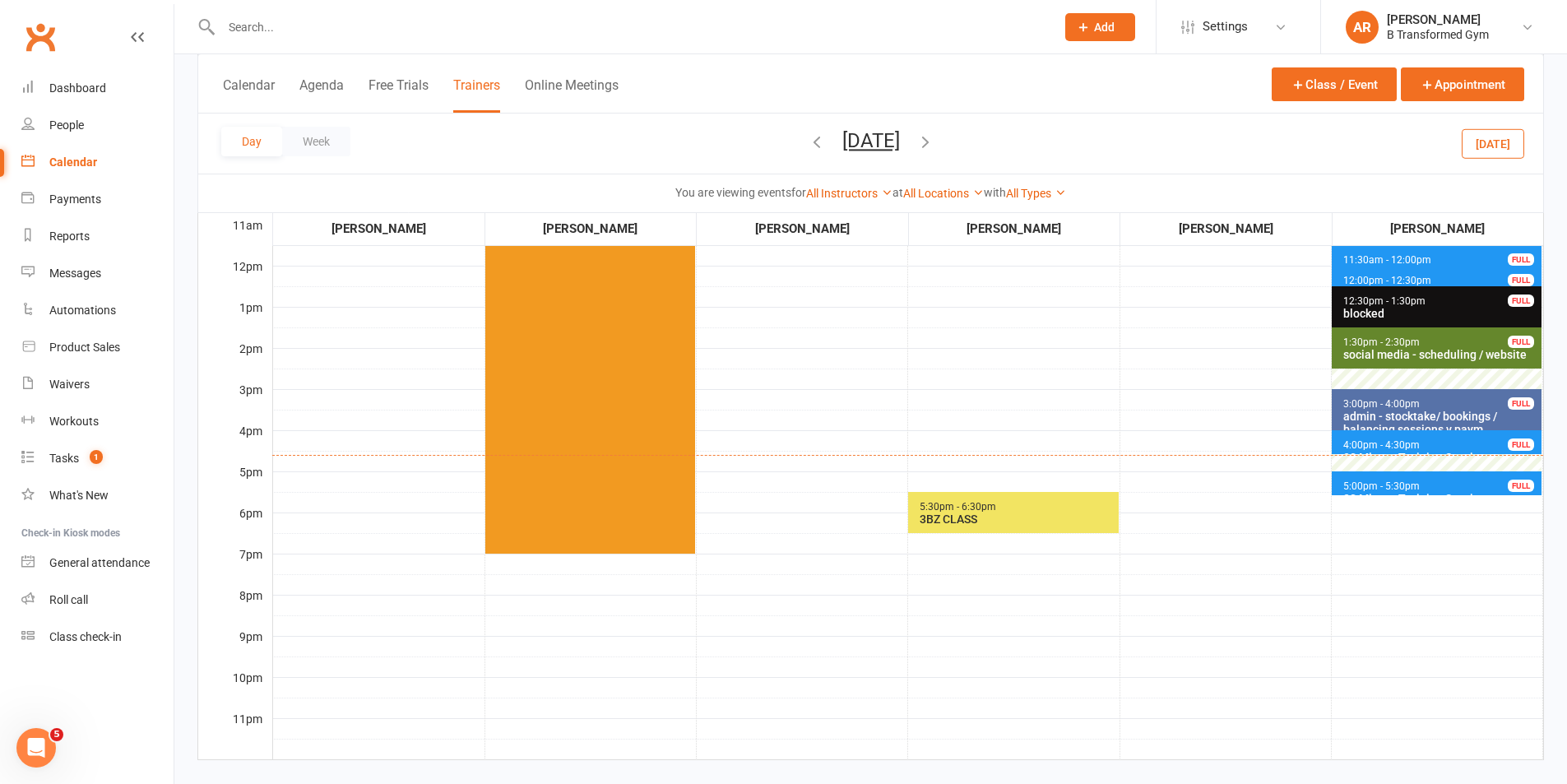
click at [900, 129] on button "[DATE]" at bounding box center [872, 141] width 57 height 23
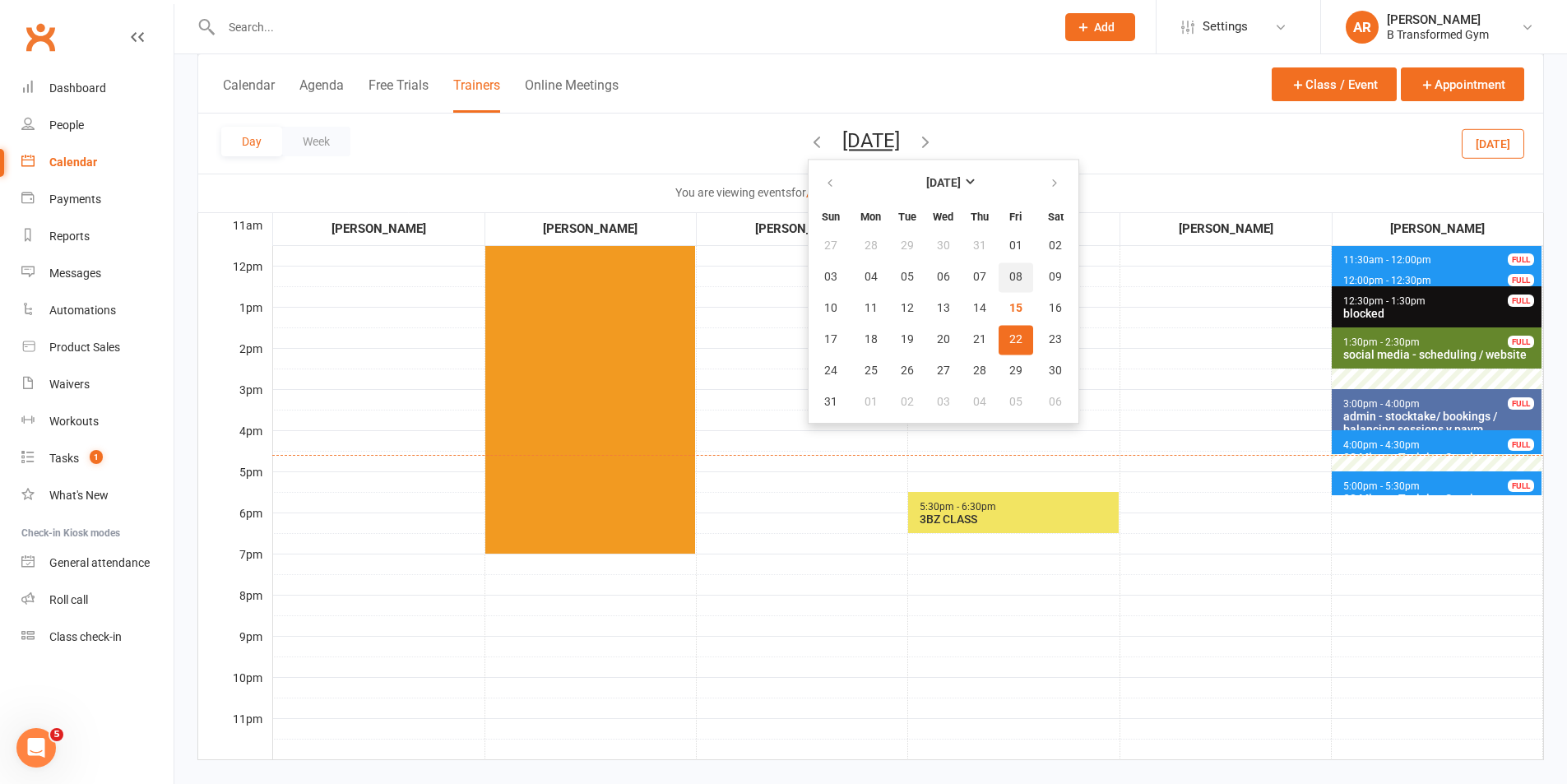
click at [1010, 271] on span "08" at bounding box center [1016, 278] width 13 height 13
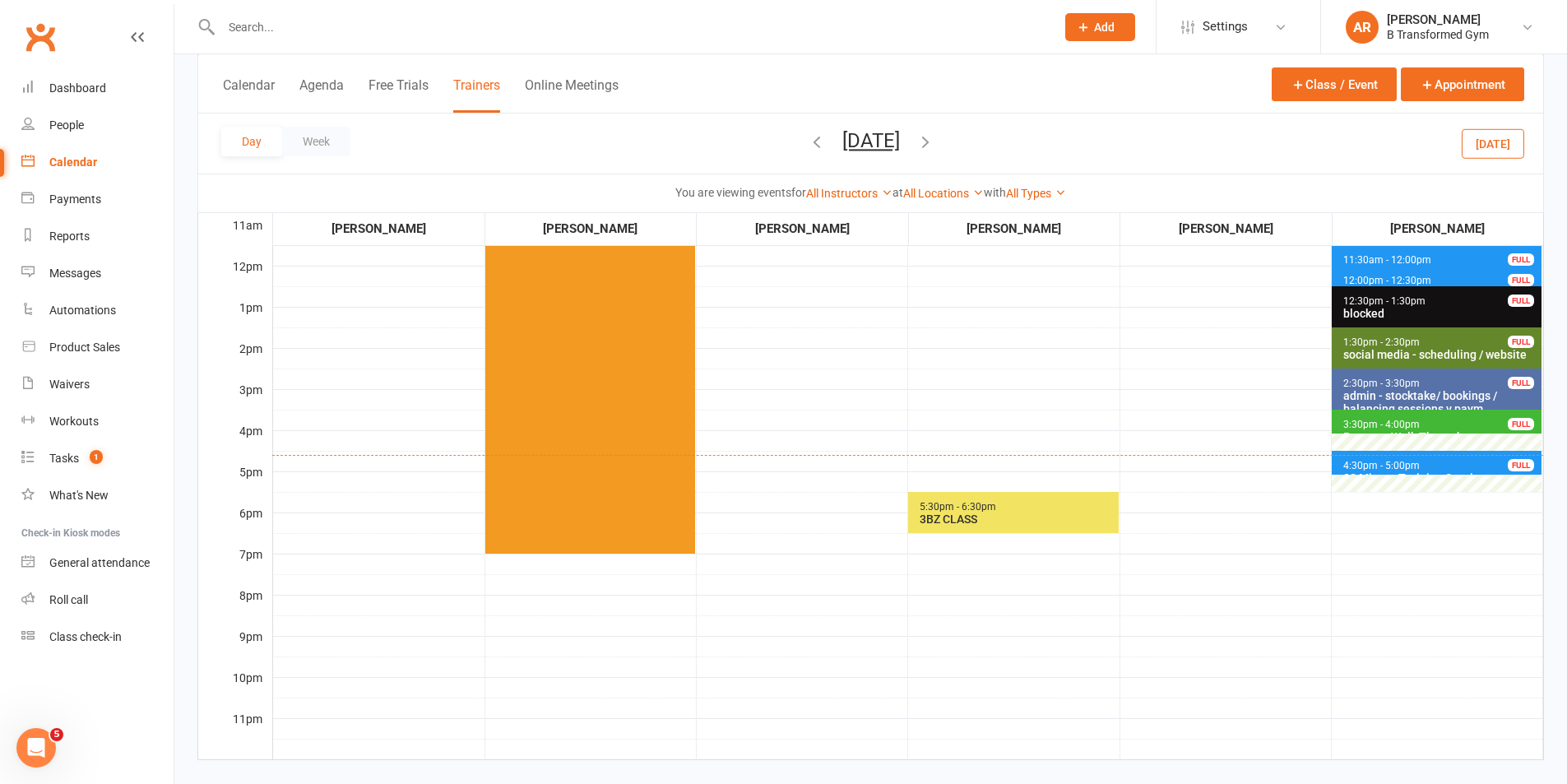
click at [1361, 428] on span "3:30pm - 4:00pm" at bounding box center [1382, 424] width 79 height 11
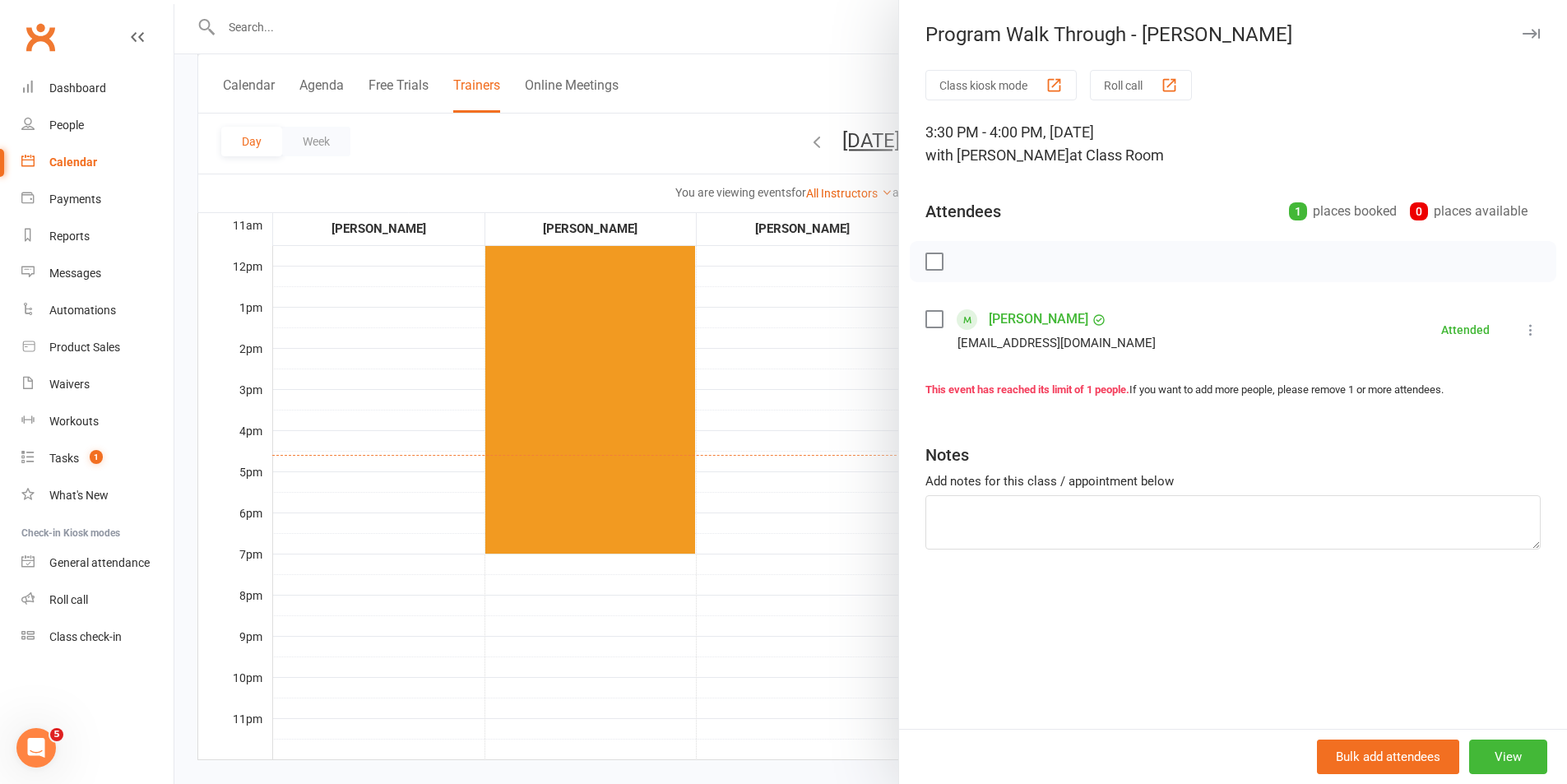
click at [826, 350] on div at bounding box center [871, 392] width 1393 height 784
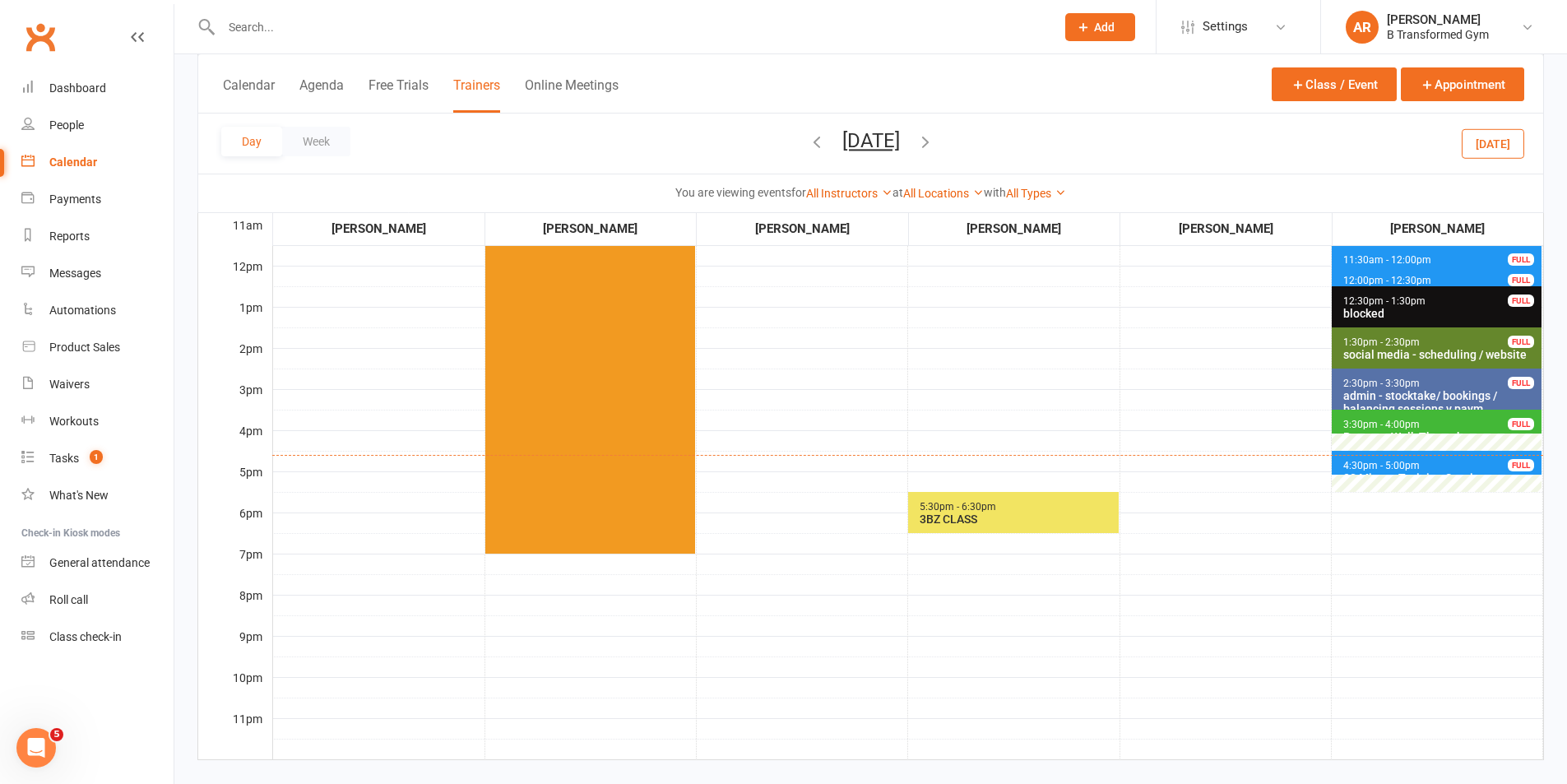
click at [1347, 465] on span "4:30pm - 5:00pm" at bounding box center [1382, 465] width 79 height 11
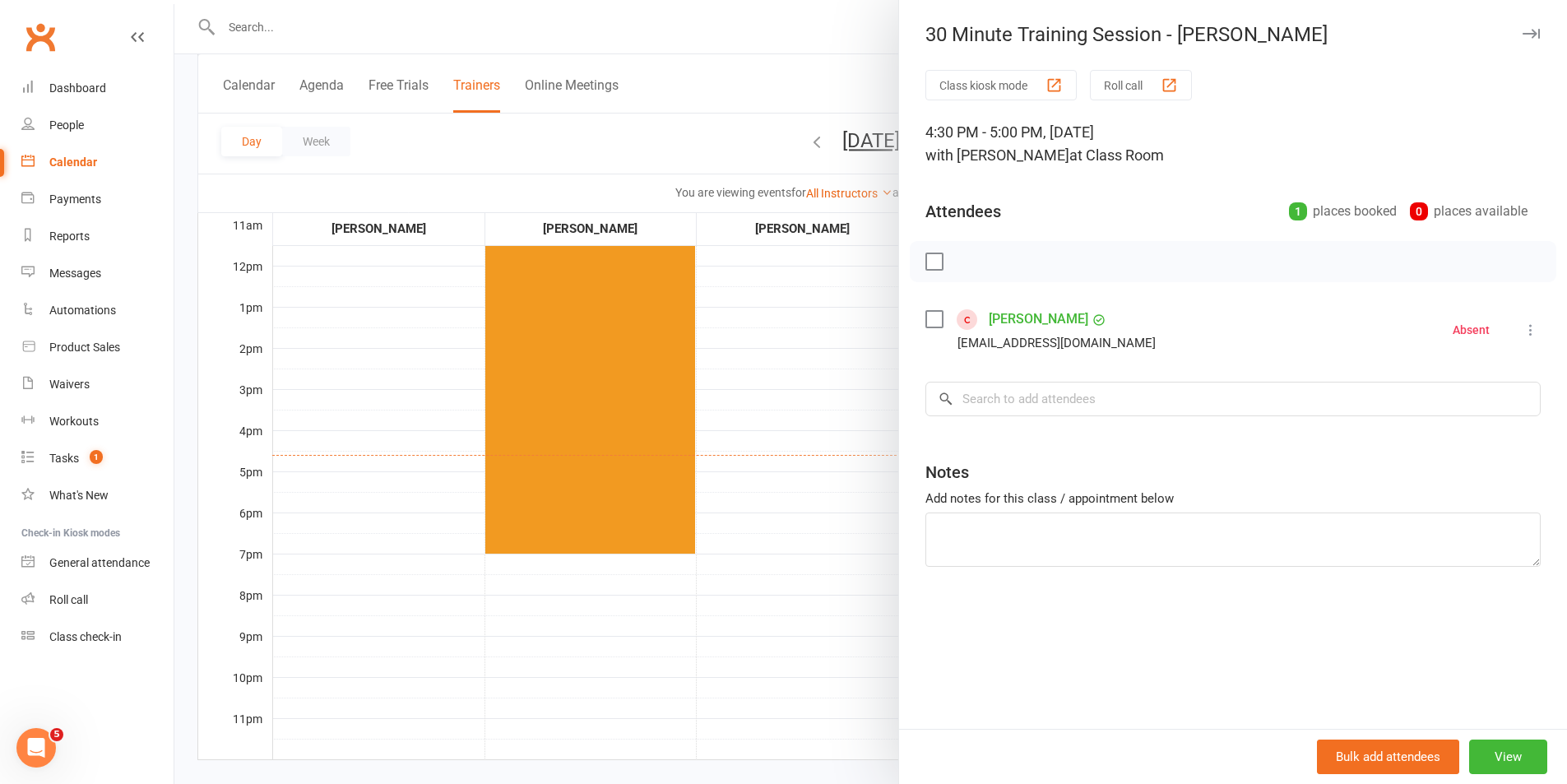
drag, startPoint x: 827, startPoint y: 372, endPoint x: 833, endPoint y: 333, distance: 39.5
click at [828, 372] on div at bounding box center [871, 392] width 1393 height 784
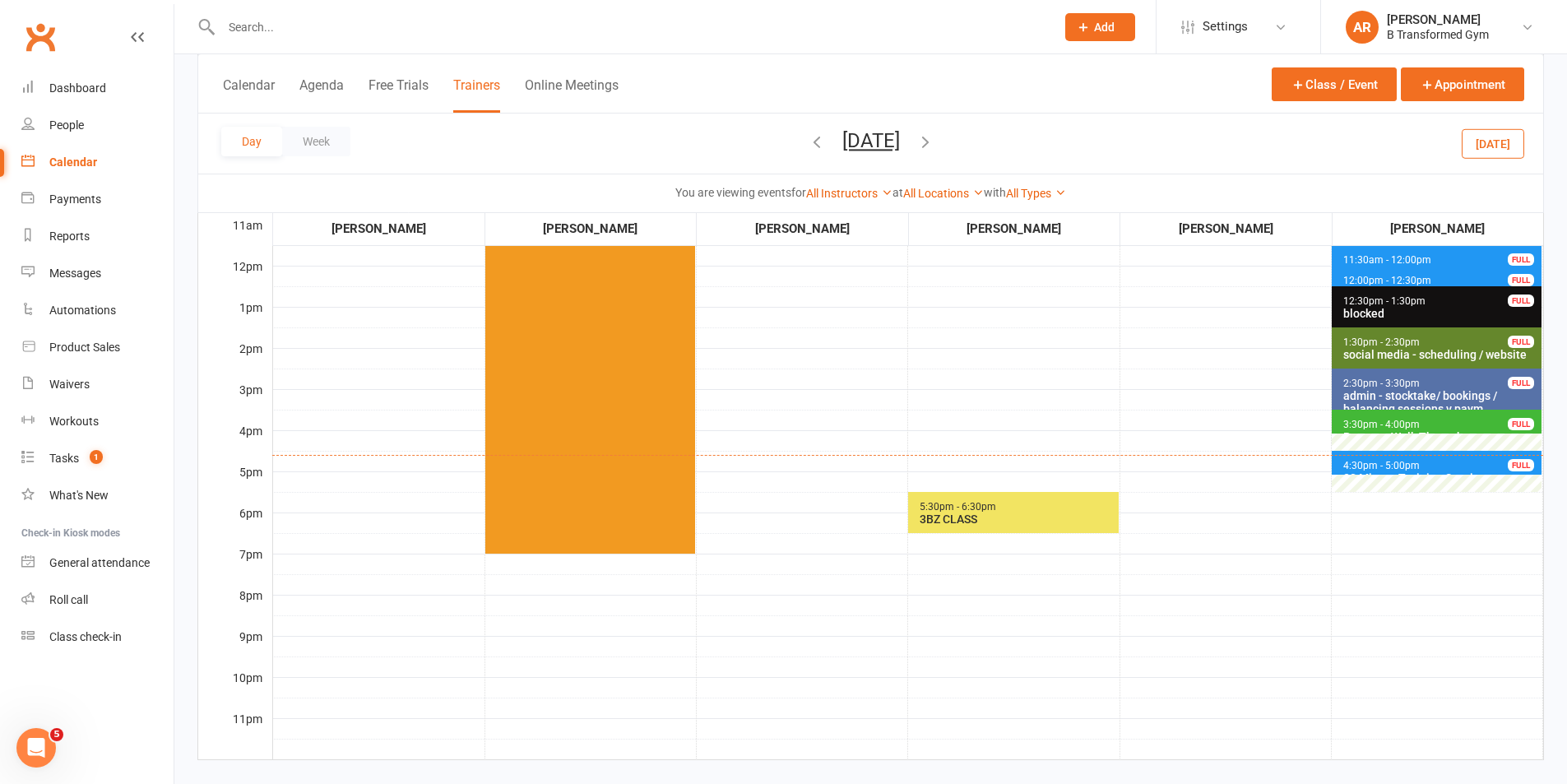
click at [866, 137] on button "[DATE]" at bounding box center [872, 141] width 57 height 23
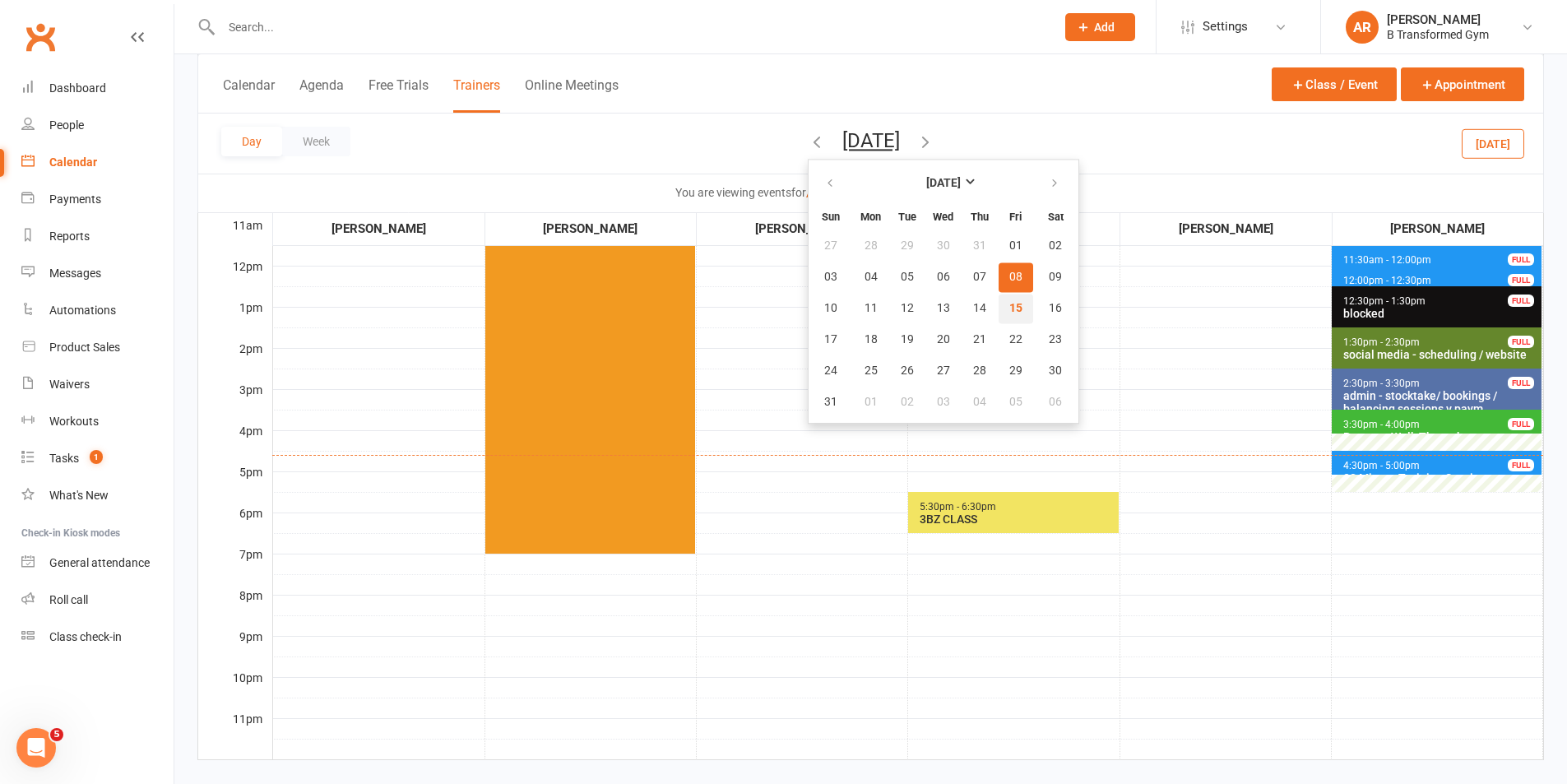
click at [1010, 302] on span "15" at bounding box center [1016, 308] width 13 height 13
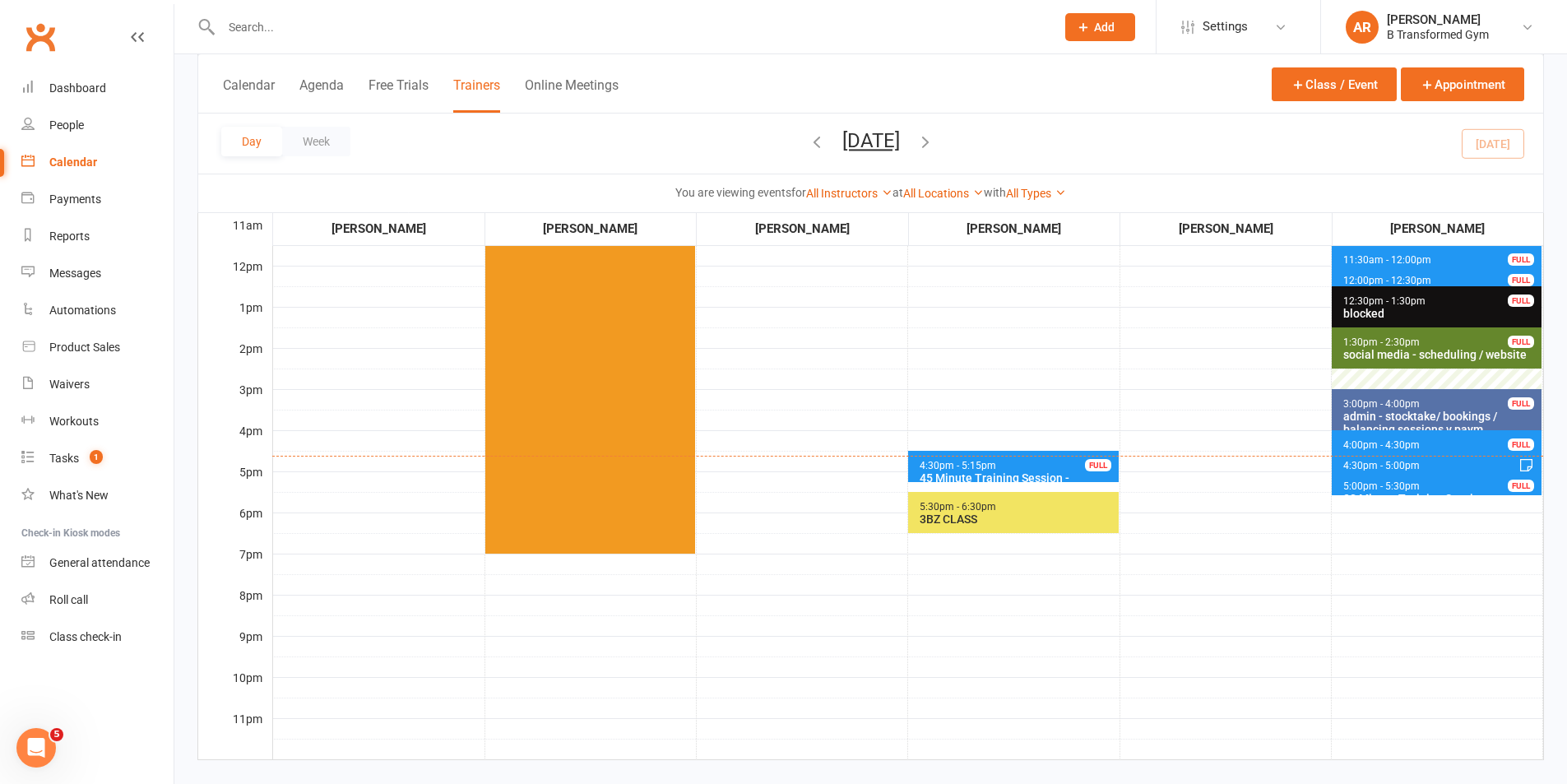
click at [1370, 458] on span "4:30pm - 5:00pm 30 Minute Training Session - [PERSON_NAME]" at bounding box center [1437, 462] width 210 height 24
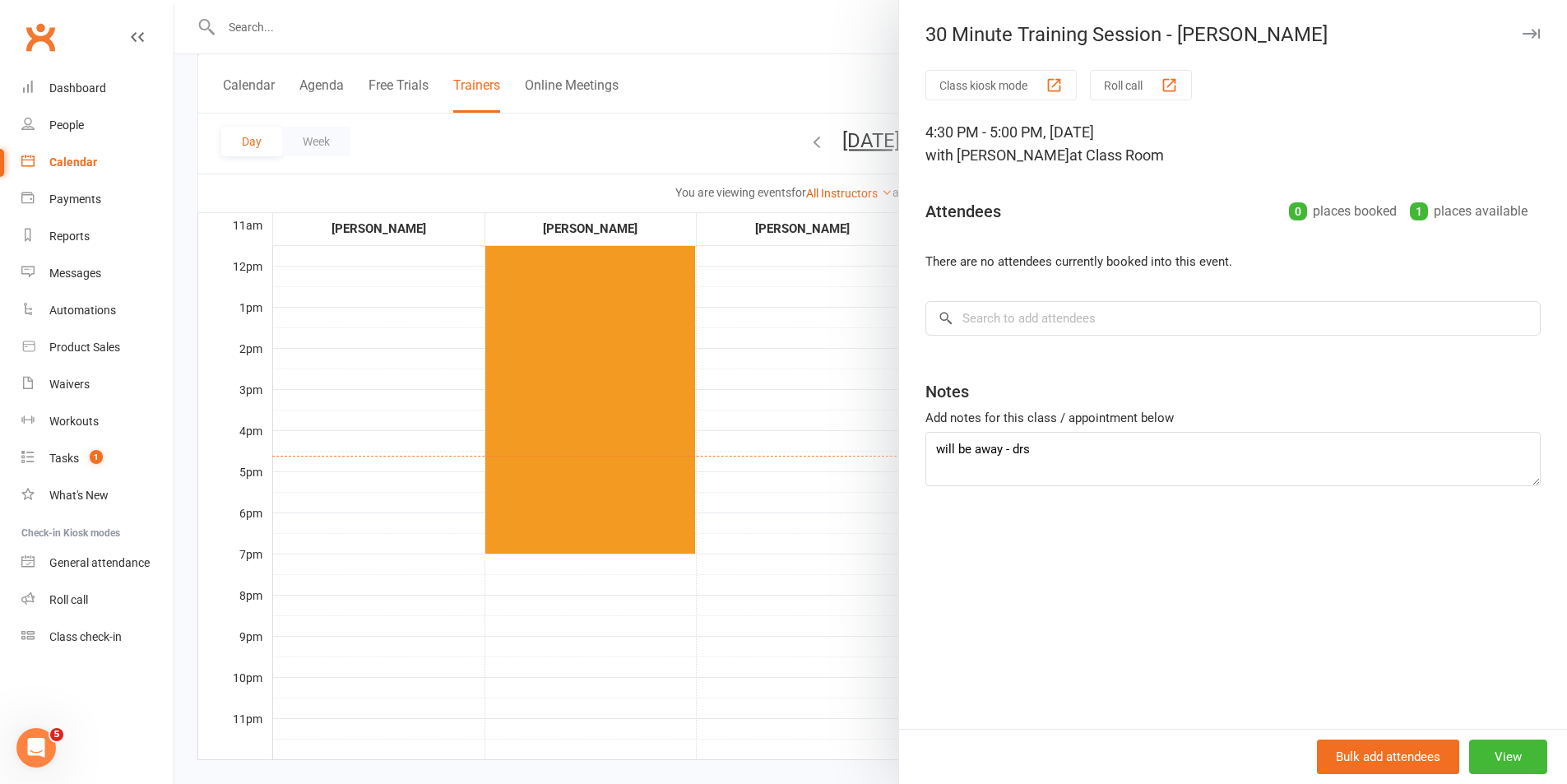
click at [825, 382] on div at bounding box center [871, 392] width 1393 height 784
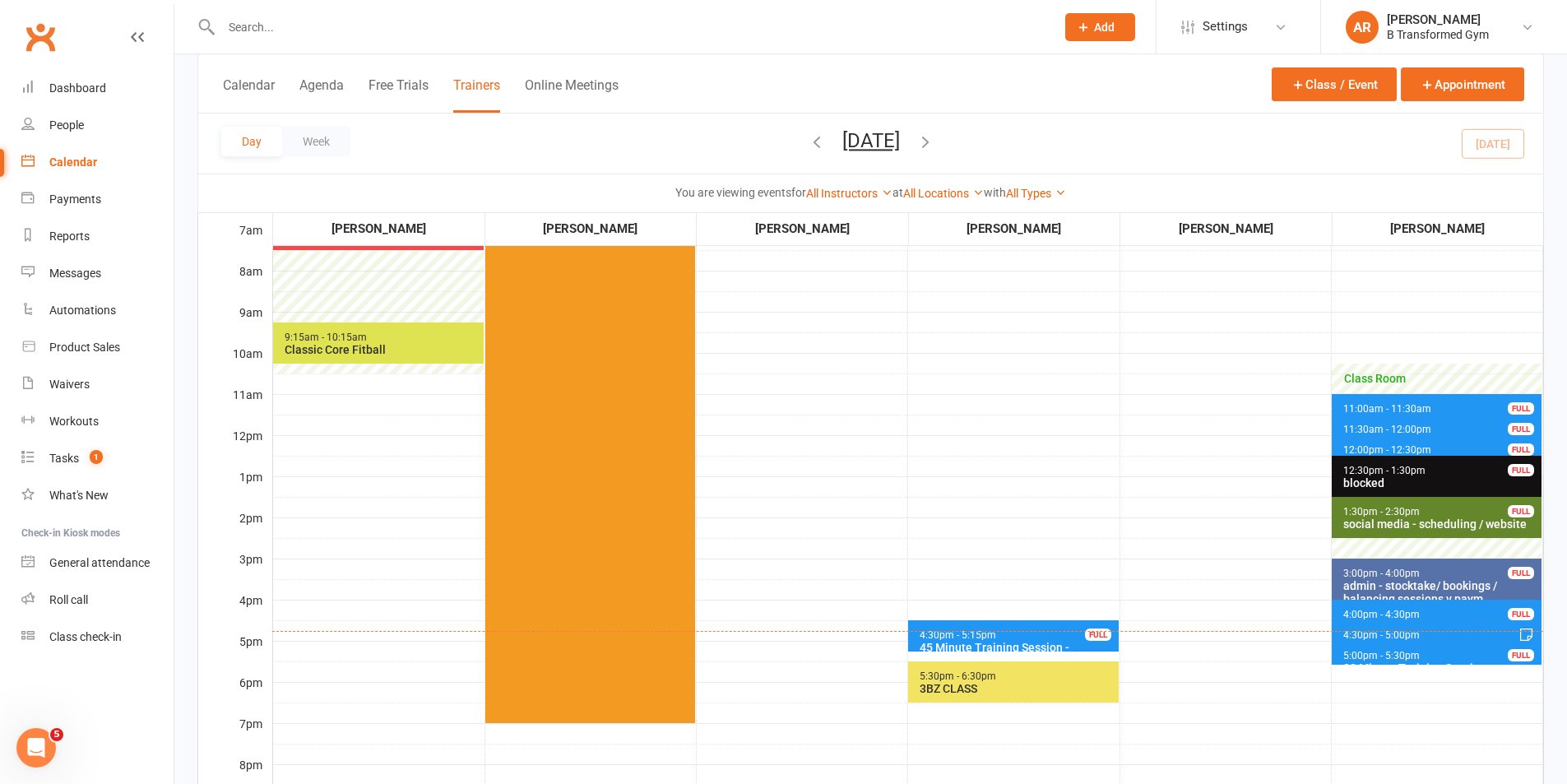
scroll to position [82, 0]
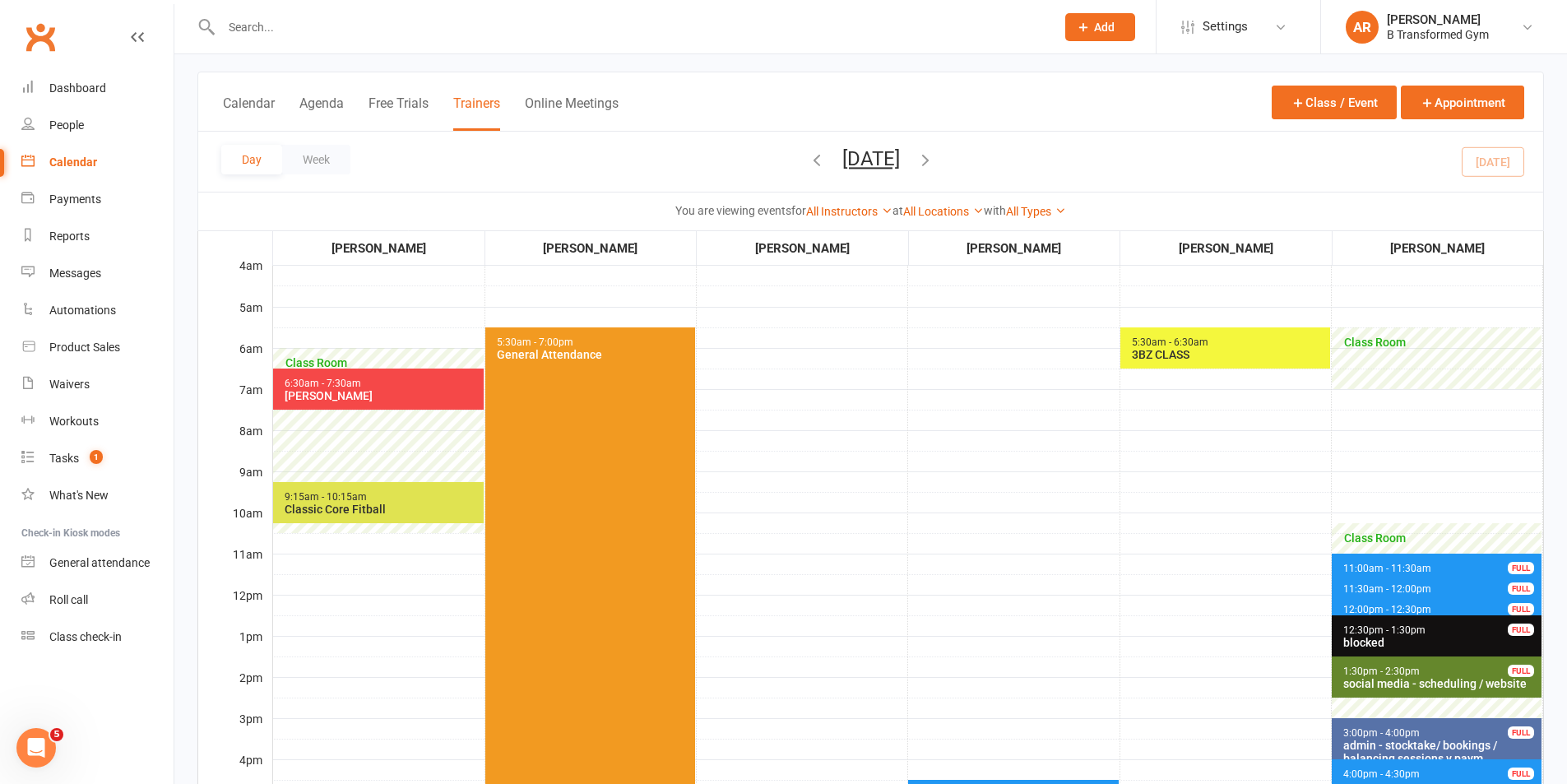
click at [1173, 350] on div "3BZ CLASS" at bounding box center [1229, 354] width 195 height 13
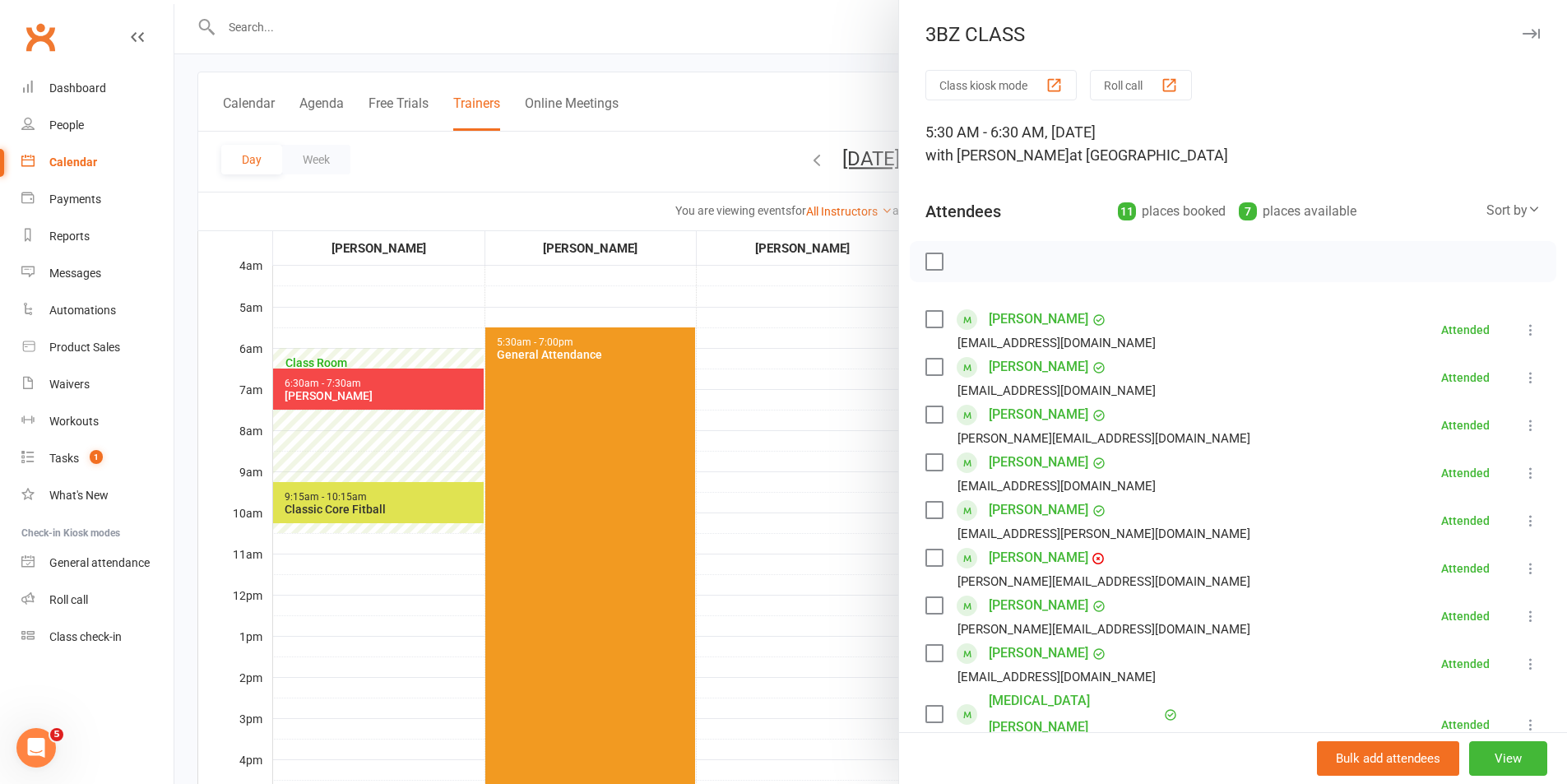
click at [813, 400] on div at bounding box center [871, 392] width 1393 height 784
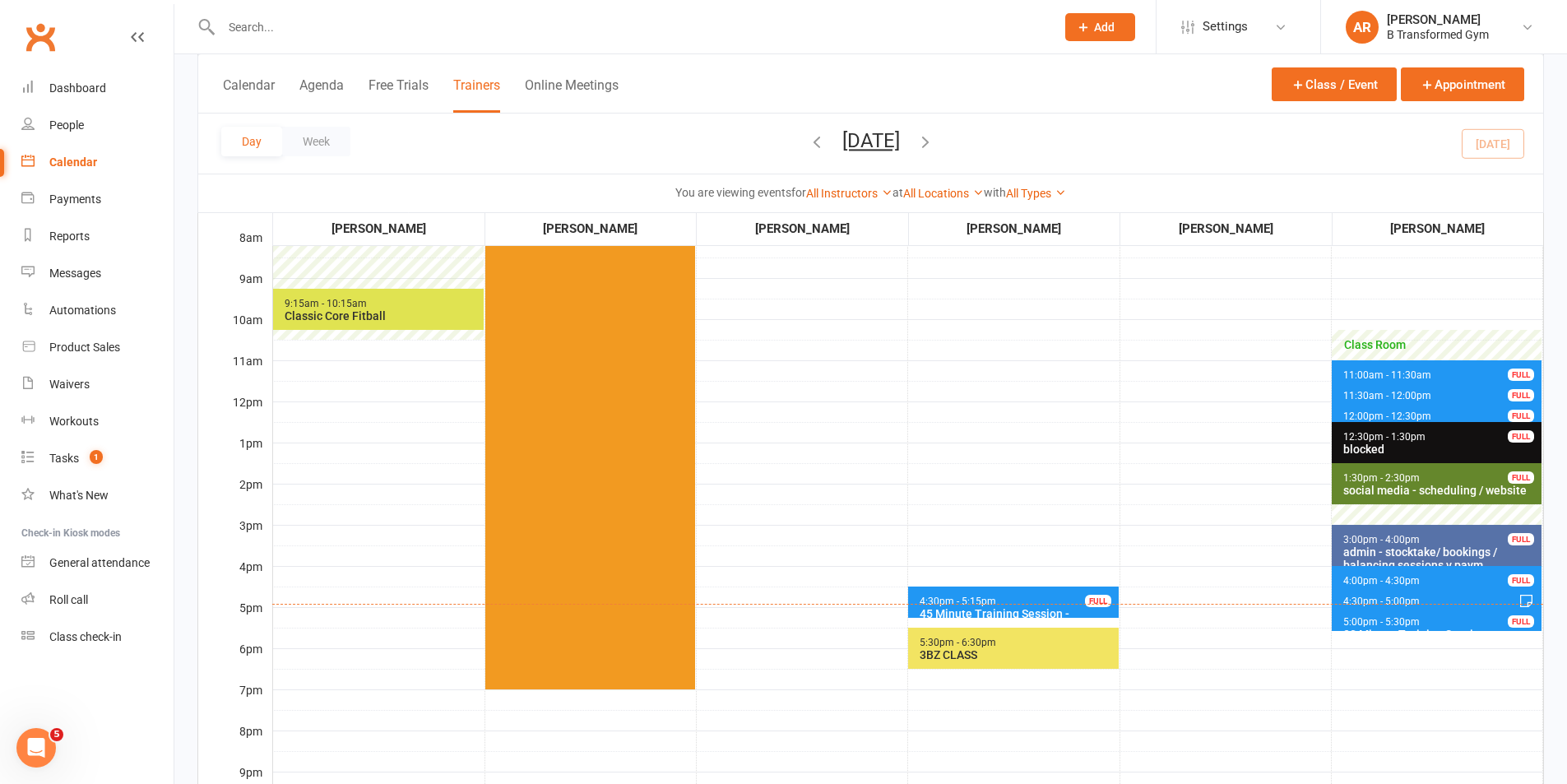
scroll to position [411, 0]
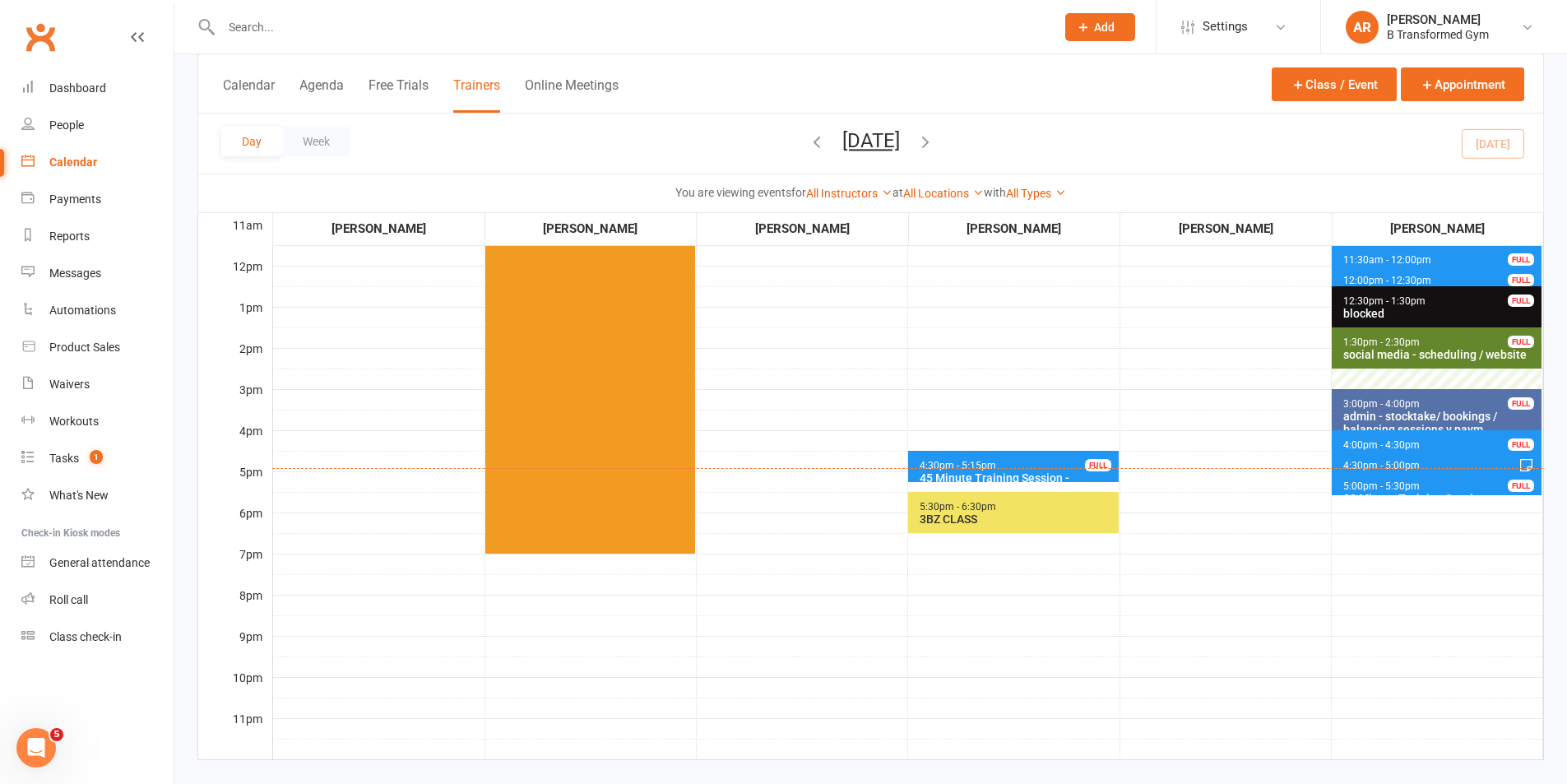
click at [1442, 489] on span "5:00pm - 5:30pm 30 Minute Training Session - [PERSON_NAME] FULL" at bounding box center [1437, 482] width 210 height 24
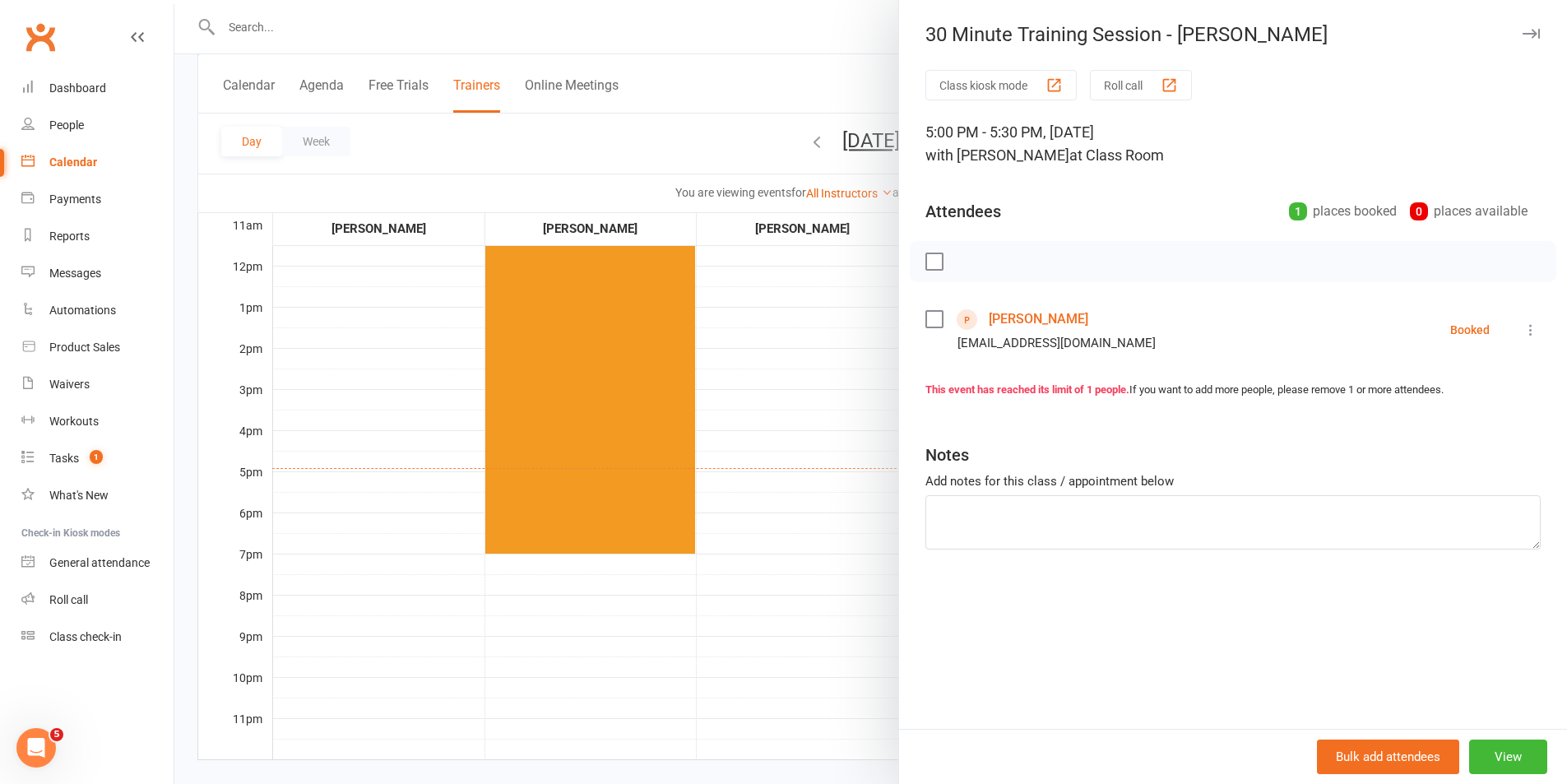
click at [925, 318] on label at bounding box center [933, 319] width 16 height 16
click at [965, 260] on icon "button" at bounding box center [970, 261] width 18 height 18
click at [830, 452] on div at bounding box center [871, 392] width 1393 height 784
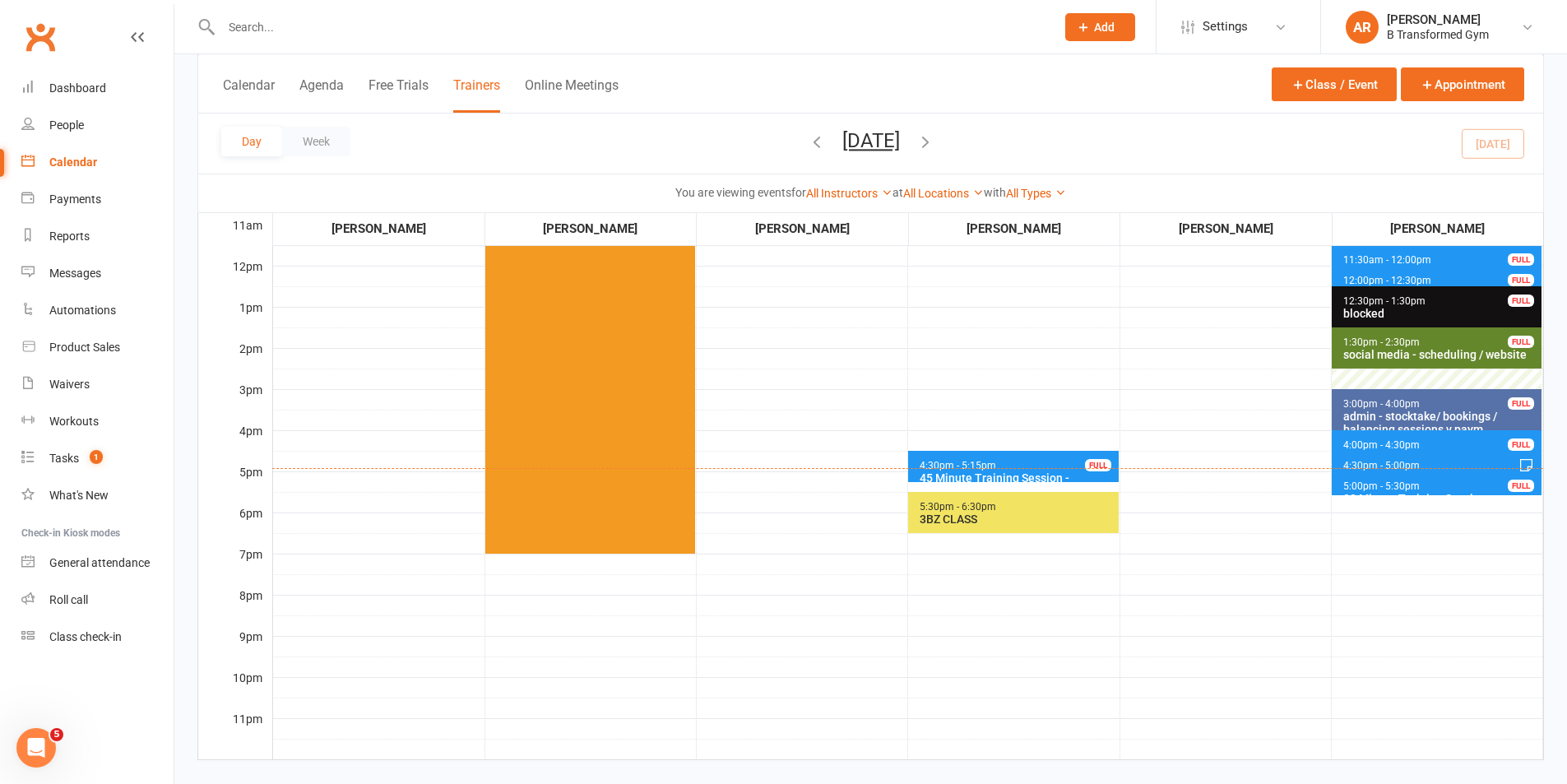
click at [1399, 460] on span "4:30pm - 5:00pm" at bounding box center [1382, 465] width 79 height 11
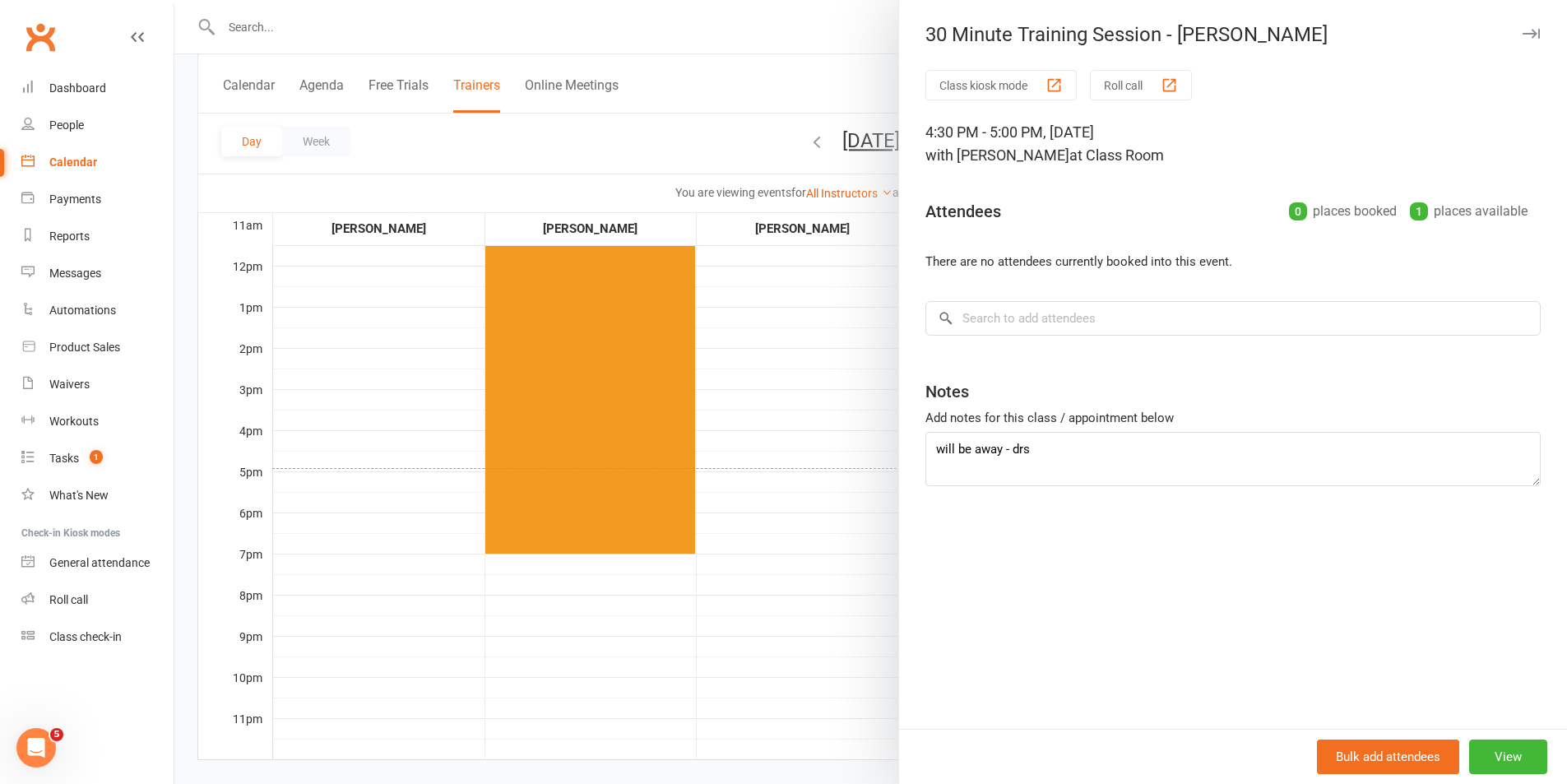
click at [819, 398] on div at bounding box center [871, 392] width 1393 height 784
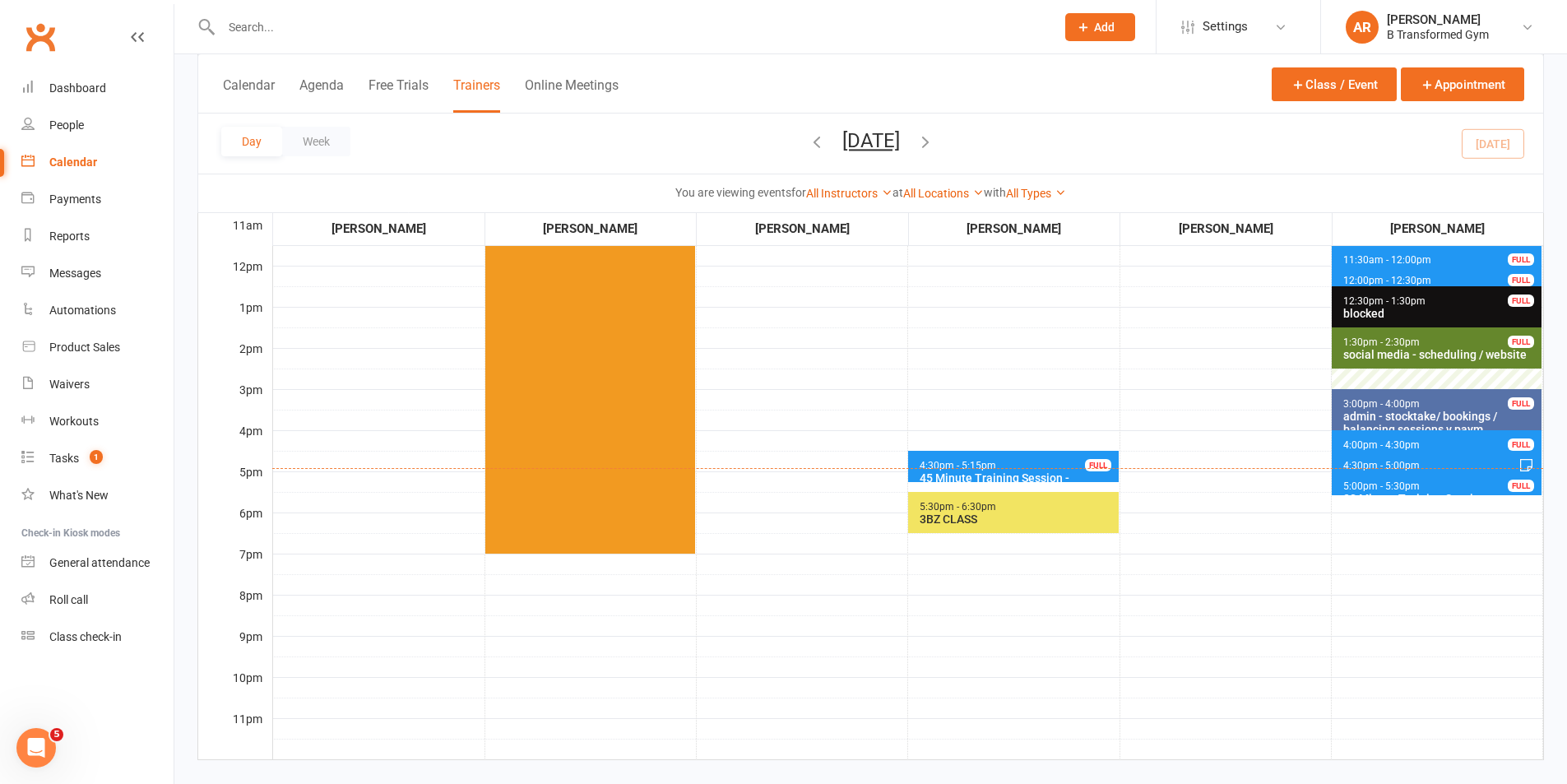
scroll to position [247, 0]
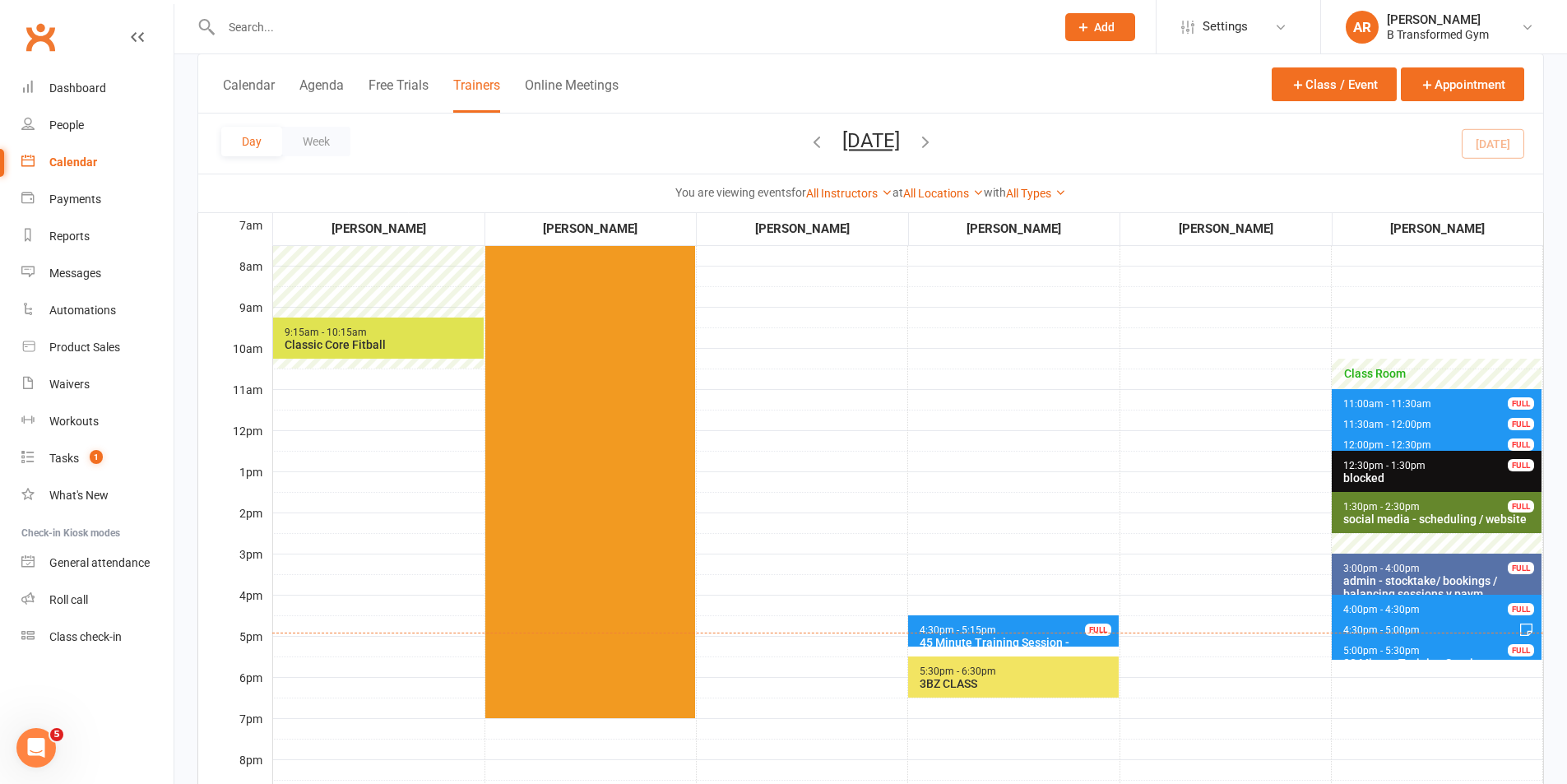
click at [935, 139] on icon "button" at bounding box center [925, 141] width 18 height 18
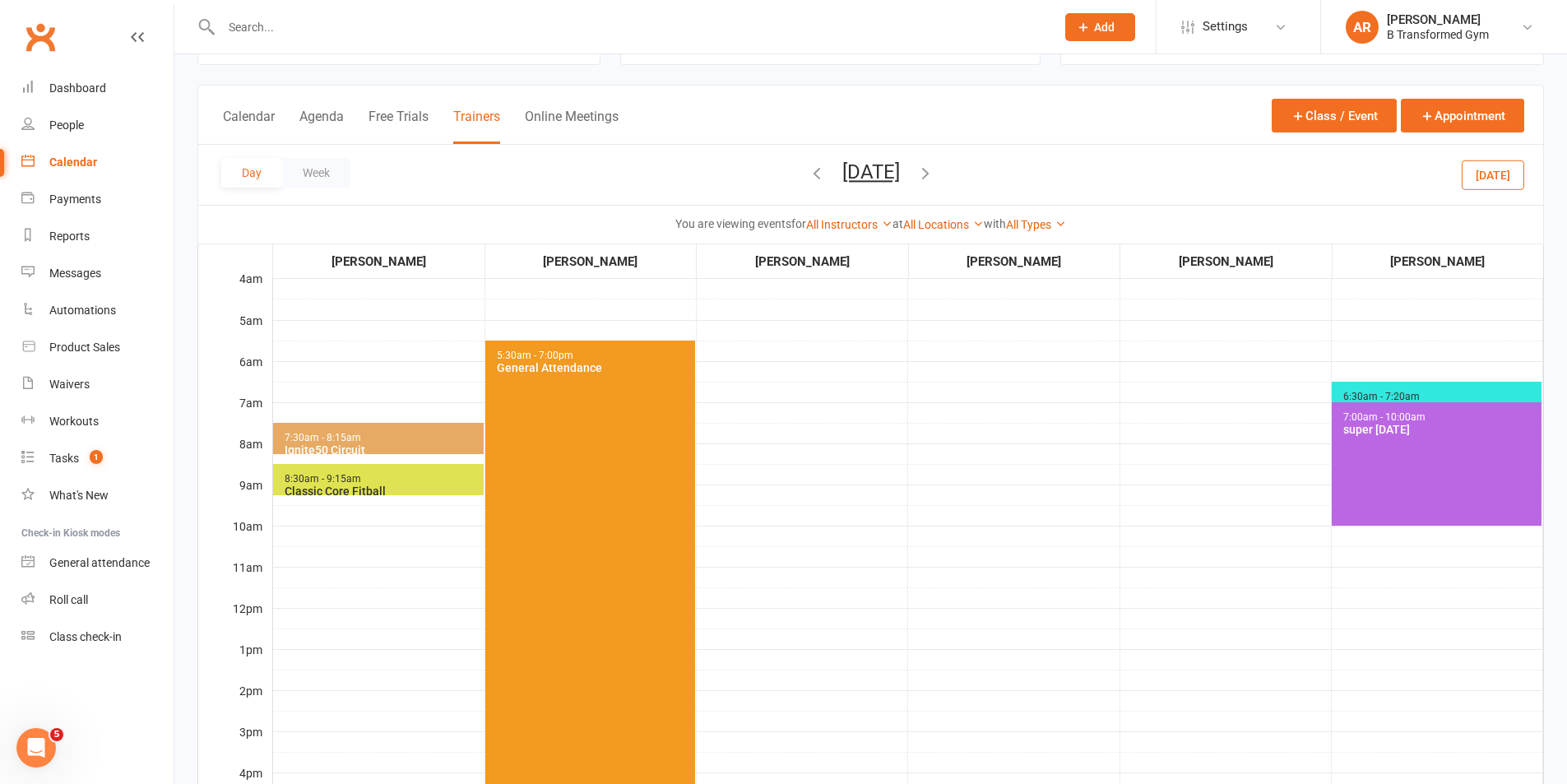
scroll to position [0, 0]
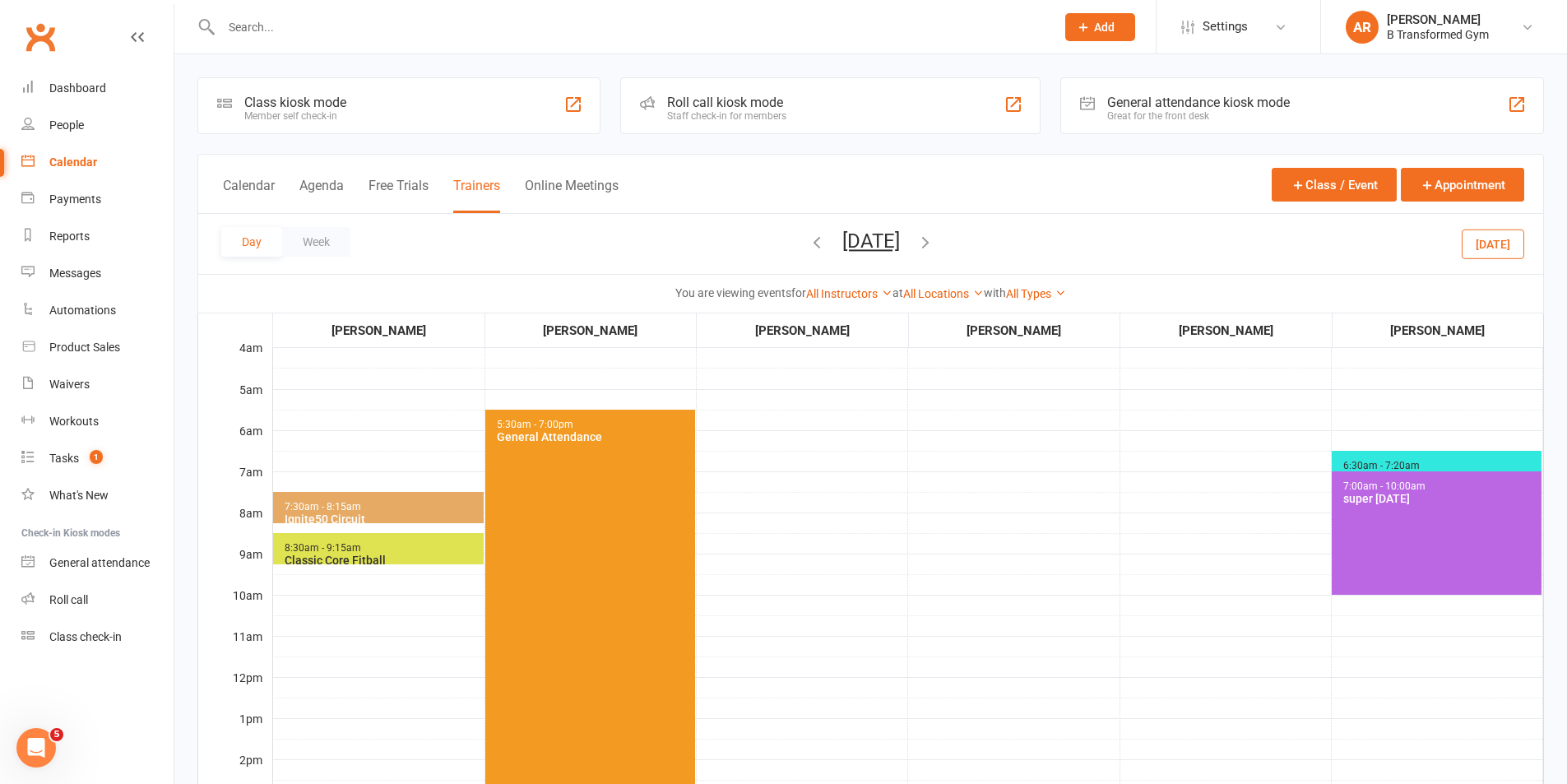
click at [1383, 459] on span "6:30am - 7:20am" at bounding box center [1382, 465] width 79 height 11
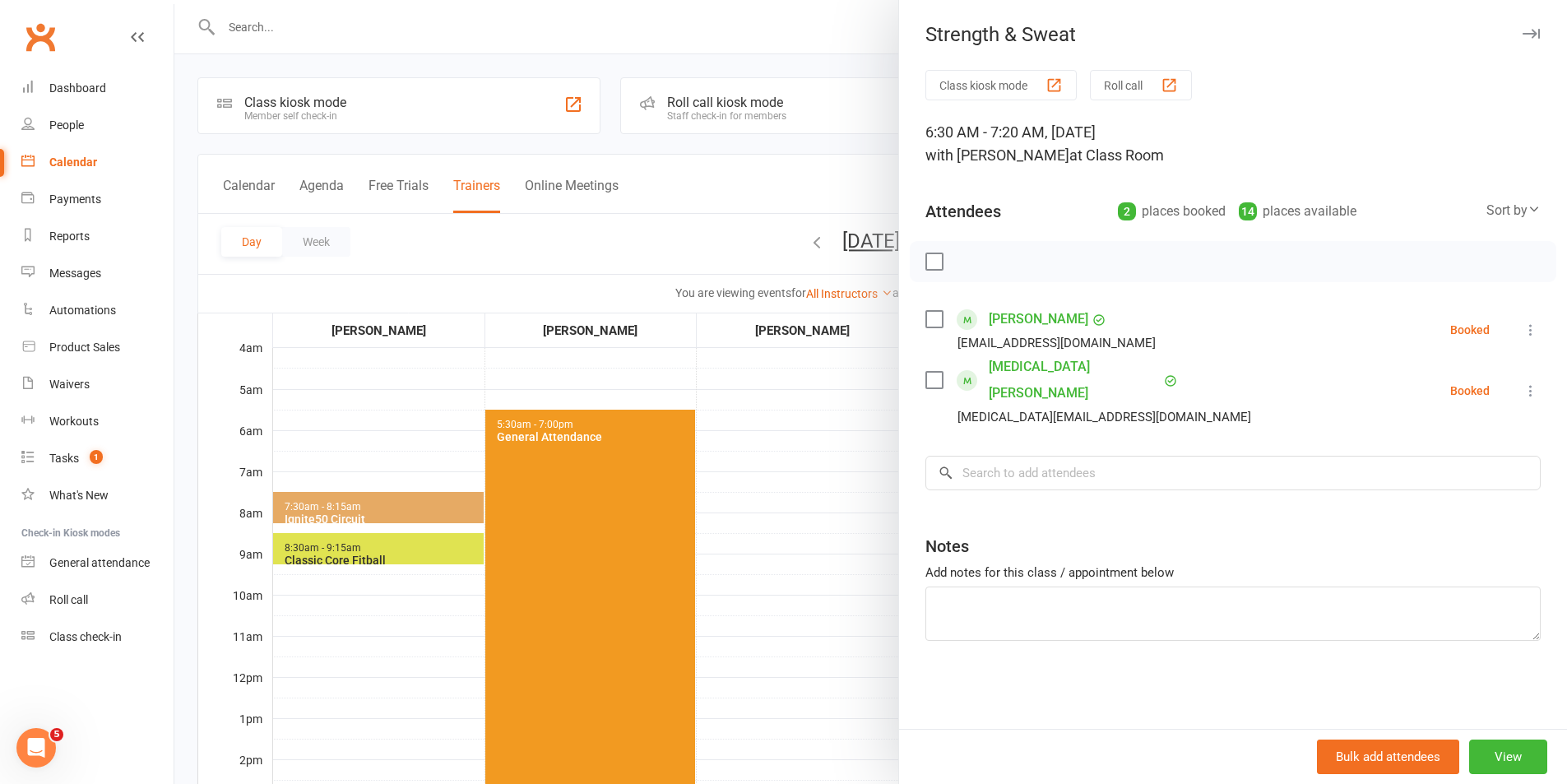
click at [847, 457] on div at bounding box center [871, 392] width 1393 height 784
